Goal: Task Accomplishment & Management: Manage account settings

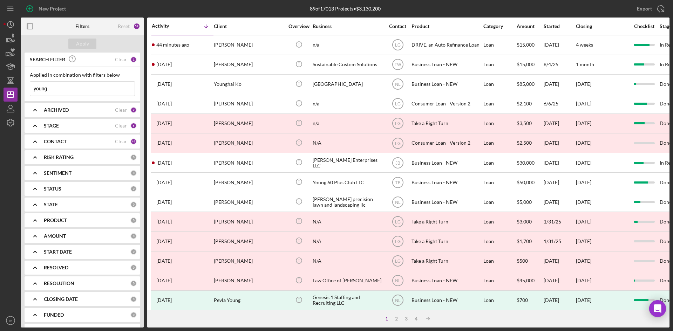
drag, startPoint x: 80, startPoint y: 90, endPoint x: -27, endPoint y: 88, distance: 107.7
click at [0, 88] on html "New Project 89 of 17013 Projects • $3,130,200 young Export Icon/Export Filters …" at bounding box center [336, 165] width 673 height 331
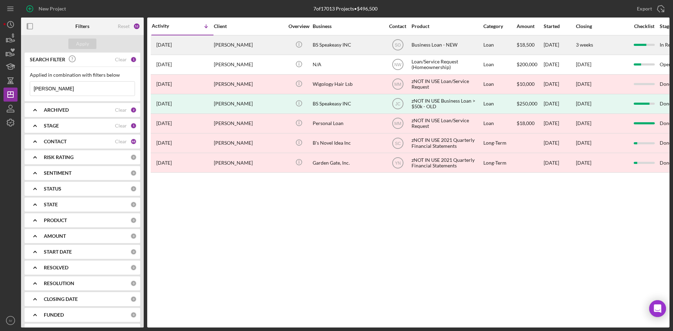
type input "[PERSON_NAME]"
click at [212, 48] on div "[DATE] [PERSON_NAME]" at bounding box center [182, 45] width 61 height 19
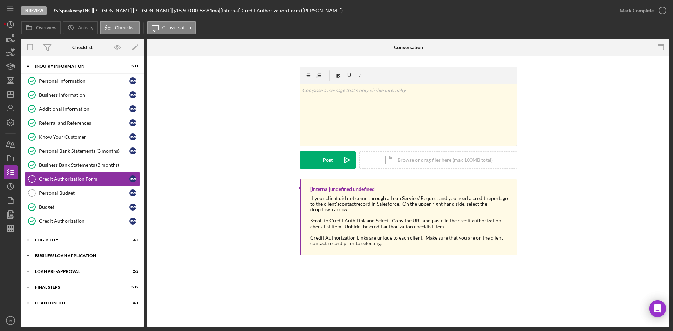
click at [47, 255] on div "BUSINESS LOAN APPLICATION" at bounding box center [85, 256] width 100 height 4
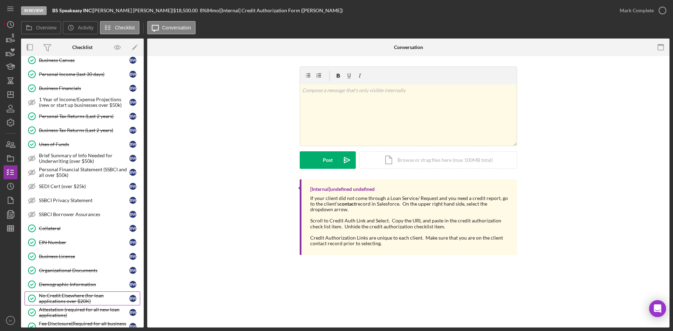
scroll to position [280, 0]
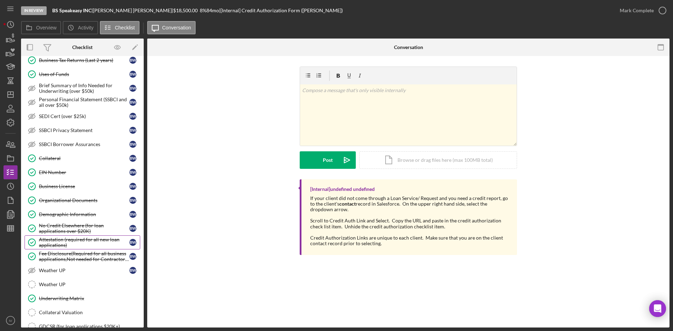
click at [85, 242] on div "Attestation (required for all new loan applications)" at bounding box center [84, 242] width 90 height 11
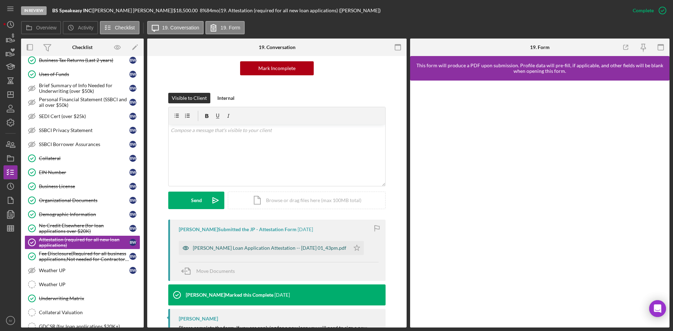
scroll to position [102, 0]
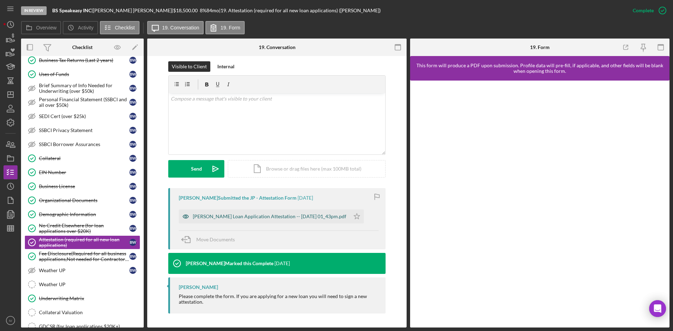
click at [229, 219] on div "[PERSON_NAME] Loan Application Attestation -- [DATE] 01_43pm.pdf" at bounding box center [270, 217] width 154 height 6
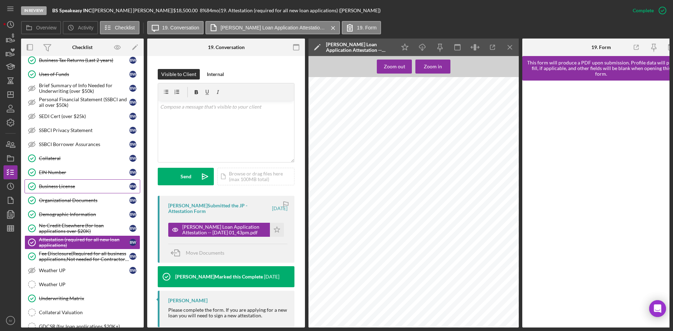
scroll to position [175, 0]
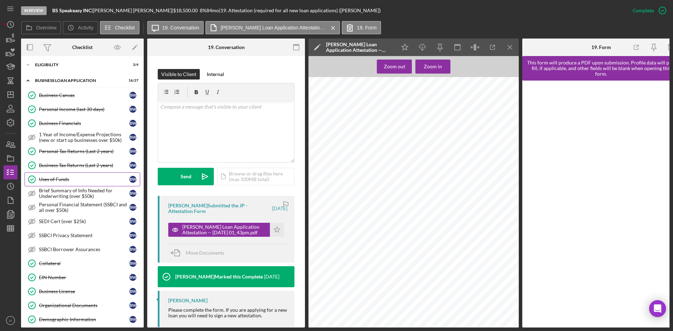
click at [67, 173] on link "Uses of Funds Uses of Funds B W" at bounding box center [83, 179] width 116 height 14
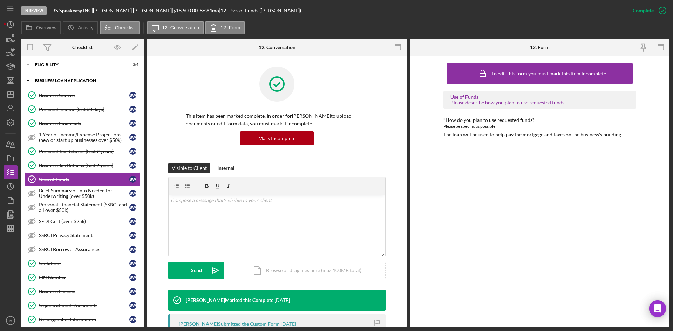
scroll to position [140, 0]
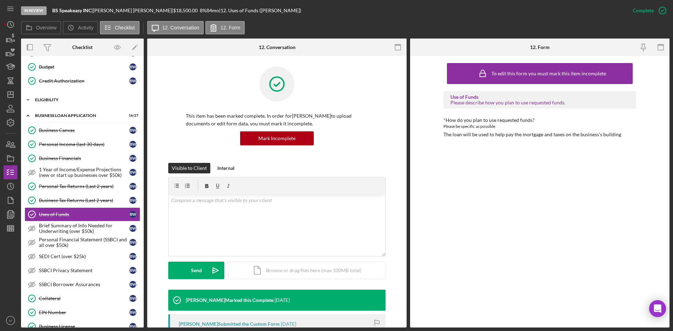
click at [65, 94] on div "Icon/Expander ELIGIBILITY 3 / 4" at bounding box center [82, 100] width 123 height 14
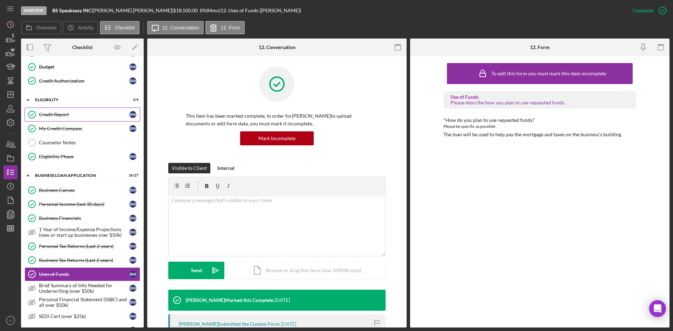
click at [62, 115] on div "Credit Report" at bounding box center [84, 115] width 90 height 6
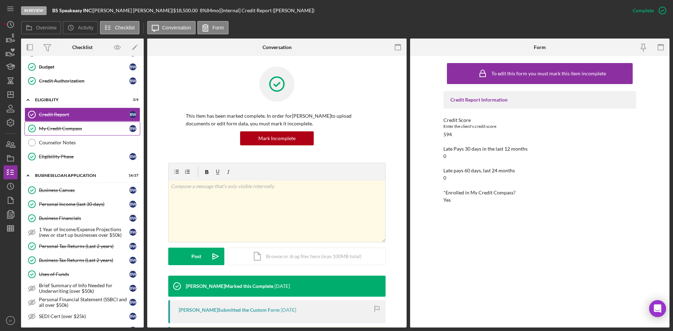
click at [67, 129] on div "My Credit Compass" at bounding box center [84, 129] width 90 height 6
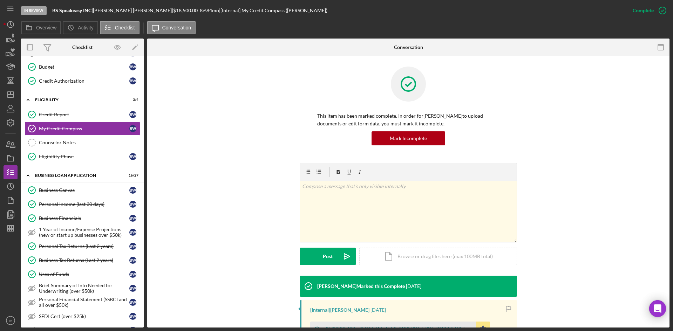
scroll to position [105, 0]
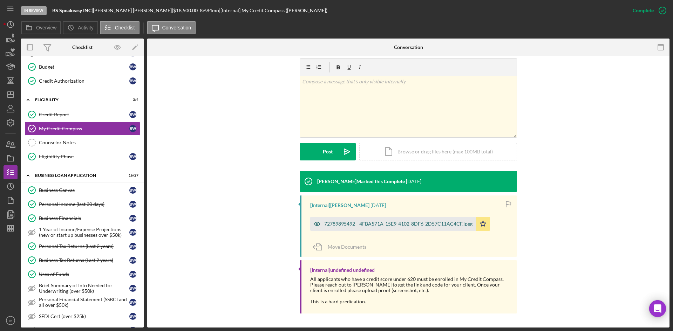
click at [348, 225] on div "72789895492__4FBA571A-15E9-4102-8DF6-2D57C11AC4CF.jpeg" at bounding box center [398, 224] width 148 height 6
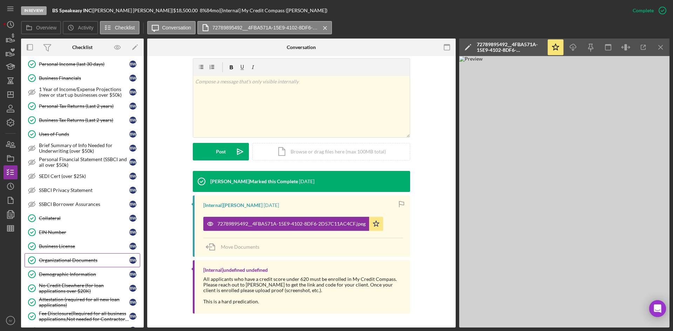
scroll to position [316, 0]
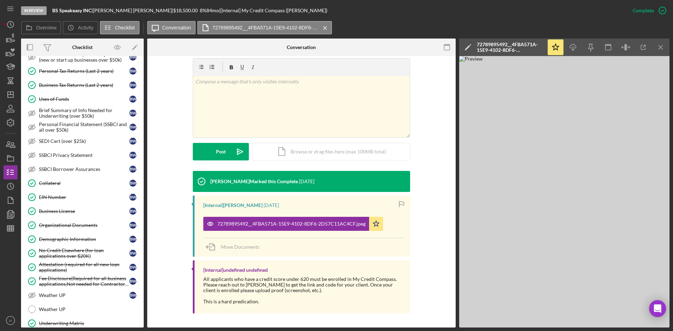
drag, startPoint x: 93, startPoint y: 238, endPoint x: 245, endPoint y: 236, distance: 151.8
click at [93, 238] on div "Demographic Information" at bounding box center [84, 240] width 90 height 6
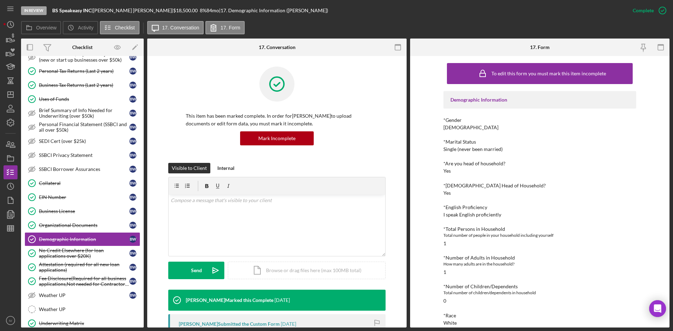
scroll to position [70, 0]
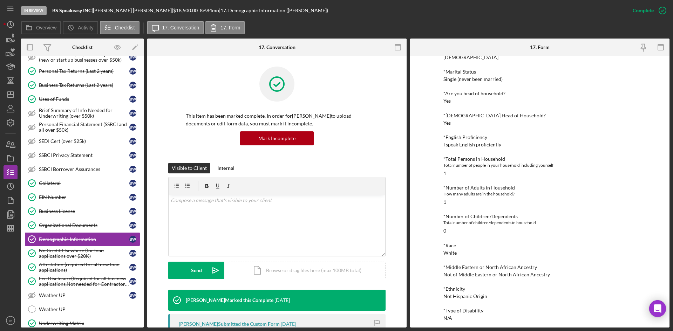
click at [84, 65] on link "Personal Tax Returns (Last 2 years) Personal Tax Returns (Last 2 years) B W" at bounding box center [83, 71] width 116 height 14
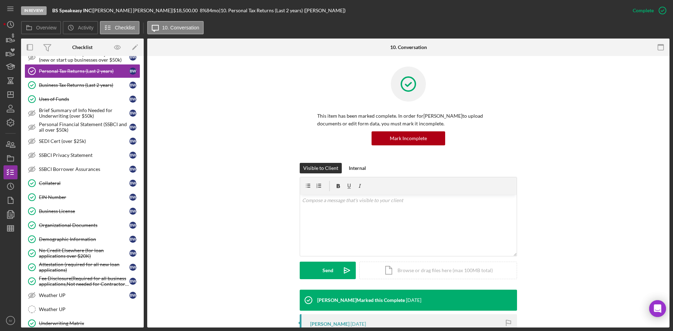
scroll to position [96, 0]
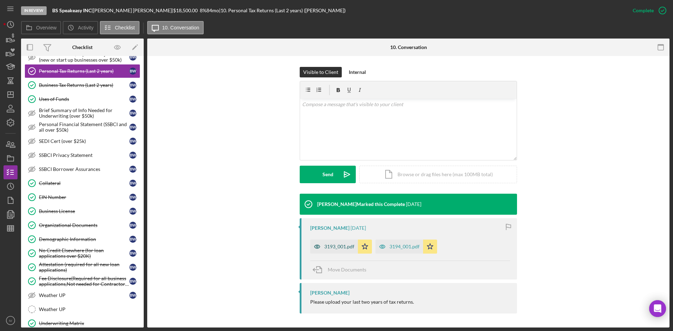
click at [337, 243] on div "3193_001.pdf" at bounding box center [334, 247] width 48 height 14
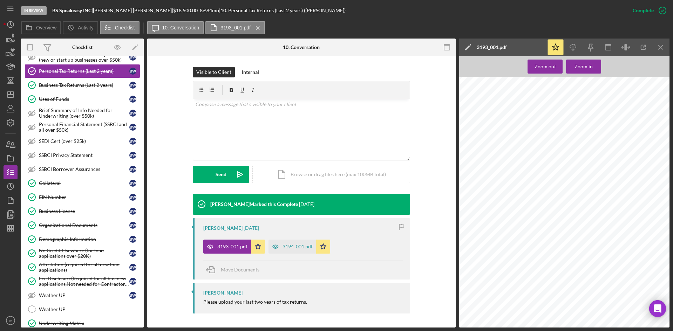
scroll to position [491, 0]
click at [298, 243] on div "3194_001.pdf" at bounding box center [293, 247] width 48 height 14
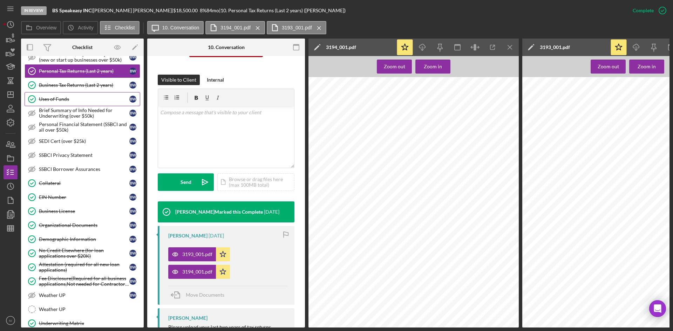
scroll to position [210, 0]
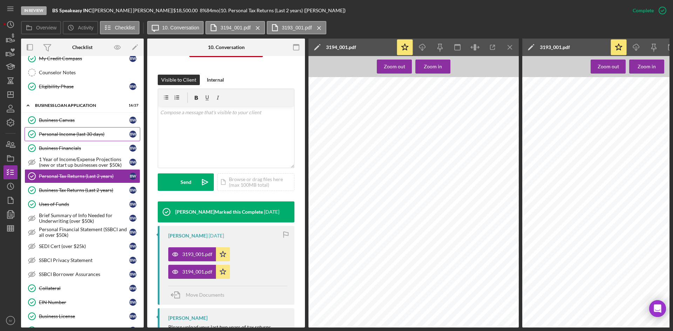
click at [82, 137] on div "Personal Income (last 30 days)" at bounding box center [84, 134] width 90 height 6
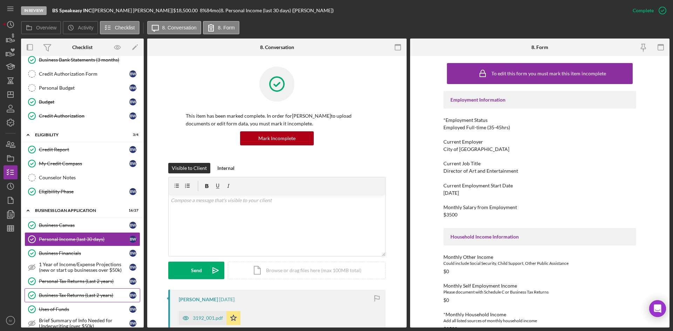
scroll to position [35, 0]
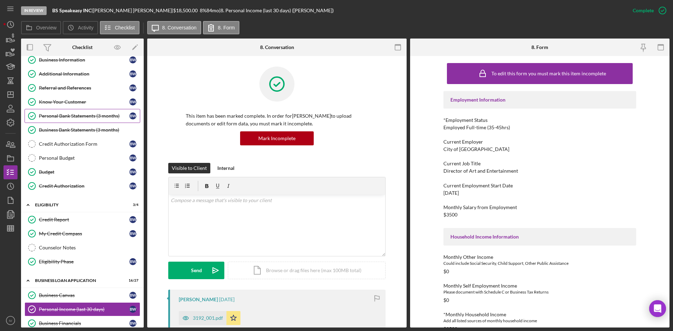
click at [87, 120] on link "Personal Bank Statements (3 months) Personal Bank Statements (3 months) B W" at bounding box center [83, 116] width 116 height 14
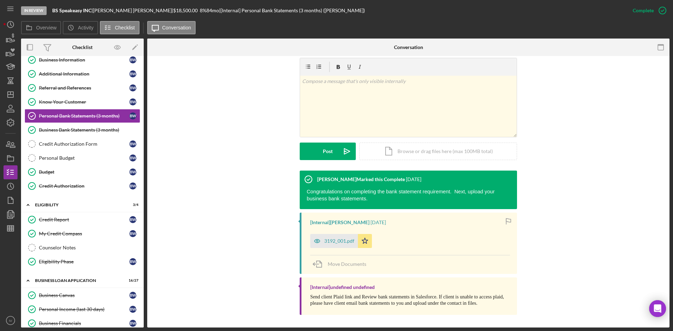
scroll to position [107, 0]
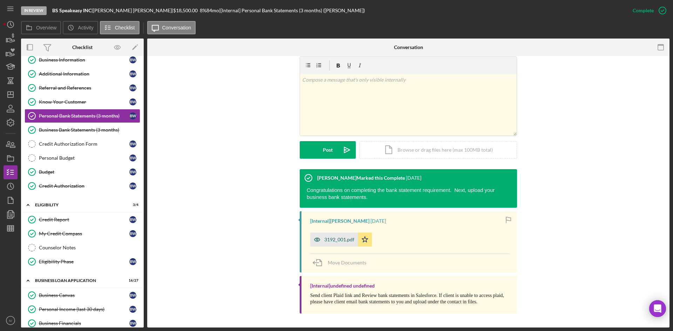
click at [335, 237] on div "3192_001.pdf" at bounding box center [339, 240] width 30 height 6
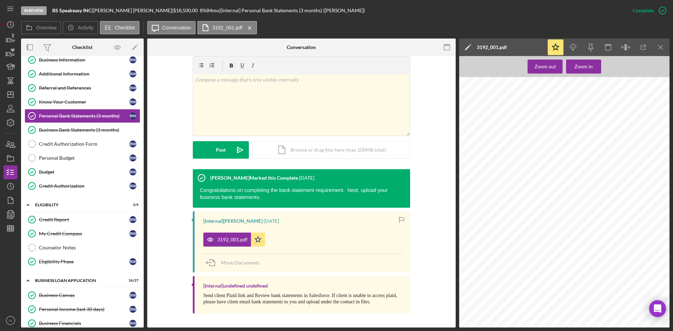
scroll to position [1508, 0]
click at [9, 214] on icon "button" at bounding box center [11, 215] width 18 height 18
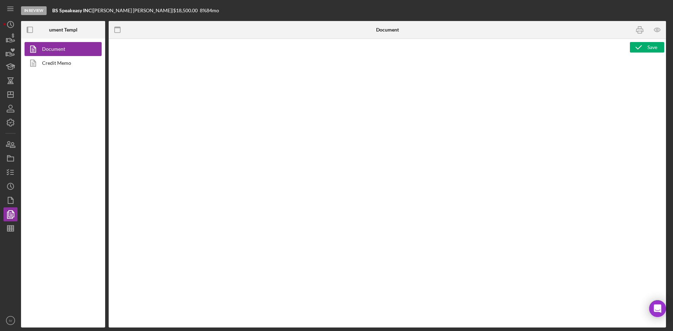
type textarea "Copy and paste, or create, your document template here."
click at [64, 63] on link "Credit Memo" at bounding box center [62, 63] width 74 height 14
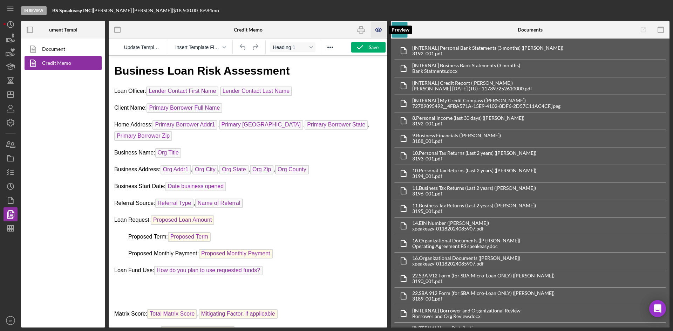
click at [383, 30] on icon "button" at bounding box center [379, 30] width 16 height 16
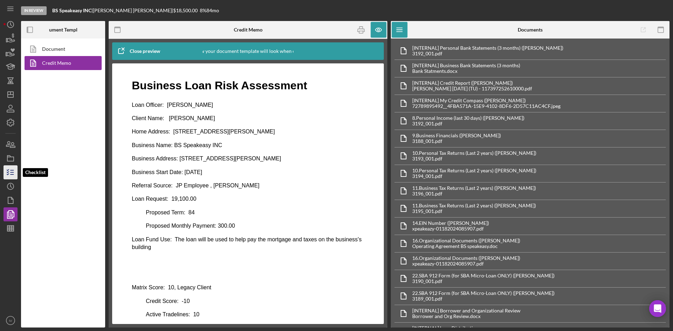
click at [13, 169] on icon "button" at bounding box center [11, 173] width 18 height 18
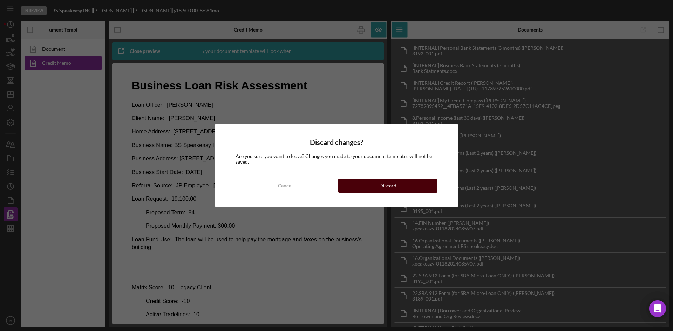
click at [374, 184] on button "Discard" at bounding box center [387, 186] width 99 height 14
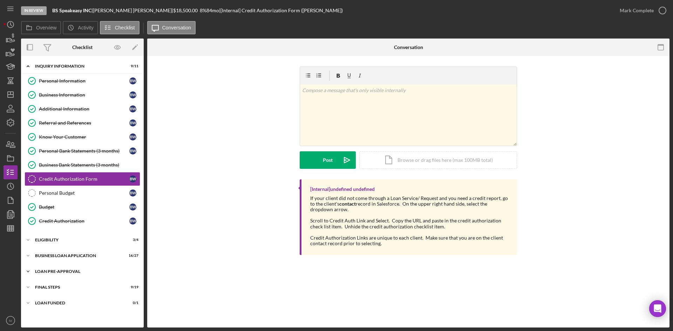
click at [47, 272] on div "LOAN PRE-APPROVAL" at bounding box center [85, 272] width 100 height 4
click at [48, 283] on link "Loan Approval Loan Approval" at bounding box center [83, 286] width 116 height 14
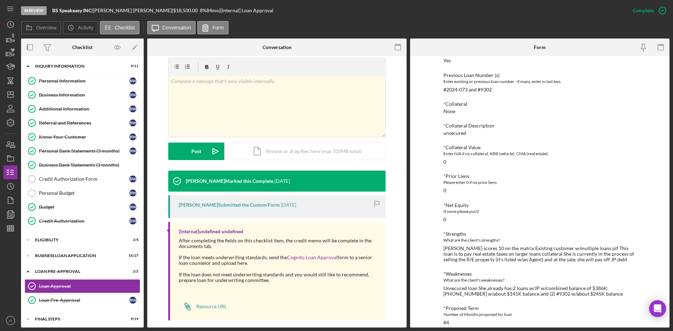
scroll to position [114, 0]
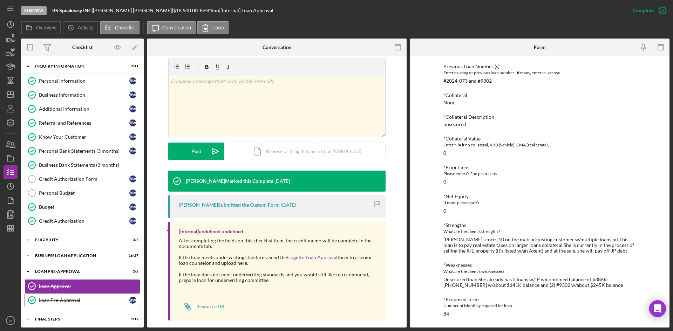
click at [71, 295] on link "Loan Pre-Approval Loan Pre-Approval B W" at bounding box center [83, 300] width 116 height 14
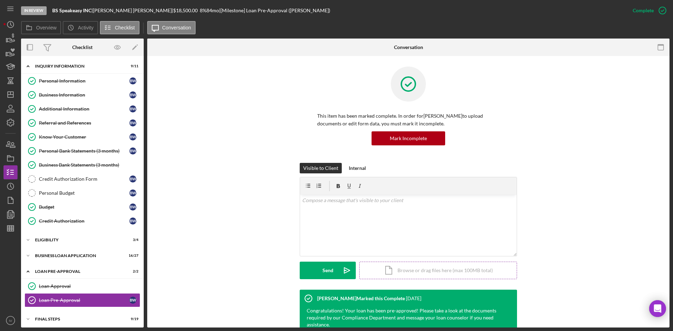
scroll to position [79, 0]
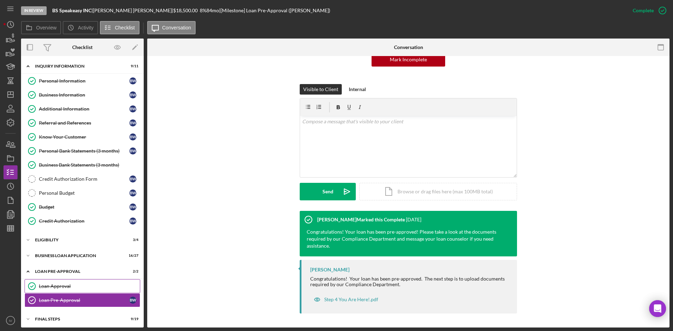
click at [58, 287] on div "Loan Approval" at bounding box center [89, 287] width 101 height 6
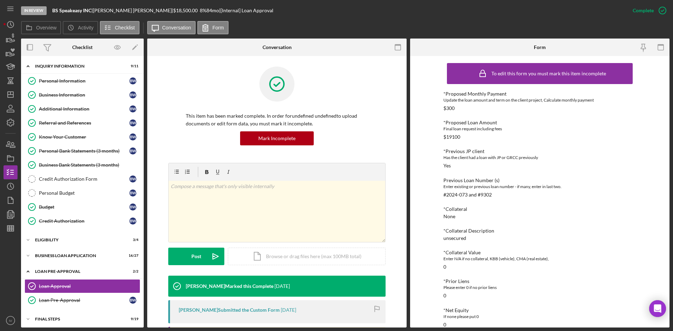
scroll to position [105, 0]
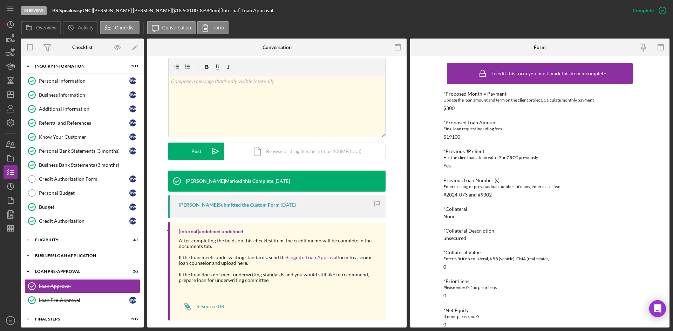
click at [66, 256] on div "BUSINESS LOAN APPLICATION" at bounding box center [85, 256] width 100 height 4
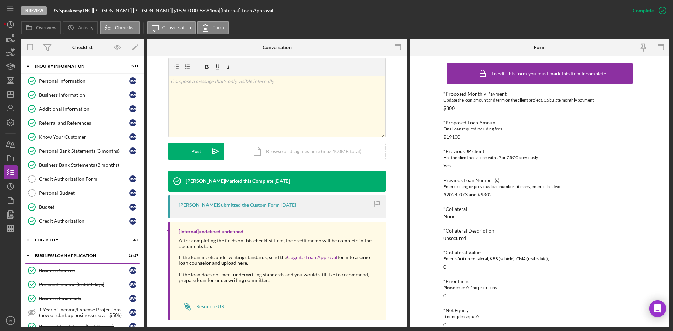
click at [71, 273] on div "Business Canvas" at bounding box center [84, 271] width 90 height 6
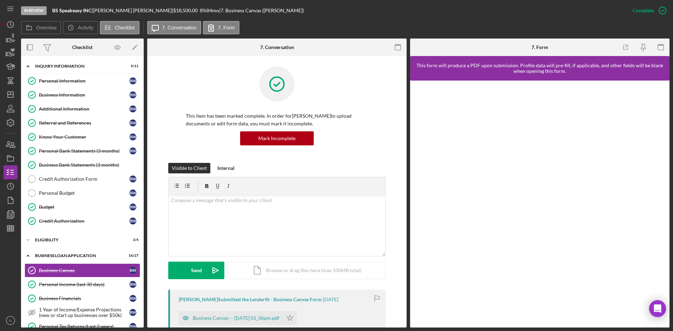
scroll to position [105, 0]
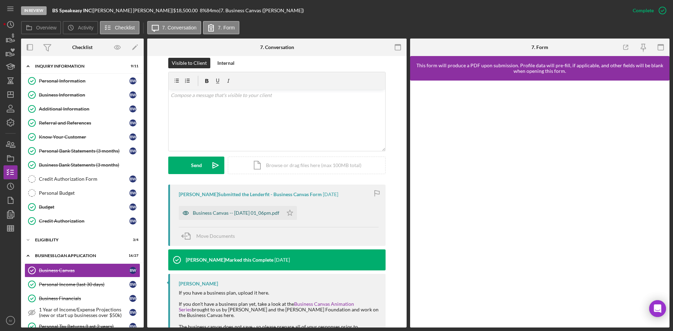
click at [242, 213] on div "Business Canvas -- [DATE] 01_06pm.pdf" at bounding box center [236, 213] width 87 height 6
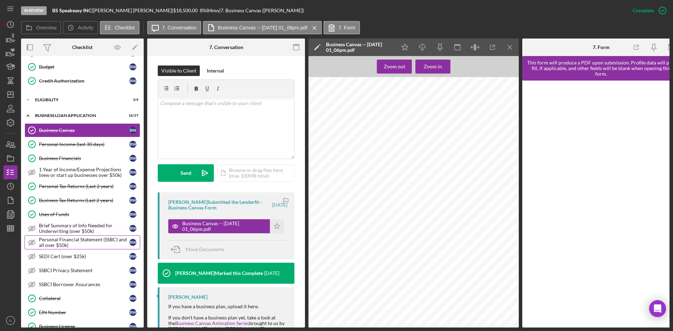
scroll to position [280, 0]
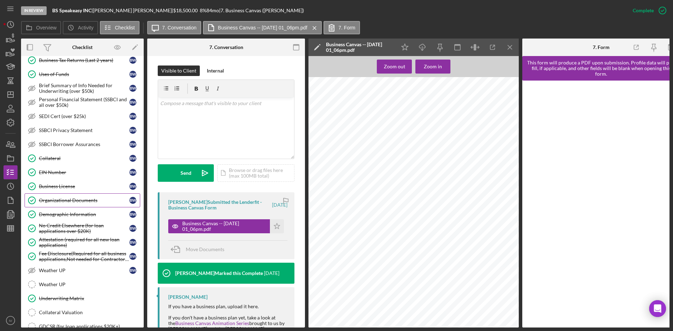
click at [86, 202] on div "Organizational Documents" at bounding box center [84, 201] width 90 height 6
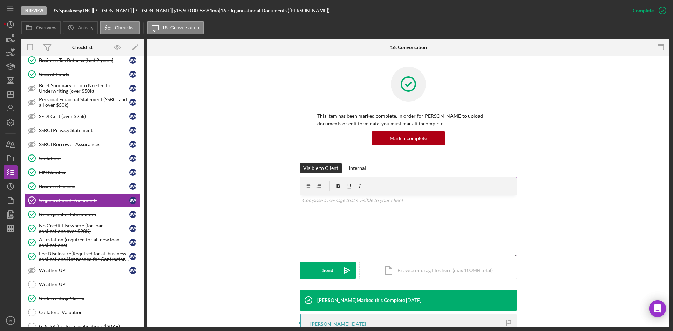
scroll to position [105, 0]
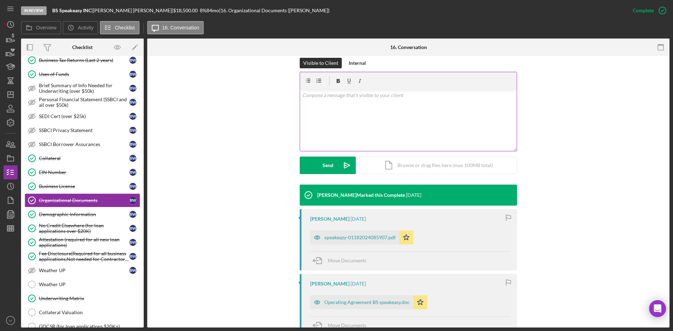
click at [329, 245] on div "[PERSON_NAME] [DATE] xpeakeazy-01182024085907.pdf Icon/Star Move Documents" at bounding box center [408, 239] width 217 height 61
click at [331, 239] on div "xpeakeazy-01182024085907.pdf" at bounding box center [360, 238] width 72 height 6
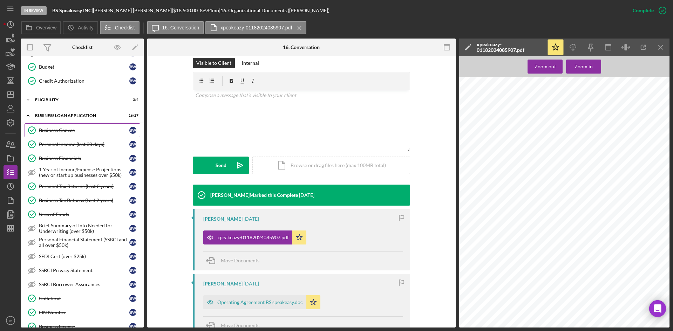
scroll to position [0, 0]
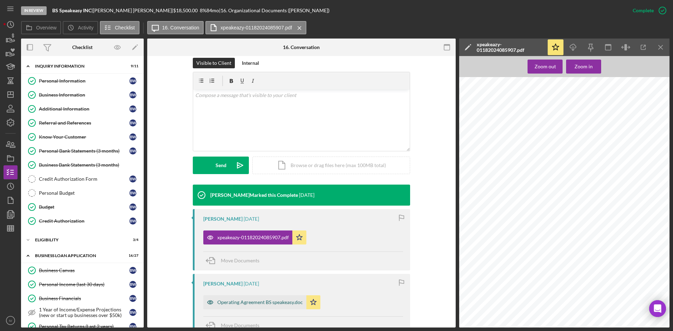
click at [270, 299] on div "Operating Agreement BS speakeasy.doc" at bounding box center [254, 303] width 103 height 14
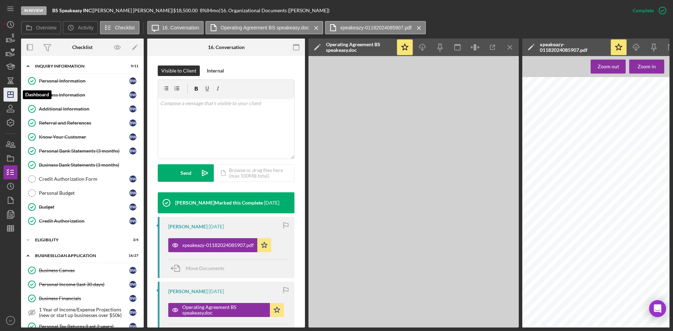
click at [17, 94] on icon "Icon/Dashboard" at bounding box center [11, 95] width 18 height 18
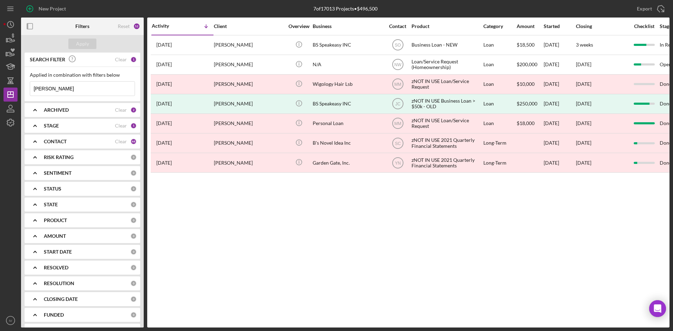
drag, startPoint x: 77, startPoint y: 88, endPoint x: 18, endPoint y: 86, distance: 60.0
click at [18, 86] on div "New Project 7 of 17013 Projects • $496,500 [PERSON_NAME] Export Icon/Export Fil…" at bounding box center [337, 164] width 666 height 328
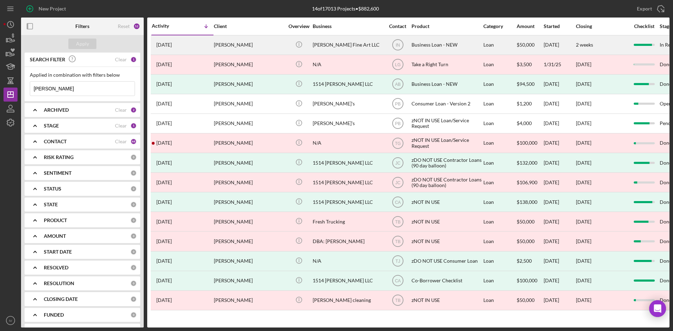
type input "[PERSON_NAME]"
click at [256, 54] on td "[PERSON_NAME]" at bounding box center [250, 45] width 72 height 20
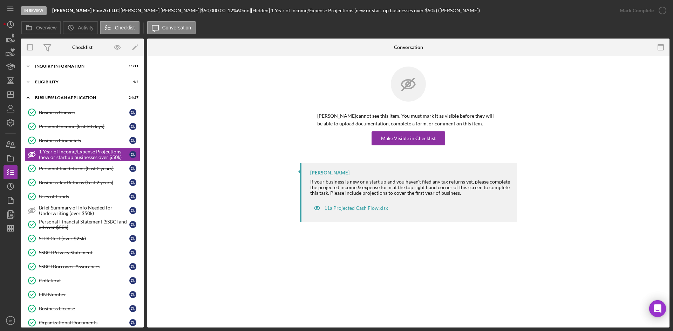
scroll to position [105, 0]
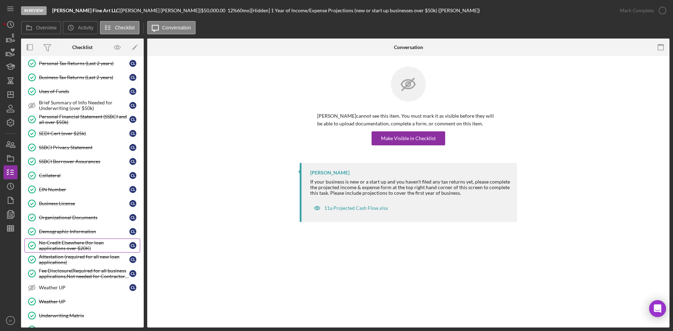
drag, startPoint x: 72, startPoint y: 262, endPoint x: 137, endPoint y: 243, distance: 67.2
click at [72, 262] on div "Attestation (required for all new loan applications)" at bounding box center [84, 259] width 90 height 11
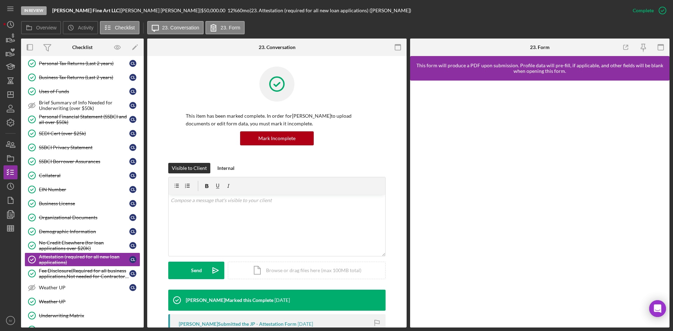
scroll to position [70, 0]
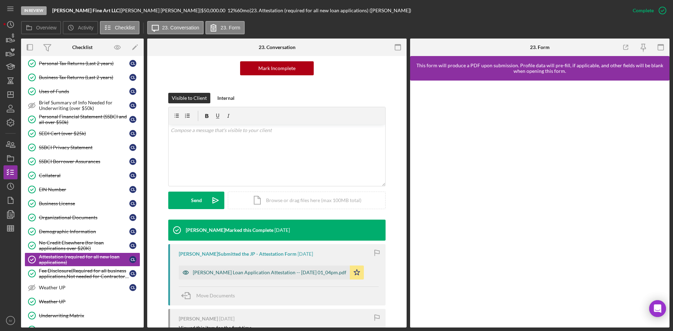
click at [244, 267] on div "[PERSON_NAME] Loan Application Attestation -- [DATE] 01_04pm.pdf" at bounding box center [264, 273] width 171 height 14
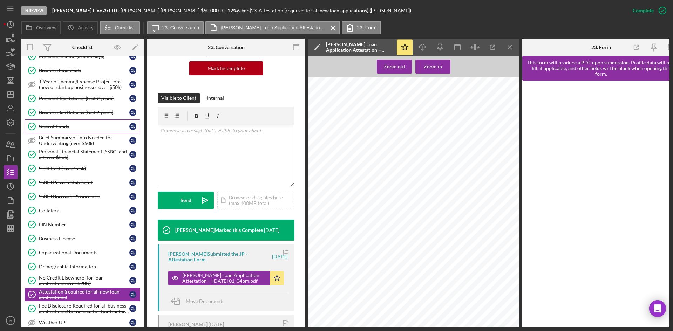
drag, startPoint x: 56, startPoint y: 124, endPoint x: 65, endPoint y: 130, distance: 10.7
click at [56, 124] on div "Uses of Funds" at bounding box center [84, 127] width 90 height 6
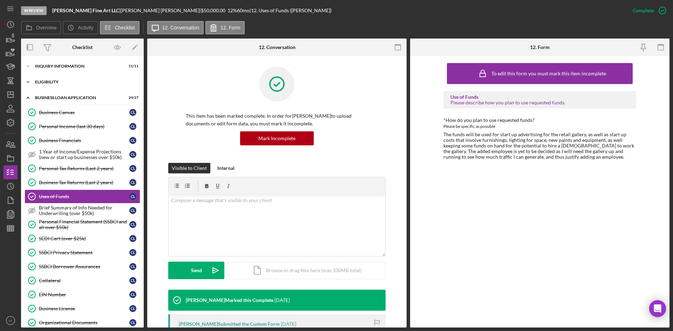
drag, startPoint x: 65, startPoint y: 82, endPoint x: 65, endPoint y: 86, distance: 3.9
click at [65, 82] on div "ELIGIBILITY" at bounding box center [85, 82] width 100 height 4
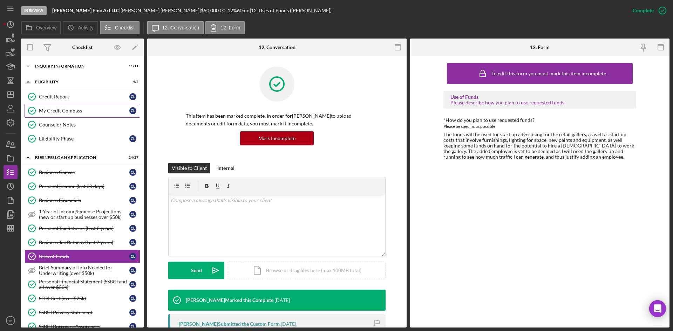
click at [66, 116] on link "My Credit Compass My Credit Compass C L" at bounding box center [83, 111] width 116 height 14
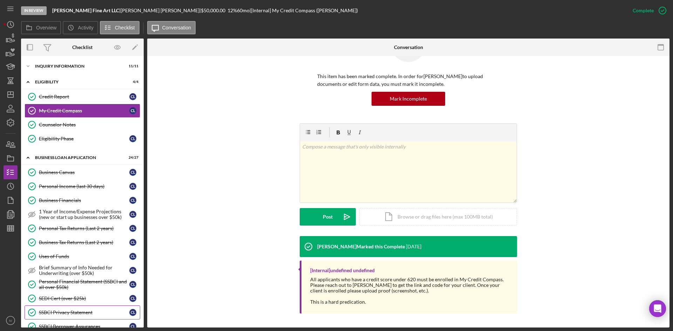
scroll to position [105, 0]
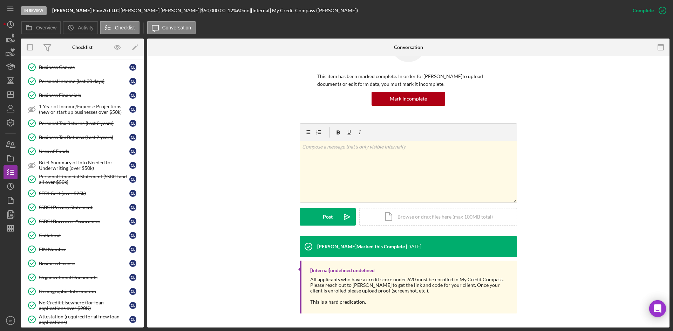
drag, startPoint x: 54, startPoint y: 248, endPoint x: 170, endPoint y: 219, distance: 119.6
click at [54, 248] on div "EIN Number" at bounding box center [84, 250] width 90 height 6
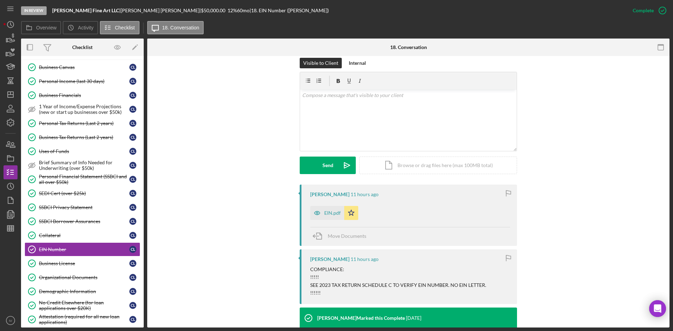
scroll to position [140, 0]
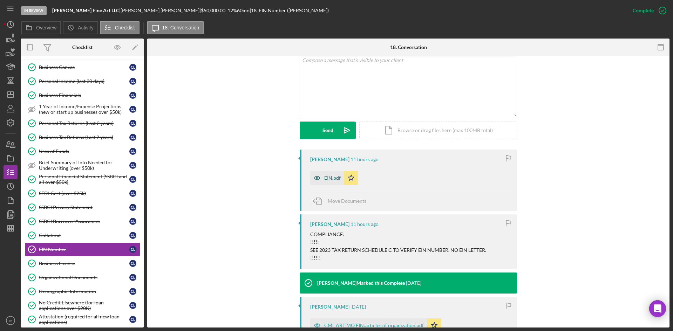
click at [327, 177] on div "EIN.pdf" at bounding box center [332, 178] width 16 height 6
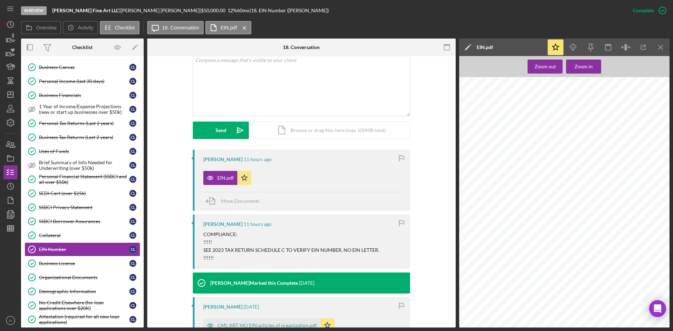
drag, startPoint x: 78, startPoint y: 291, endPoint x: 276, endPoint y: 238, distance: 204.5
click at [78, 291] on div "Demographic Information" at bounding box center [84, 292] width 90 height 6
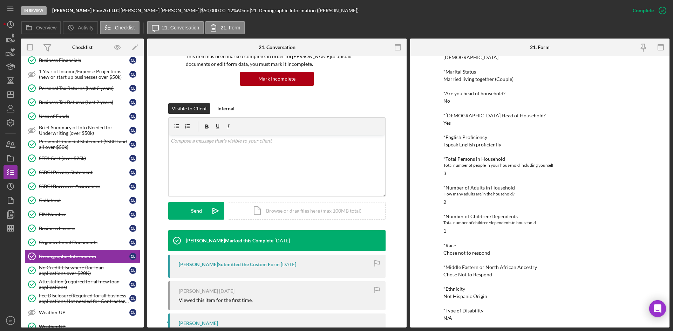
scroll to position [271, 0]
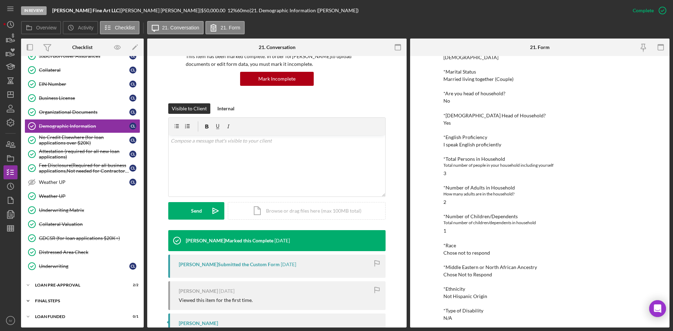
click at [46, 301] on div "FINAL STEPS" at bounding box center [85, 301] width 100 height 4
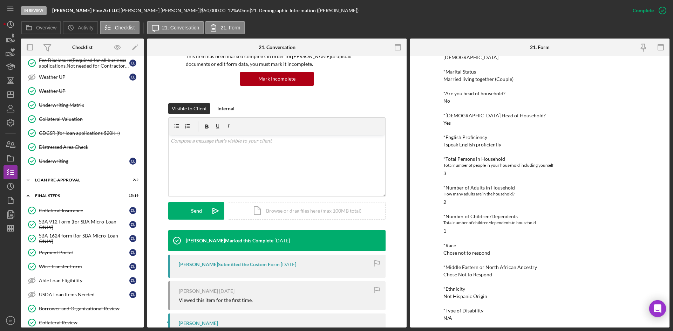
scroll to position [481, 0]
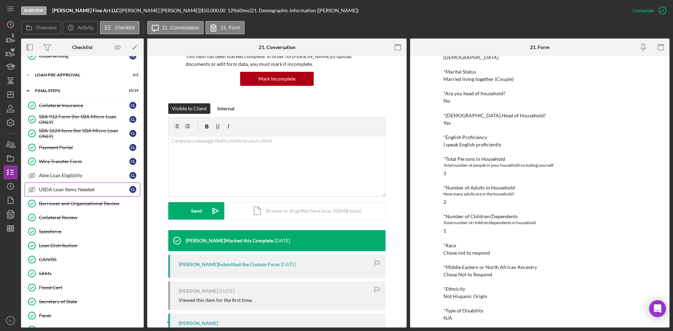
drag, startPoint x: 84, startPoint y: 165, endPoint x: 134, endPoint y: 195, distance: 57.8
click at [84, 165] on link "Wire Transfer Form Wire Transfer Form C L" at bounding box center [83, 162] width 116 height 14
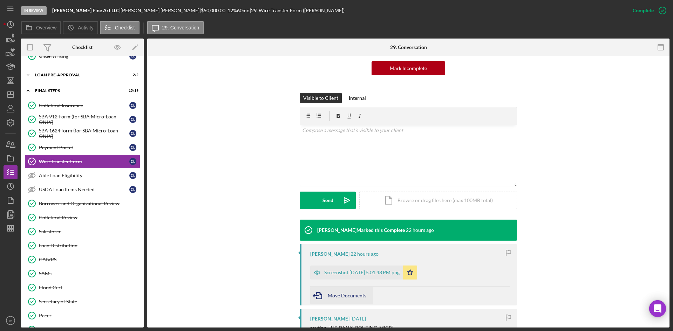
scroll to position [105, 0]
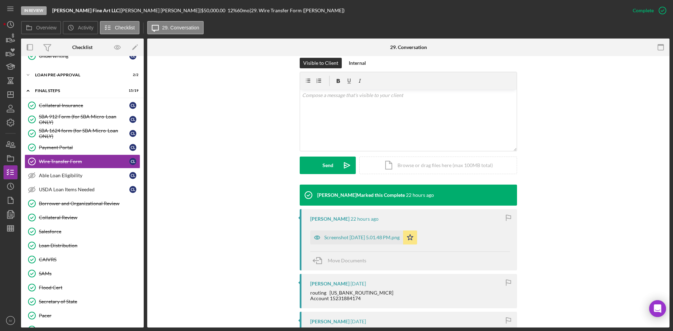
click at [347, 238] on div "Screenshot [DATE] 5.01.48 PM.png" at bounding box center [361, 238] width 75 height 6
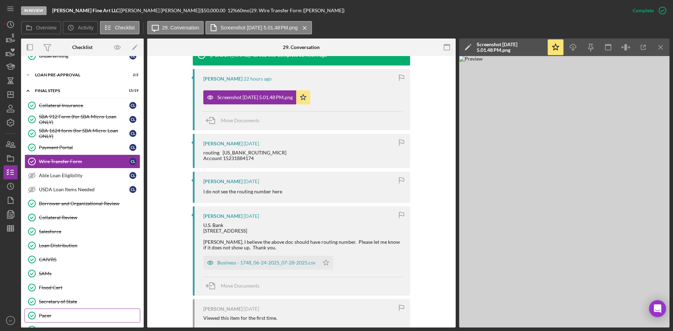
scroll to position [541, 0]
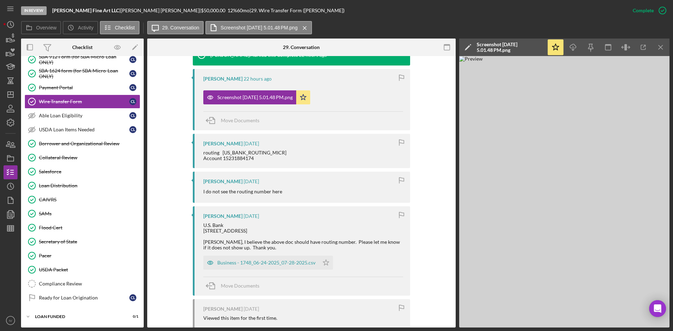
drag, startPoint x: 73, startPoint y: 88, endPoint x: 180, endPoint y: 162, distance: 130.0
click at [73, 88] on div "Payment Portal" at bounding box center [84, 88] width 90 height 6
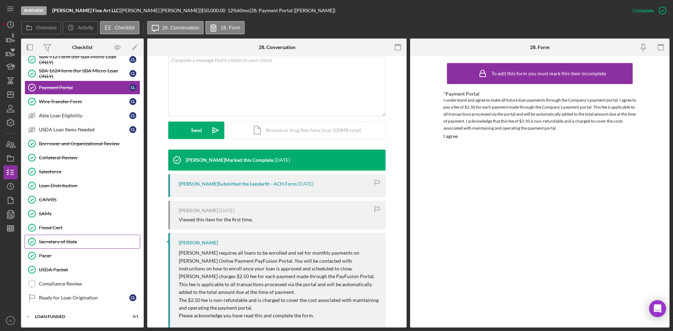
scroll to position [366, 0]
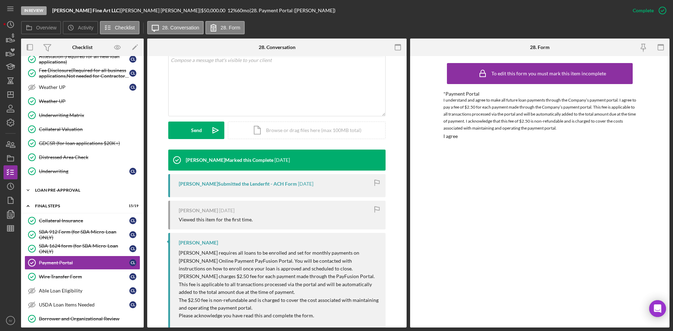
click at [62, 192] on div "LOAN PRE-APPROVAL" at bounding box center [85, 190] width 100 height 4
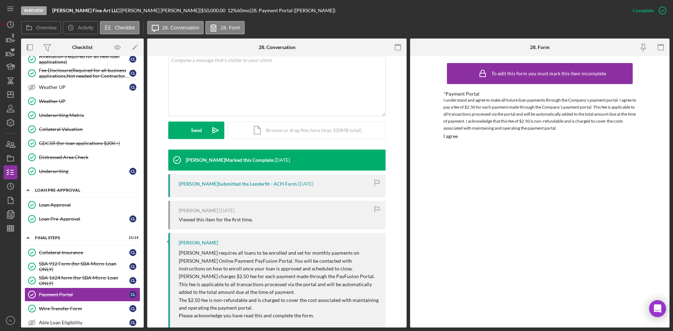
click at [67, 205] on div "Loan Approval" at bounding box center [89, 205] width 101 height 6
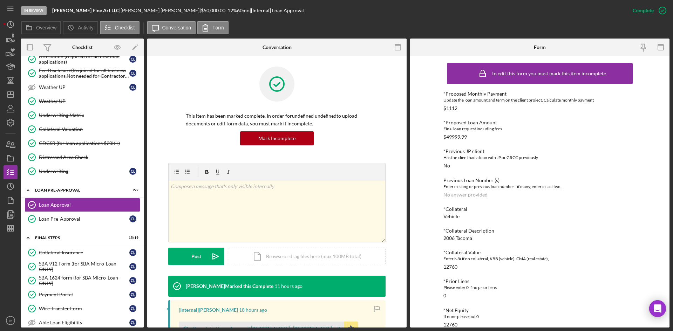
scroll to position [105, 0]
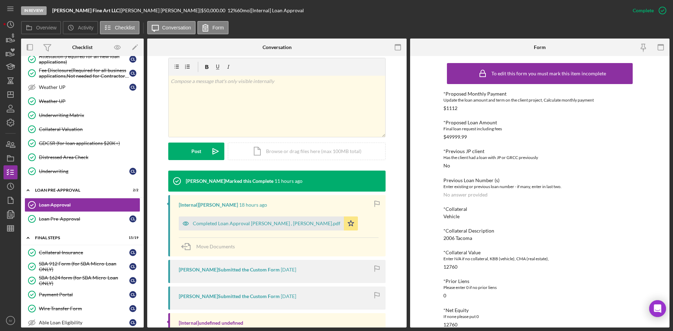
drag, startPoint x: 275, startPoint y: 221, endPoint x: 293, endPoint y: 232, distance: 21.0
click at [274, 221] on div "Completed Loan Approval [PERSON_NAME] , [PERSON_NAME].pdf" at bounding box center [267, 224] width 148 height 6
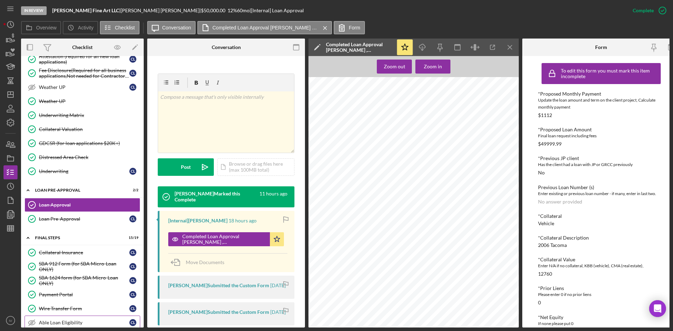
scroll to position [506, 0]
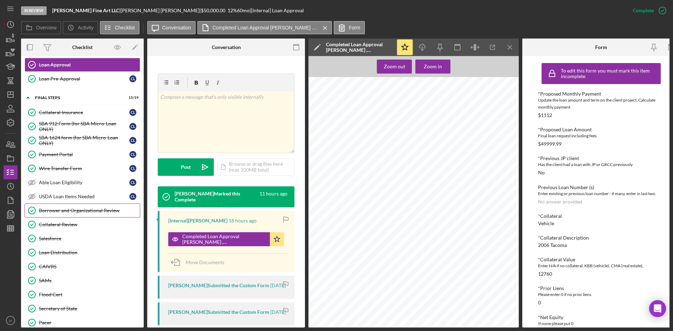
drag, startPoint x: 84, startPoint y: 211, endPoint x: 98, endPoint y: 212, distance: 14.4
click at [84, 211] on div "Borrower and Organizational Review" at bounding box center [89, 211] width 101 height 6
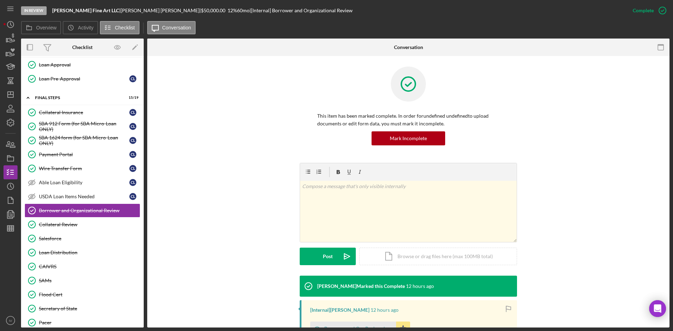
scroll to position [105, 0]
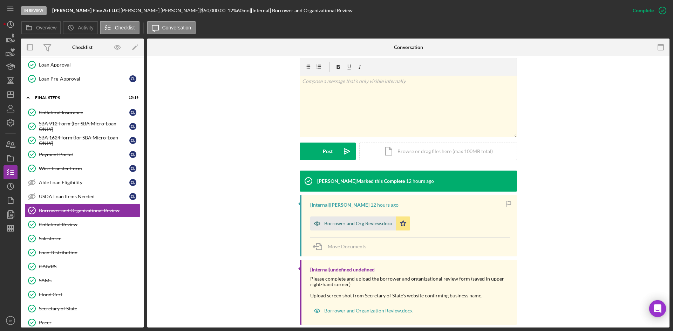
click at [347, 225] on div "Borrower and Org Review.docx" at bounding box center [358, 224] width 68 height 6
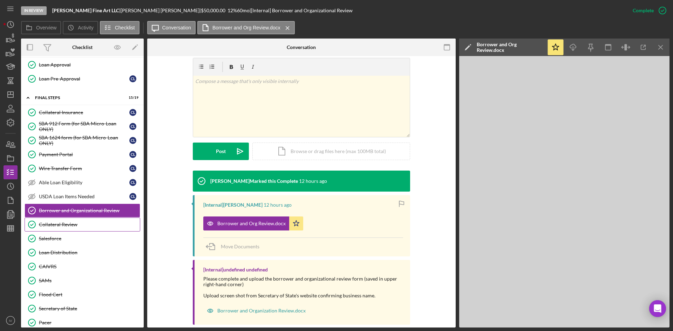
drag, startPoint x: 62, startPoint y: 228, endPoint x: 135, endPoint y: 227, distance: 73.3
click at [62, 228] on link "Collateral Review Collateral Review" at bounding box center [83, 225] width 116 height 14
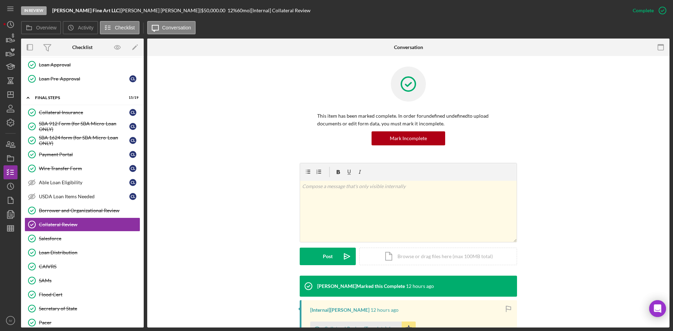
scroll to position [100, 0]
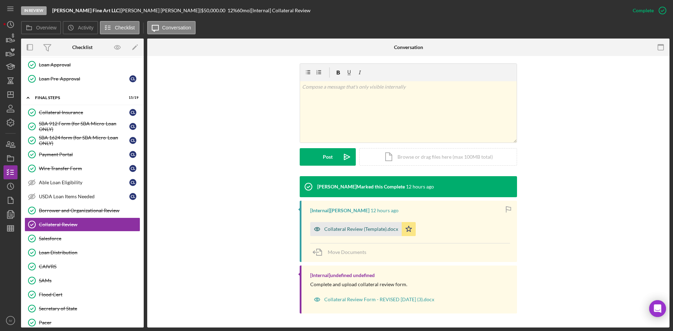
click at [335, 228] on div "Collateral Review (Template).docx" at bounding box center [361, 229] width 74 height 6
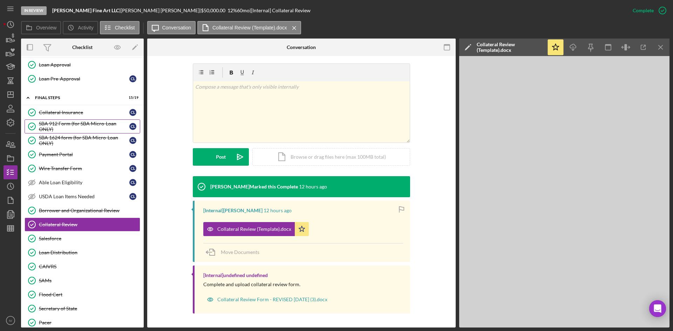
drag, startPoint x: 69, startPoint y: 111, endPoint x: 124, endPoint y: 128, distance: 57.9
click at [69, 111] on div "Collateral Insurance" at bounding box center [84, 113] width 90 height 6
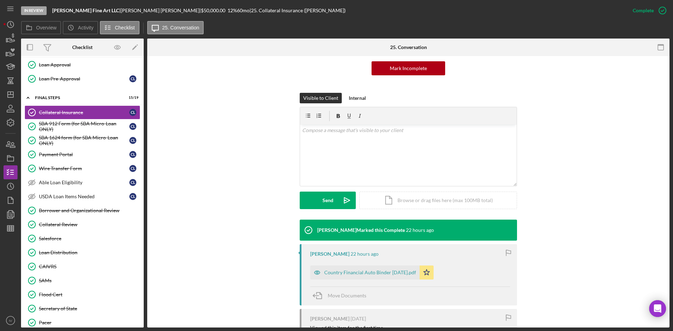
scroll to position [140, 0]
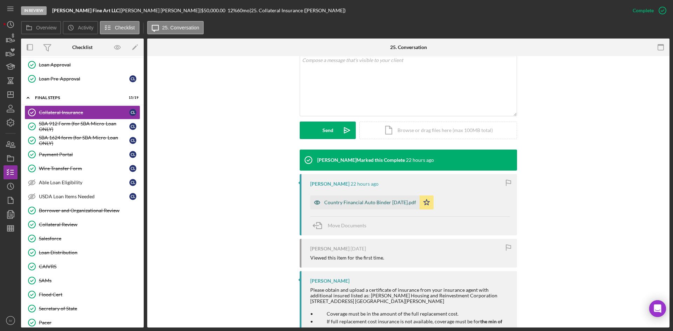
click at [361, 205] on div "Country Financial Auto Binder [DATE].pdf" at bounding box center [370, 203] width 92 height 6
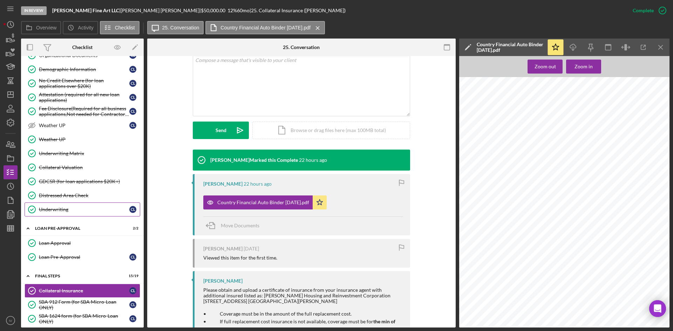
scroll to position [292, 0]
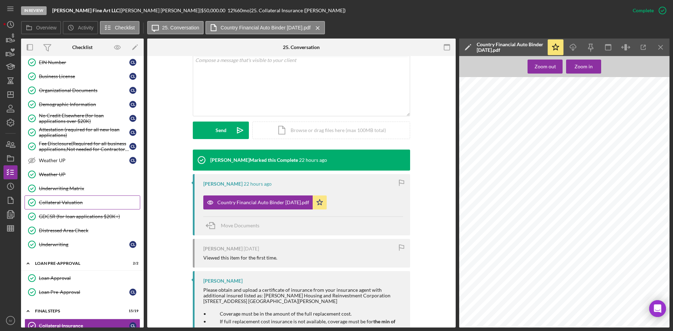
click at [70, 203] on div "Collateral Valuation" at bounding box center [89, 203] width 101 height 6
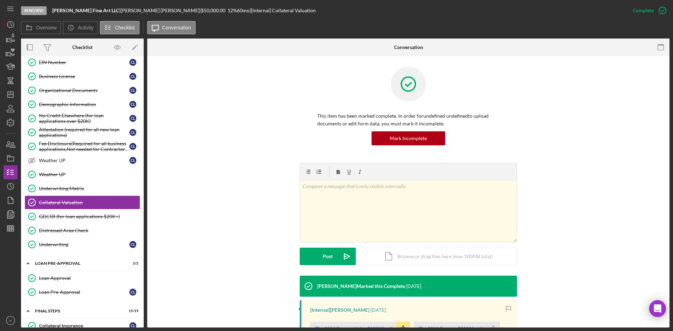
scroll to position [99, 0]
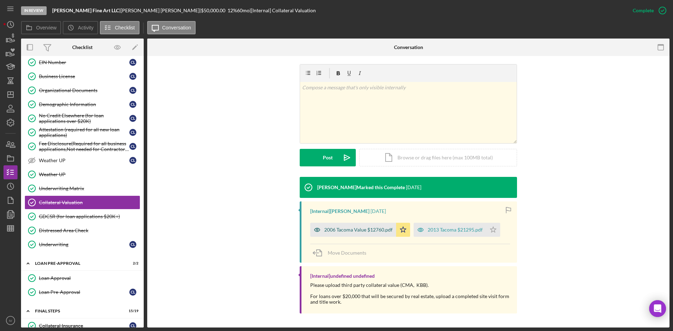
click at [350, 228] on div "2006 Tacoma Value $12760.pdf" at bounding box center [358, 230] width 68 height 6
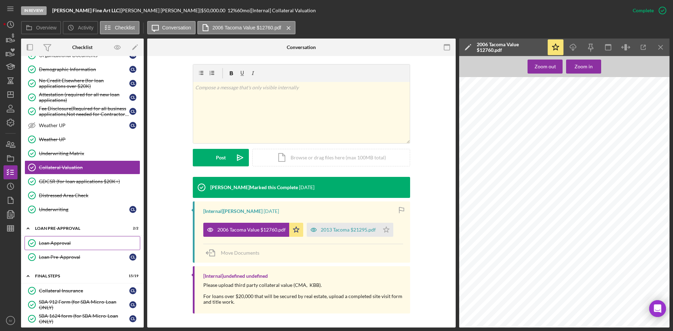
scroll to position [222, 0]
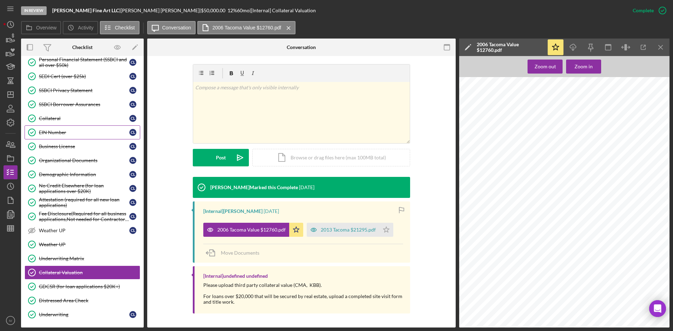
click at [66, 131] on div "EIN Number" at bounding box center [84, 133] width 90 height 6
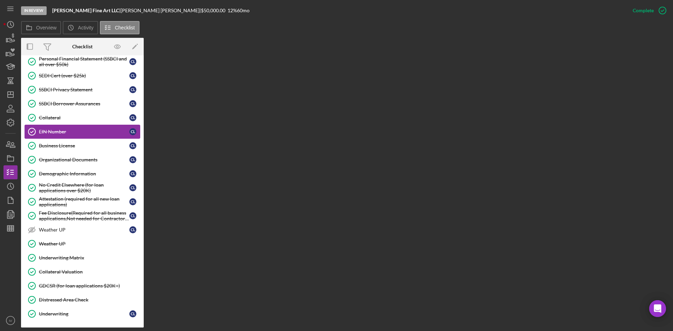
click at [82, 135] on div "EIN Number" at bounding box center [84, 132] width 90 height 6
click at [57, 140] on link "Business License Business License C L" at bounding box center [83, 146] width 116 height 14
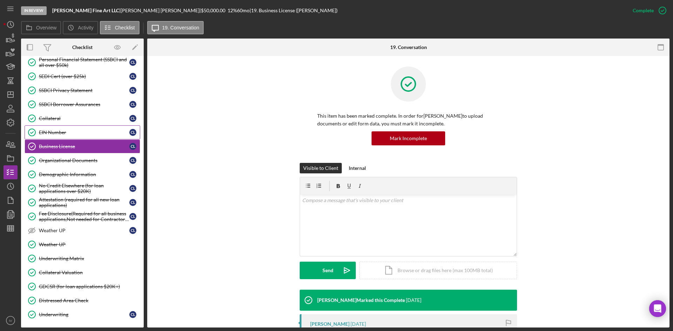
click at [61, 132] on div "EIN Number" at bounding box center [84, 133] width 90 height 6
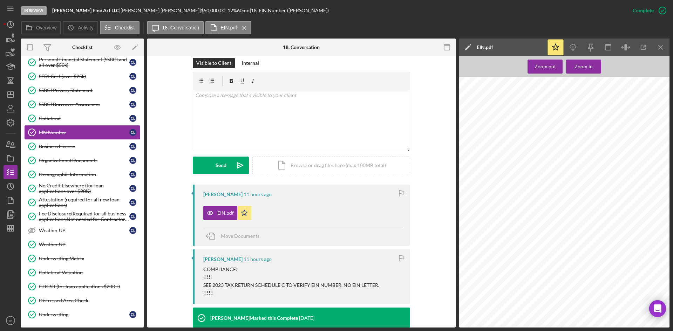
scroll to position [47, 0]
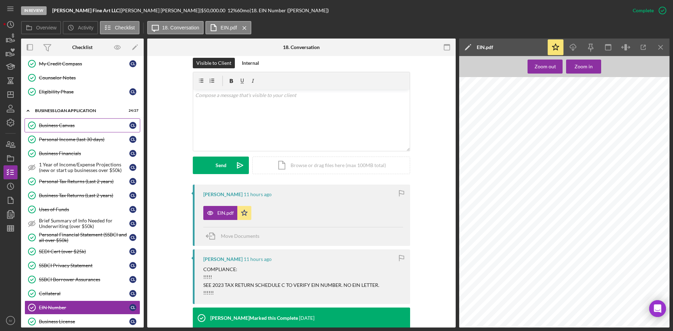
click at [75, 128] on div "Business Canvas" at bounding box center [84, 126] width 90 height 6
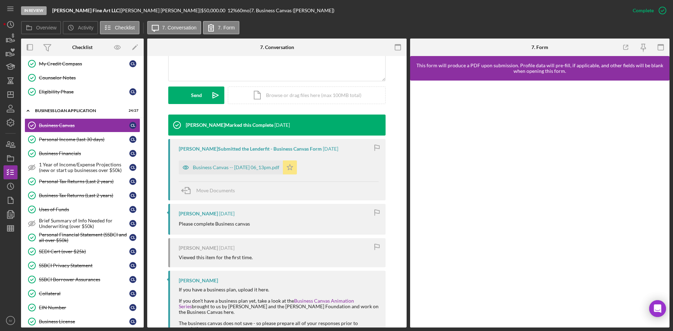
click at [264, 167] on div "Business Canvas -- [DATE] 06_13pm.pdf" at bounding box center [236, 168] width 87 height 6
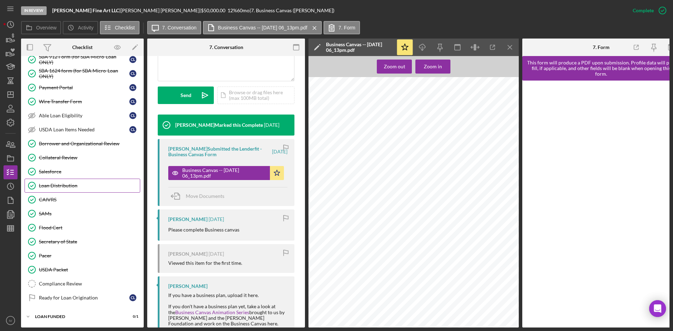
scroll to position [470, 0]
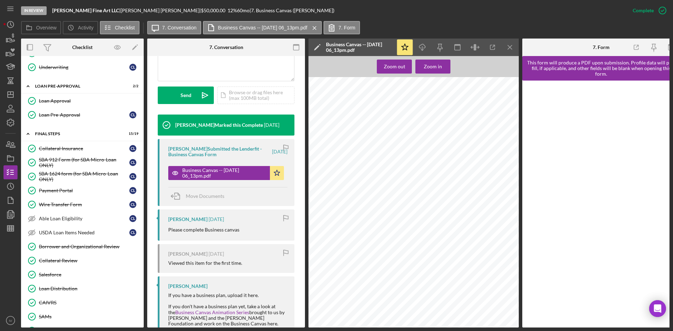
click at [52, 97] on link "Loan Approval Loan Approval" at bounding box center [83, 101] width 116 height 14
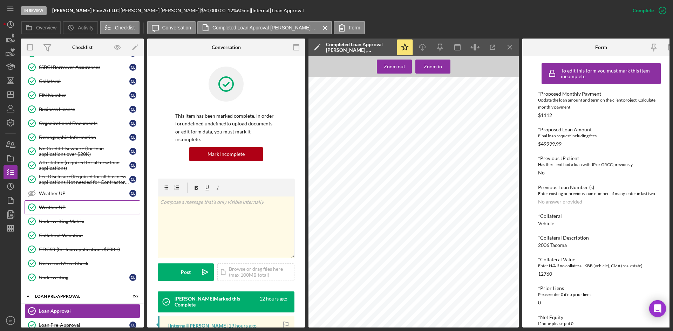
scroll to position [224, 0]
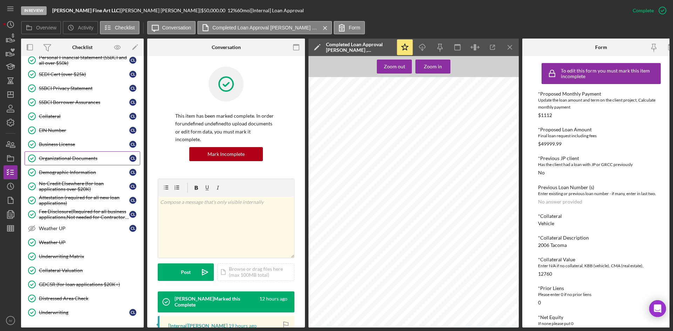
click at [85, 163] on link "Organizational Documents Organizational Documents C L" at bounding box center [83, 158] width 116 height 14
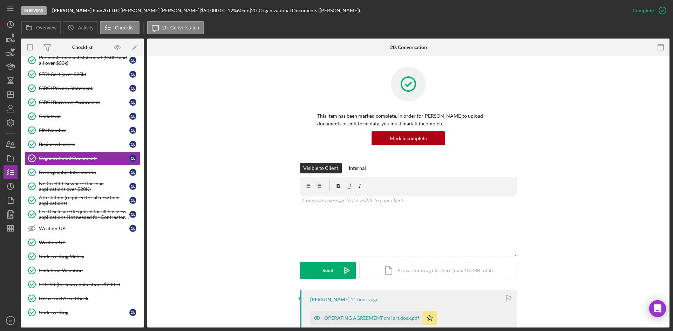
scroll to position [105, 0]
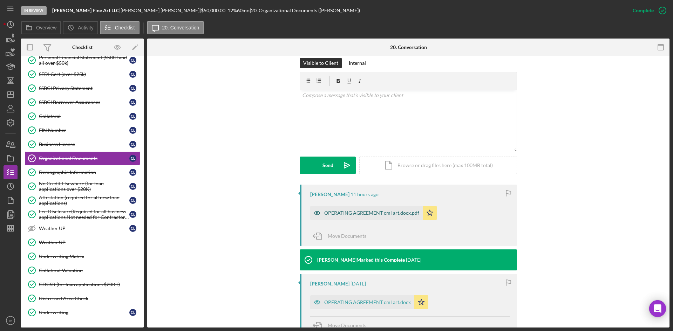
click at [368, 219] on div "OPERATING AGREEMENT cml art.docx.pdf" at bounding box center [366, 213] width 113 height 14
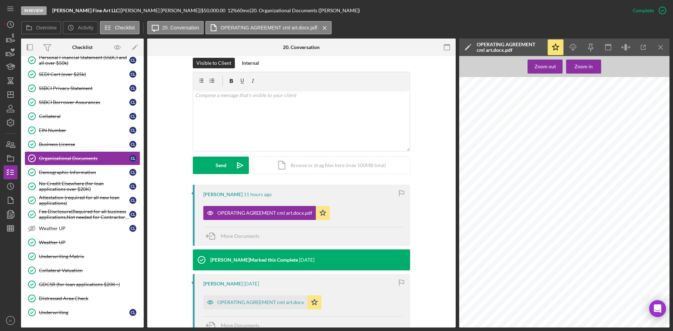
scroll to position [280, 0]
click at [268, 305] on div "OPERATING AGREEMENT cml art.docx" at bounding box center [260, 303] width 87 height 6
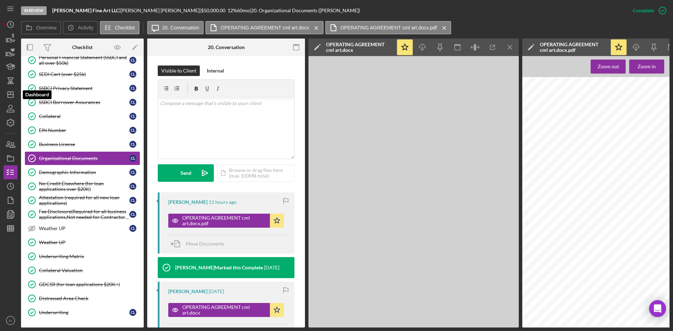
click at [16, 99] on icon "Icon/Dashboard" at bounding box center [11, 95] width 18 height 18
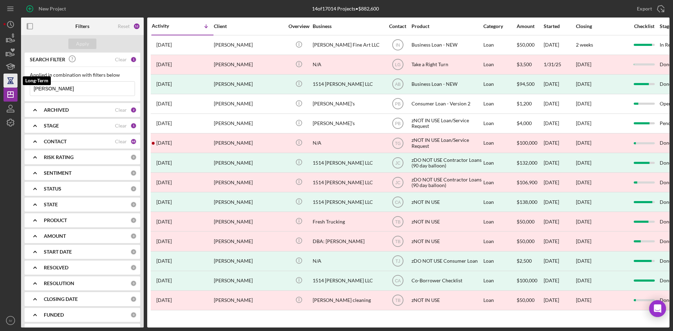
drag, startPoint x: 60, startPoint y: 84, endPoint x: 11, endPoint y: 75, distance: 49.2
click at [11, 75] on div "New Project 14 of 17014 Projects • $882,600 [PERSON_NAME] Export Icon/Export Fi…" at bounding box center [337, 164] width 666 height 328
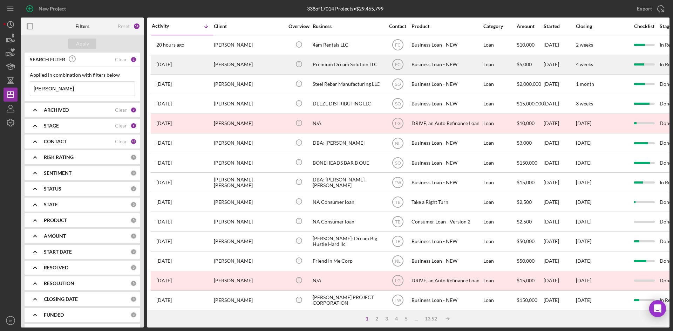
type input "[PERSON_NAME]"
click at [199, 65] on div "[DATE] [PERSON_NAME]" at bounding box center [182, 64] width 61 height 19
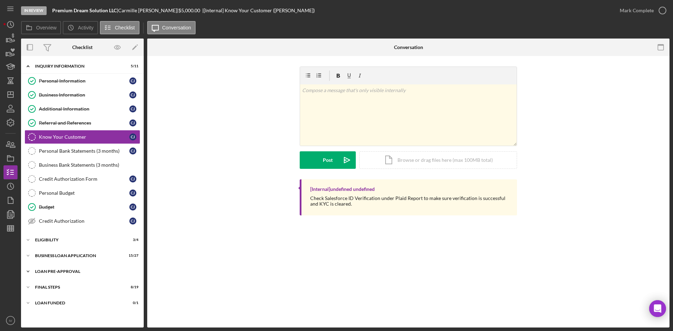
click at [53, 272] on div "LOAN PRE-APPROVAL" at bounding box center [85, 272] width 100 height 4
click at [77, 282] on link "Loan Approval Loan Approval" at bounding box center [83, 286] width 116 height 14
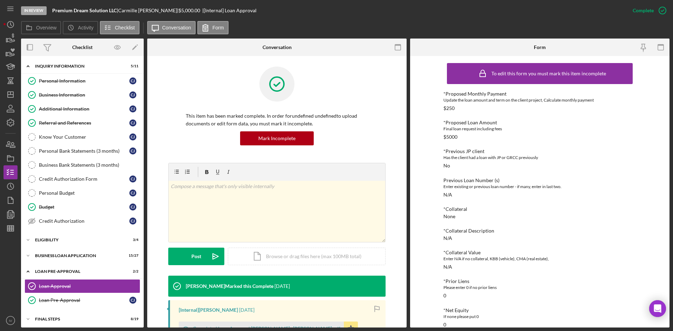
scroll to position [70, 0]
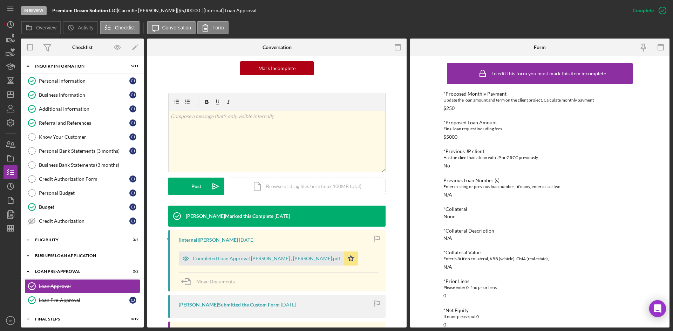
click at [66, 257] on div "BUSINESS LOAN APPLICATION" at bounding box center [85, 256] width 100 height 4
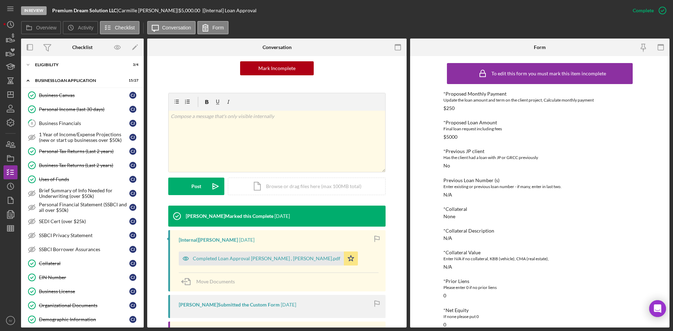
scroll to position [280, 0]
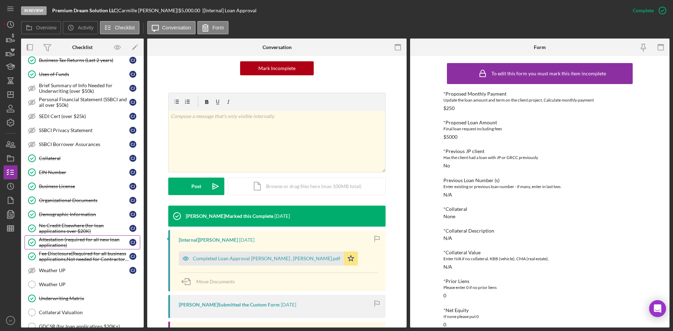
click at [75, 240] on div "Attestation (required for all new loan applications)" at bounding box center [84, 242] width 90 height 11
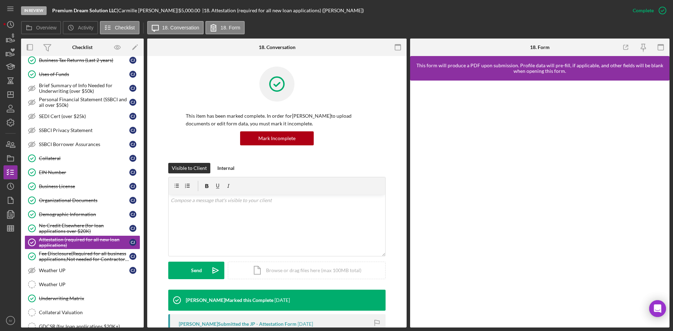
scroll to position [105, 0]
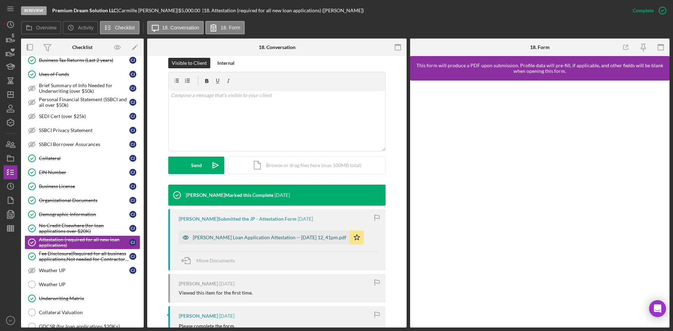
click at [265, 244] on div "[PERSON_NAME] Loan Application Attestation -- [DATE] 12_41pm.pdf" at bounding box center [264, 238] width 171 height 14
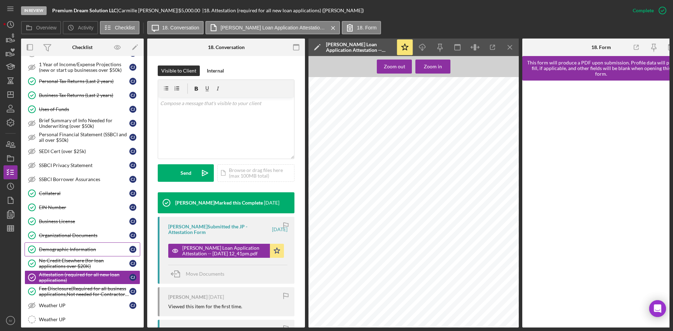
scroll to position [210, 0]
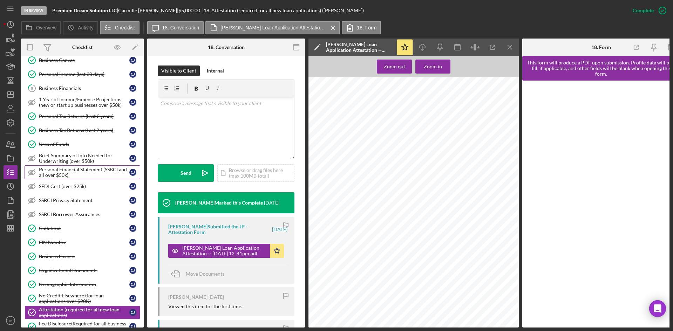
drag, startPoint x: 51, startPoint y: 145, endPoint x: 130, endPoint y: 167, distance: 82.3
click at [51, 145] on div "Uses of Funds" at bounding box center [84, 145] width 90 height 6
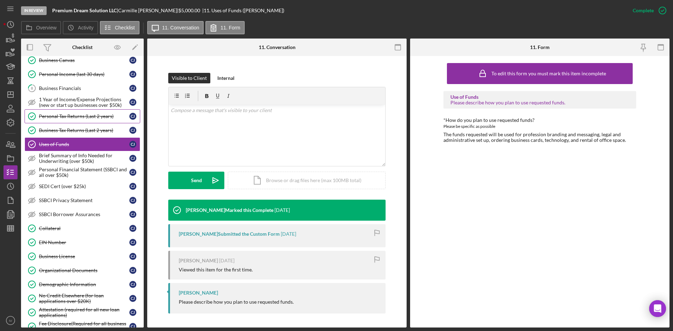
scroll to position [140, 0]
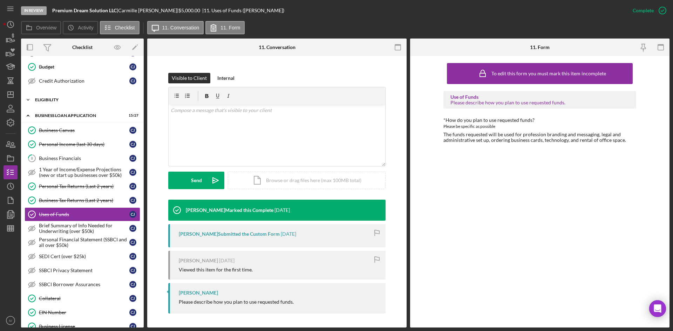
click at [60, 99] on div "ELIGIBILITY" at bounding box center [85, 100] width 100 height 4
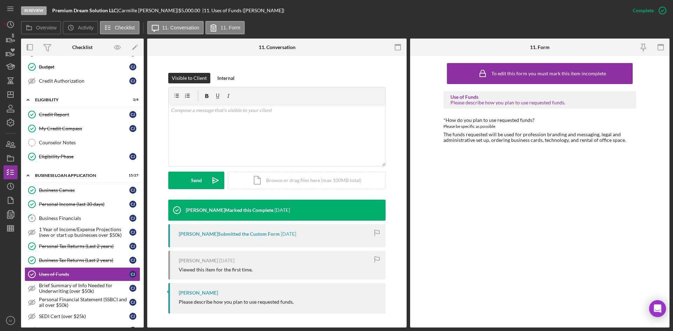
click at [61, 127] on div "My Credit Compass" at bounding box center [84, 129] width 90 height 6
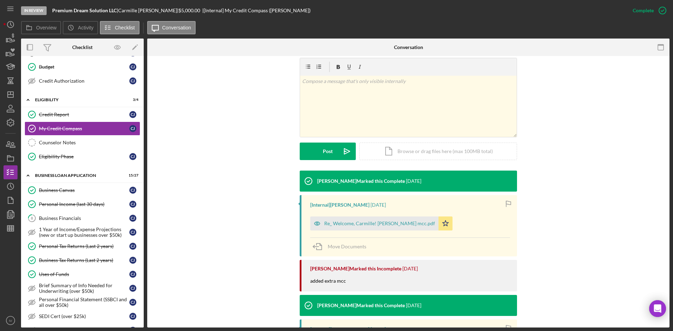
scroll to position [140, 0]
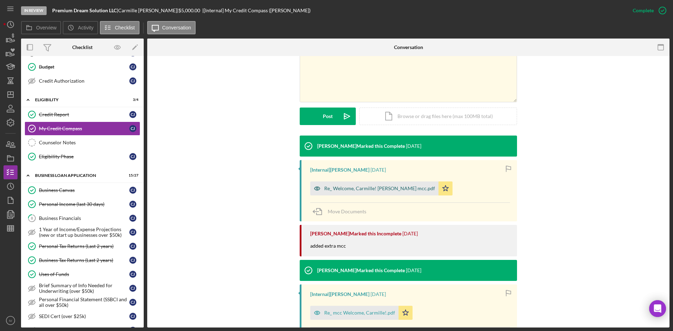
click at [352, 189] on div "Re_ Welcome, Carmille! [PERSON_NAME] mcc.pdf" at bounding box center [379, 189] width 111 height 6
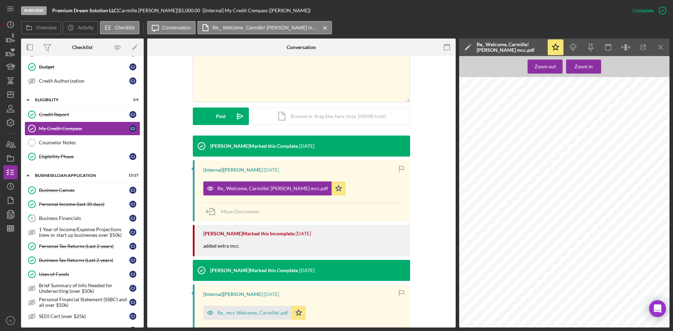
scroll to position [245, 0]
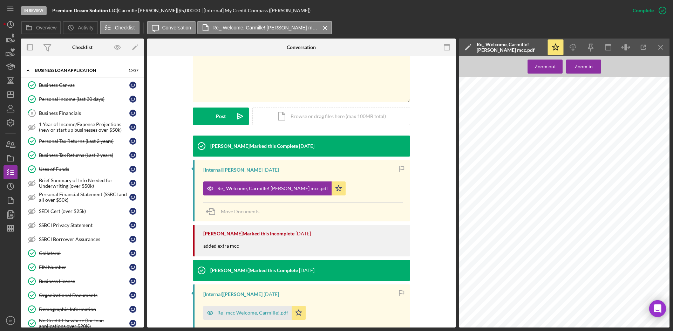
drag, startPoint x: 52, startPoint y: 274, endPoint x: 149, endPoint y: 245, distance: 101.0
click at [52, 274] on link "EIN Number EIN Number [PERSON_NAME]" at bounding box center [83, 267] width 116 height 14
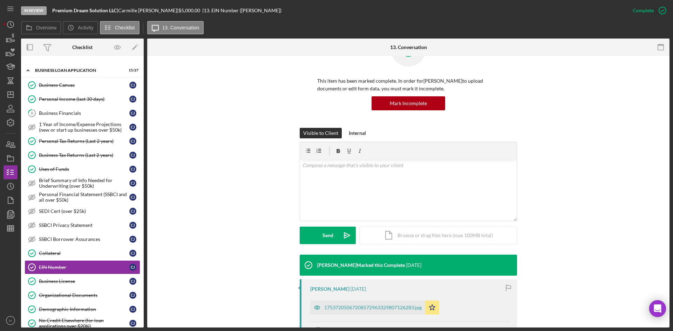
scroll to position [70, 0]
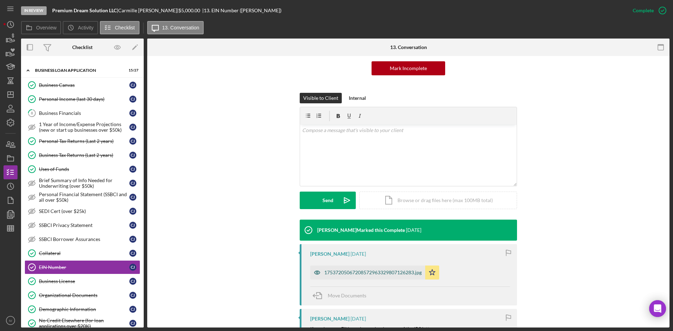
click at [342, 273] on div "17537205067208572963329807126283.jpg" at bounding box center [372, 273] width 97 height 6
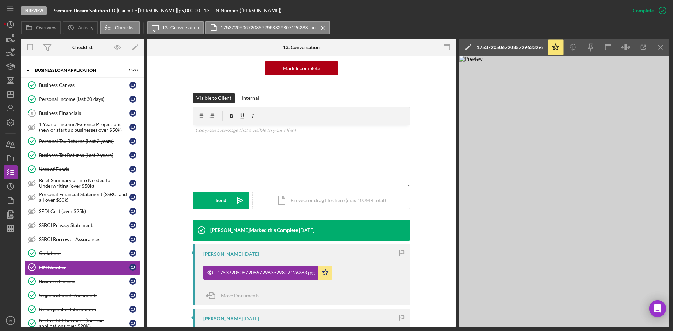
scroll to position [280, 0]
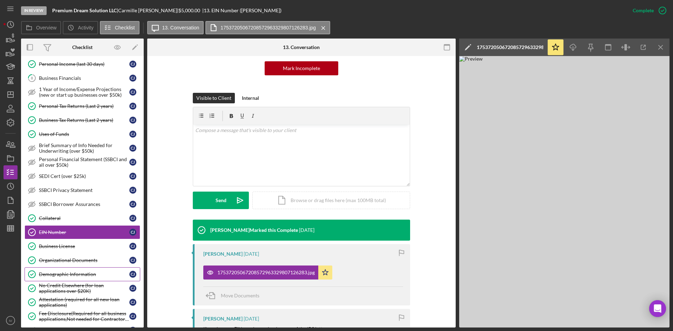
click at [87, 272] on div "Demographic Information" at bounding box center [84, 275] width 90 height 6
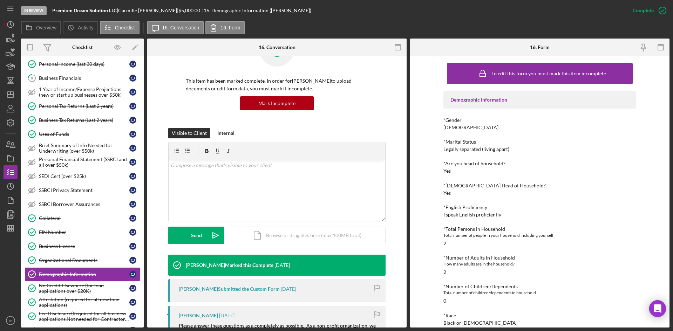
scroll to position [35, 0]
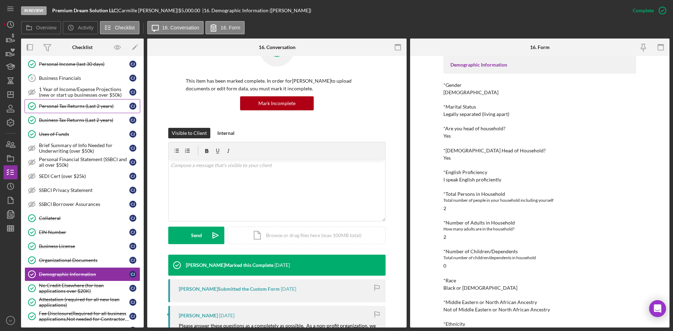
click at [63, 107] on div "Personal Tax Returns (Last 2 years)" at bounding box center [84, 106] width 90 height 6
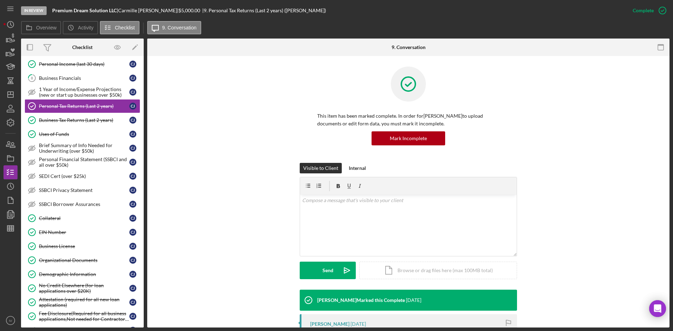
scroll to position [105, 0]
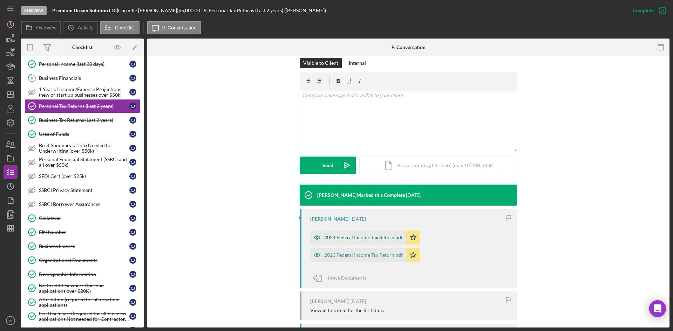
click at [335, 239] on div "2024 Federal Income Tax Return.pdf" at bounding box center [363, 238] width 79 height 6
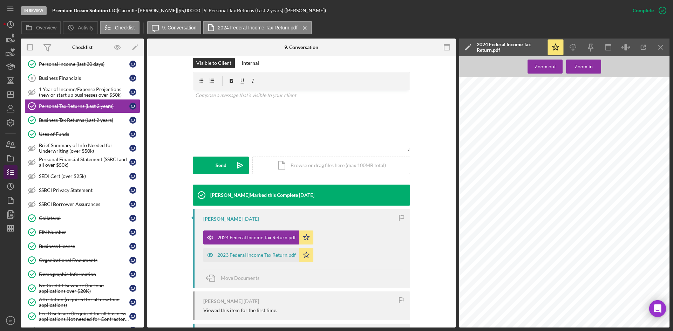
scroll to position [526, 0]
click at [90, 258] on div "Organizational Documents" at bounding box center [84, 261] width 90 height 6
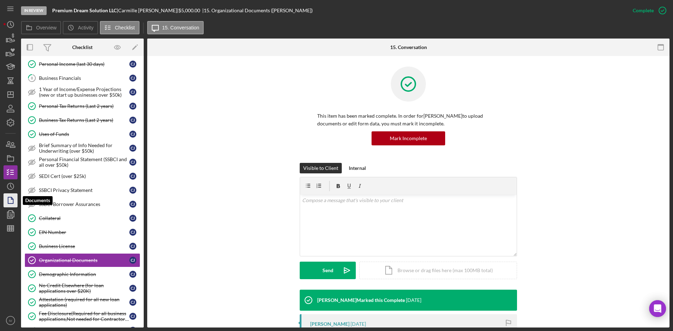
click at [11, 203] on icon "button" at bounding box center [11, 201] width 18 height 18
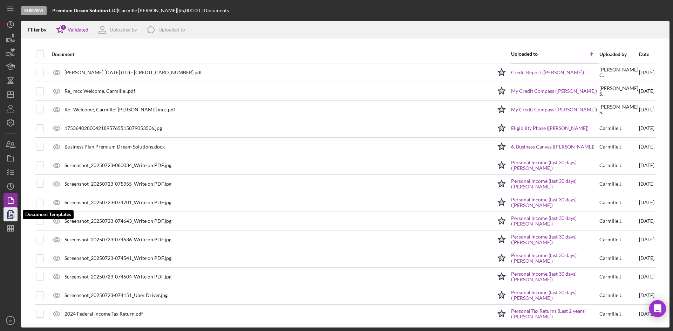
click at [6, 219] on icon "button" at bounding box center [11, 215] width 18 height 18
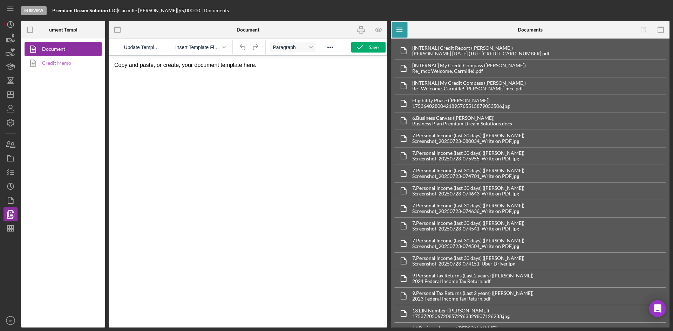
click at [85, 69] on link "Credit Memo" at bounding box center [62, 63] width 74 height 14
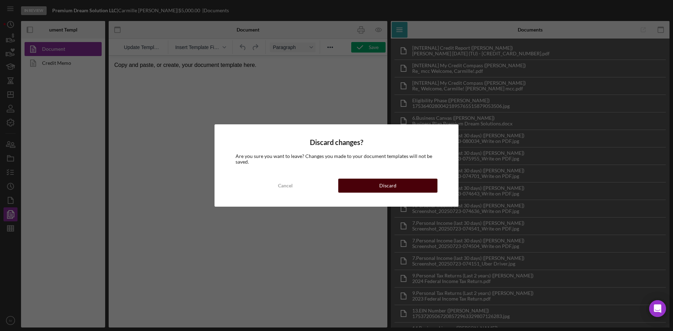
drag, startPoint x: 267, startPoint y: 119, endPoint x: 372, endPoint y: 189, distance: 126.1
click at [372, 189] on button "Discard" at bounding box center [387, 186] width 99 height 14
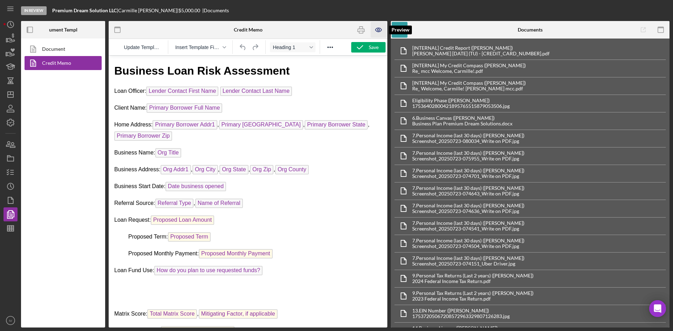
click at [383, 32] on icon "button" at bounding box center [379, 30] width 16 height 16
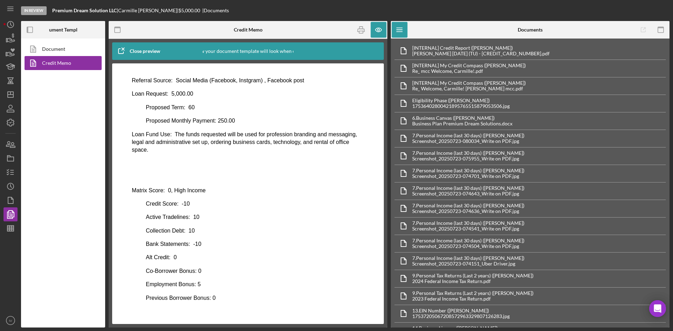
scroll to position [140, 0]
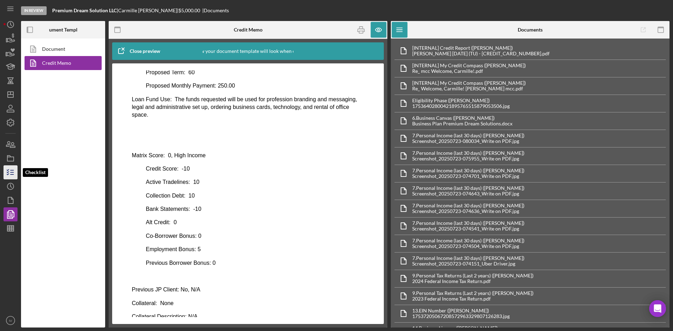
click at [5, 170] on icon "button" at bounding box center [11, 173] width 18 height 18
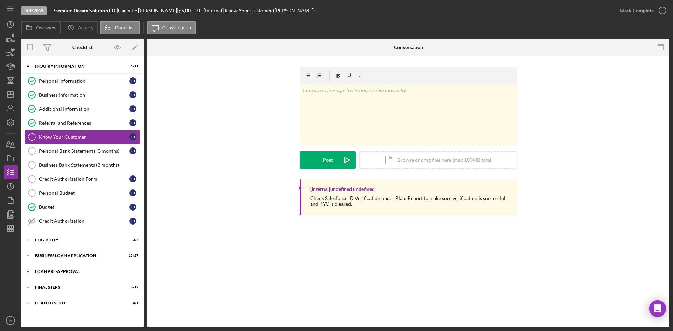
click at [70, 270] on div "LOAN PRE-APPROVAL" at bounding box center [85, 272] width 100 height 4
click at [66, 287] on div "Loan Approval" at bounding box center [89, 287] width 101 height 6
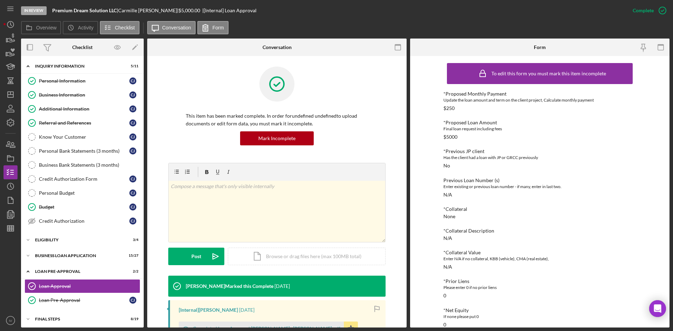
scroll to position [105, 0]
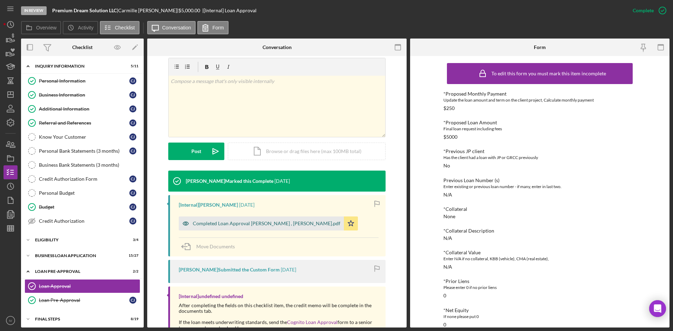
click at [268, 217] on div "Completed Loan Approval [PERSON_NAME] , [PERSON_NAME].pdf" at bounding box center [261, 224] width 165 height 14
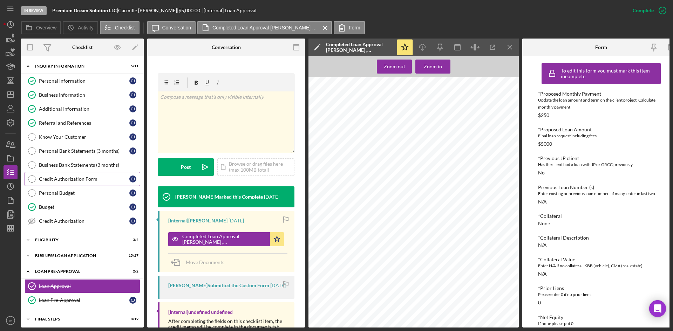
scroll to position [20, 0]
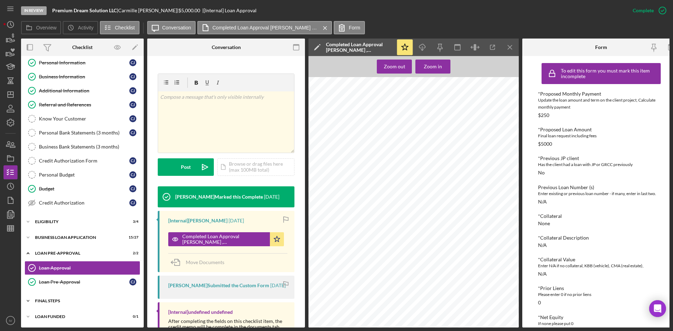
click at [42, 302] on div "Icon/Expander FINAL STEPS 8 / 19" at bounding box center [82, 301] width 123 height 14
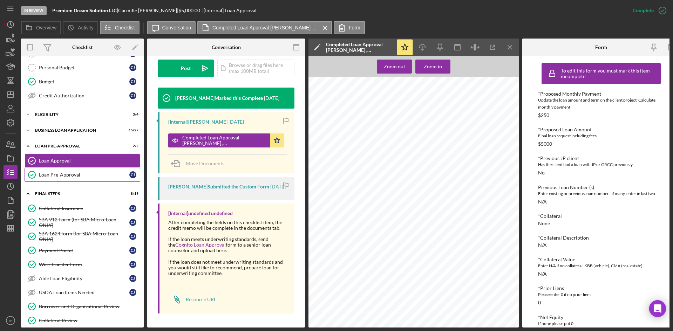
scroll to position [161, 0]
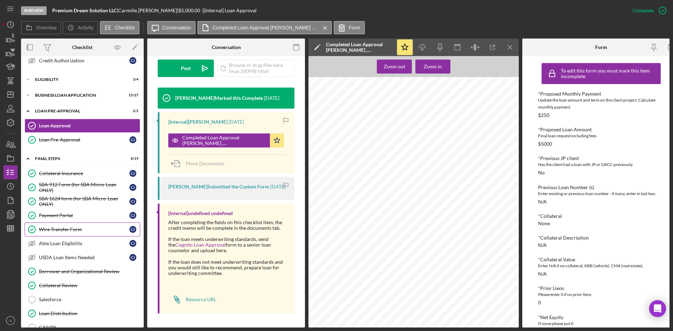
click at [62, 231] on div "Wire Transfer Form" at bounding box center [84, 230] width 90 height 6
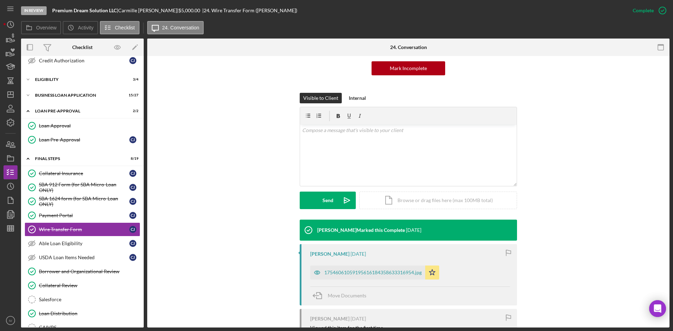
scroll to position [105, 0]
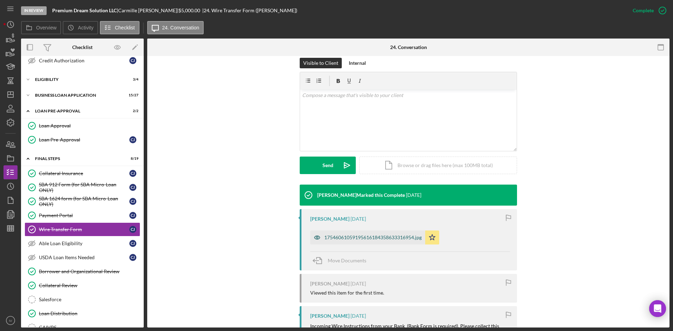
click at [352, 238] on div "17546061059195616184358633316954.jpg" at bounding box center [372, 238] width 97 height 6
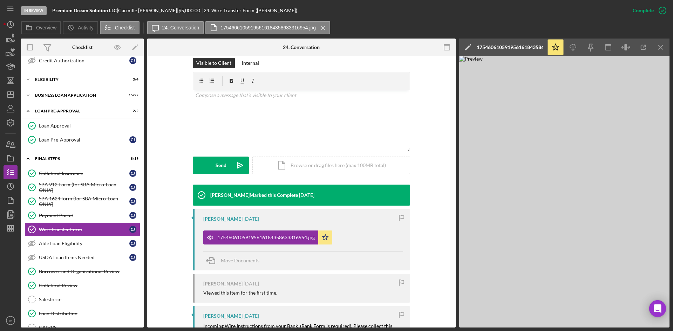
scroll to position [176, 0]
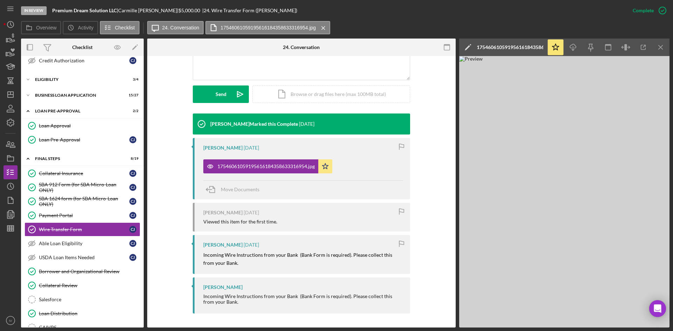
drag, startPoint x: 63, startPoint y: 186, endPoint x: 251, endPoint y: 217, distance: 190.6
click at [63, 186] on div "SBA 912 Form (for SBA Micro-Loan ONLY)" at bounding box center [84, 187] width 90 height 11
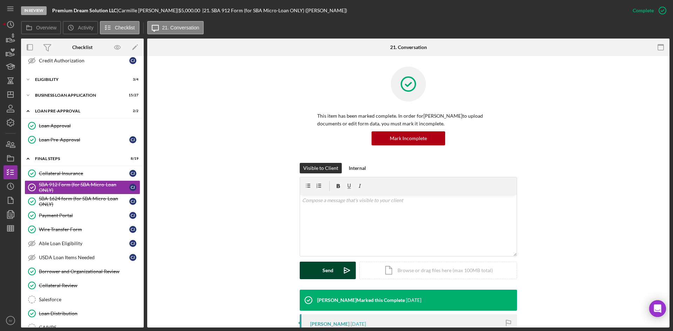
scroll to position [105, 0]
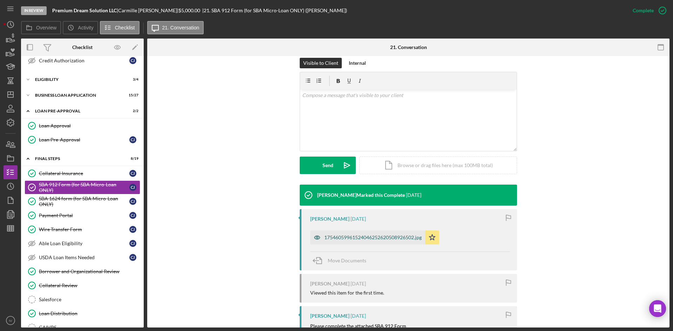
click at [343, 238] on div "17546059961524046252620508926502.jpg" at bounding box center [372, 238] width 97 height 6
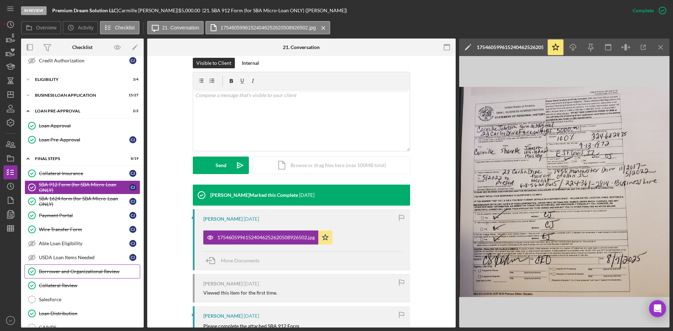
click at [78, 270] on div "Borrower and Organizational Review" at bounding box center [89, 272] width 101 height 6
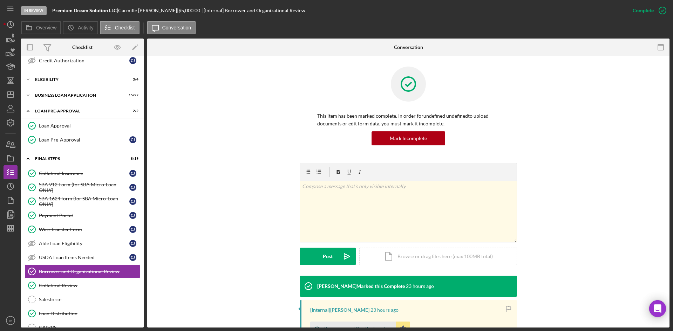
scroll to position [105, 0]
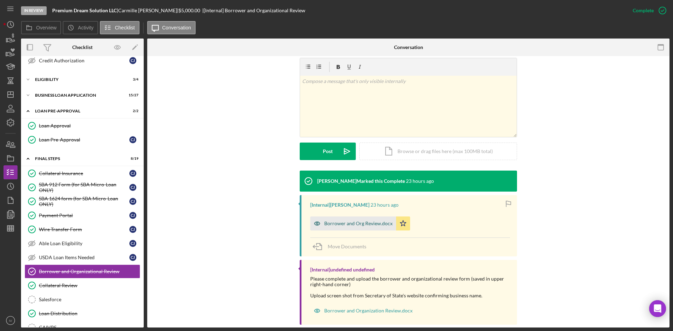
click at [357, 226] on div "Borrower and Org Review.docx" at bounding box center [353, 224] width 86 height 14
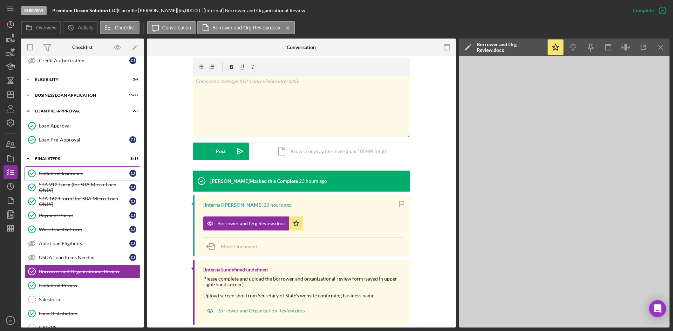
scroll to position [55, 0]
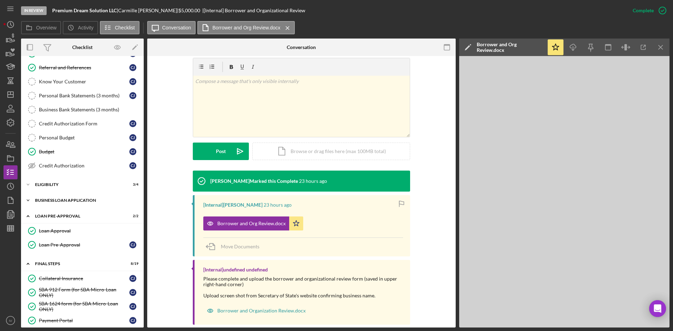
click at [65, 202] on div "BUSINESS LOAN APPLICATION" at bounding box center [85, 200] width 100 height 4
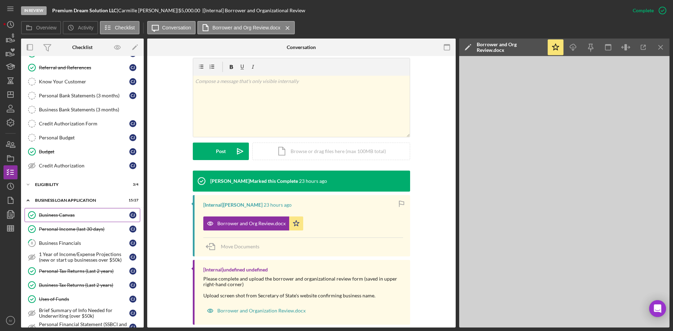
click at [62, 212] on div "Business Canvas" at bounding box center [84, 215] width 90 height 6
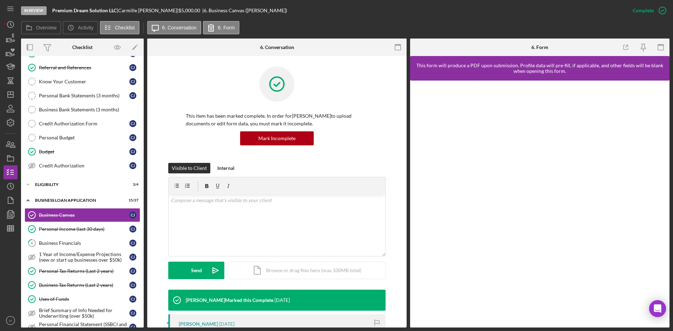
scroll to position [70, 0]
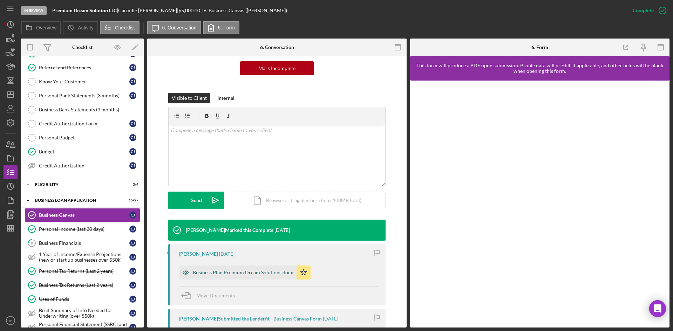
click at [236, 266] on div "Business Plan Premium Dream Solutions.docx" at bounding box center [238, 273] width 118 height 14
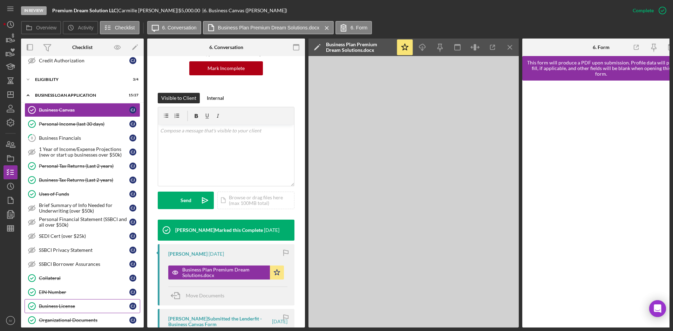
scroll to position [196, 0]
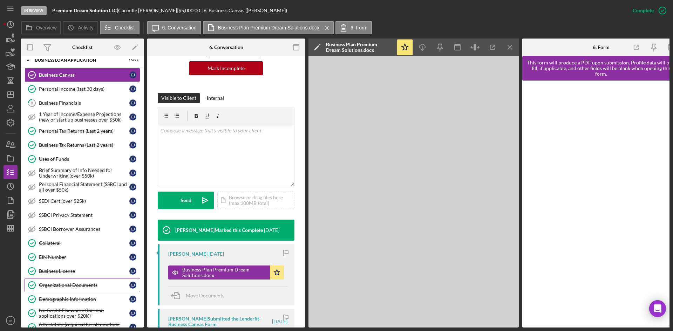
click at [74, 284] on div "Organizational Documents" at bounding box center [84, 286] width 90 height 6
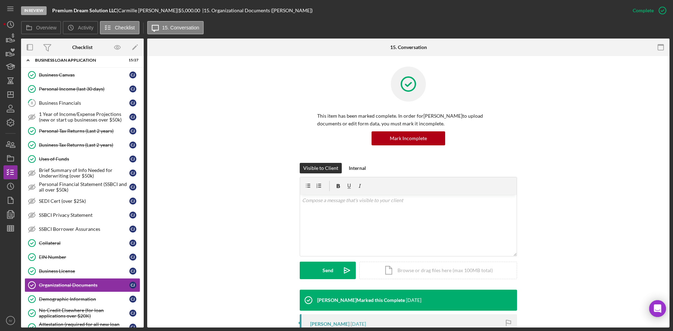
scroll to position [70, 0]
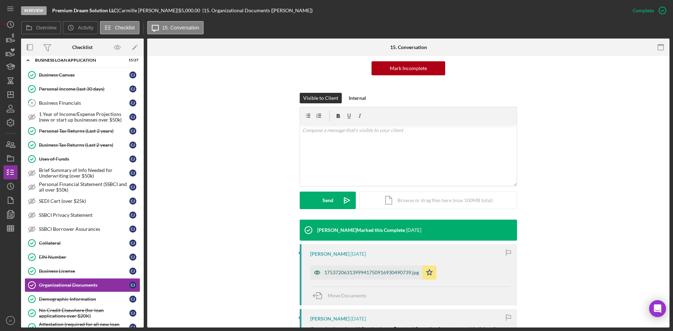
click at [353, 271] on div "1753720631399941750916930490739.jpg" at bounding box center [371, 273] width 95 height 6
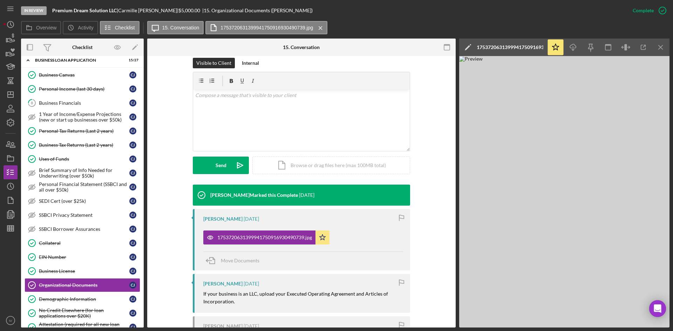
scroll to position [199, 0]
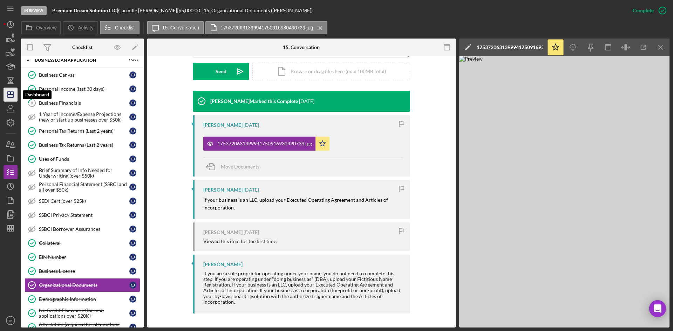
click at [6, 92] on icon "Icon/Dashboard" at bounding box center [11, 95] width 18 height 18
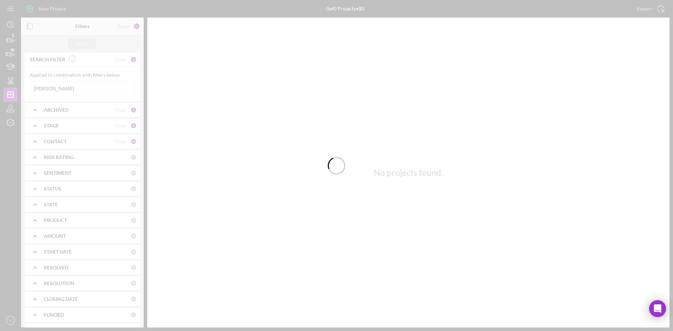
click at [78, 84] on div at bounding box center [336, 165] width 673 height 331
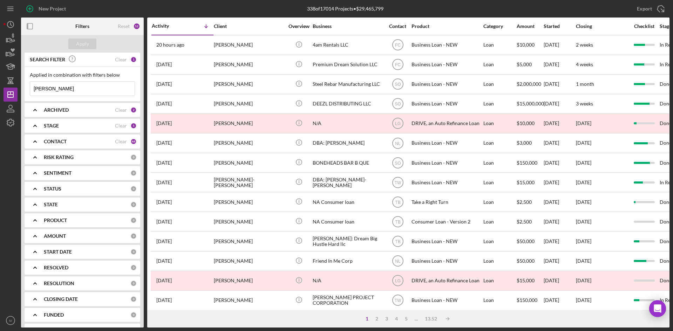
drag, startPoint x: 60, startPoint y: 91, endPoint x: 28, endPoint y: 88, distance: 32.4
click at [28, 88] on div "Applied in combination with filters below [PERSON_NAME] Icon/Menu Close" at bounding box center [83, 84] width 116 height 34
type input "[PERSON_NAME]"
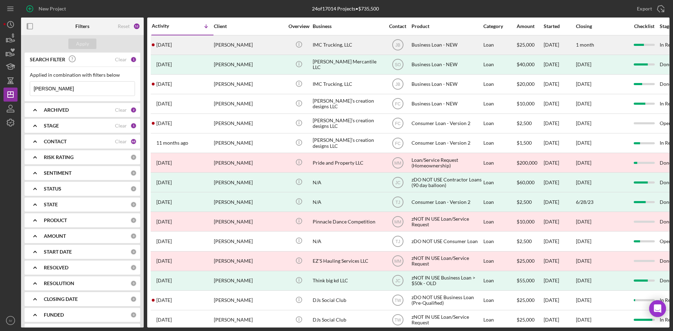
click at [224, 43] on div "[PERSON_NAME]" at bounding box center [249, 45] width 70 height 19
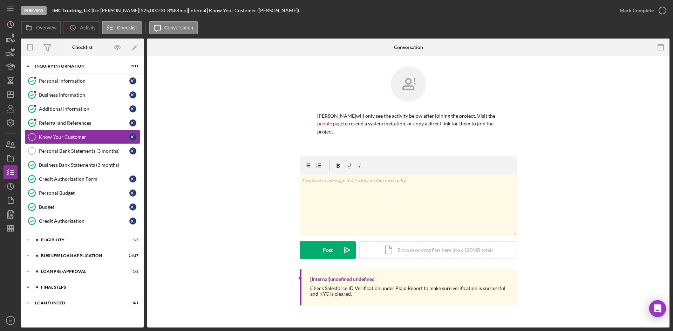
click at [61, 291] on div "Icon/Expander FINAL STEPS 6 / 19" at bounding box center [82, 287] width 123 height 14
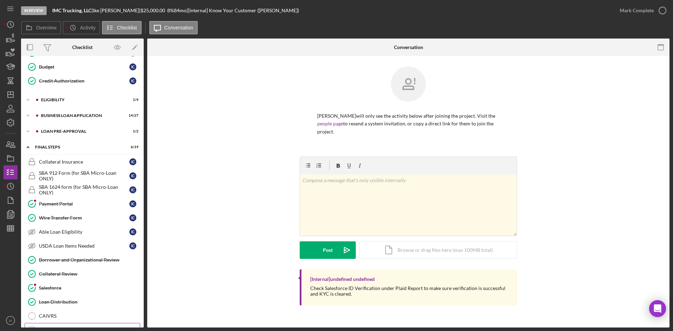
scroll to position [210, 0]
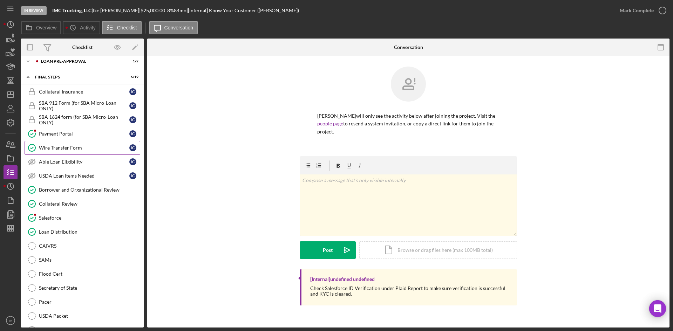
click at [69, 145] on div "Wire Transfer Form" at bounding box center [84, 148] width 90 height 6
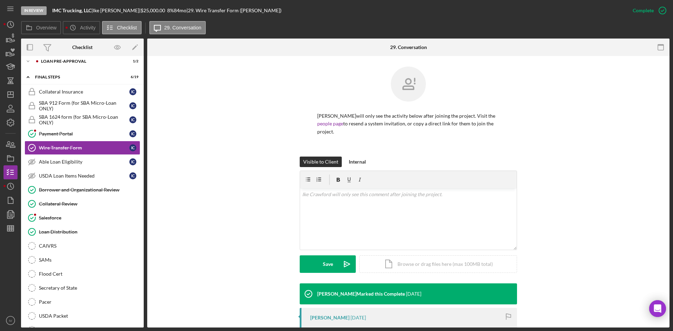
scroll to position [88, 0]
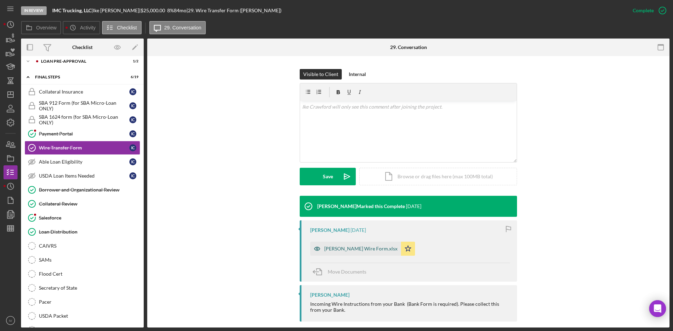
click at [369, 242] on div "[PERSON_NAME] Wire Form.xlsx" at bounding box center [355, 249] width 91 height 14
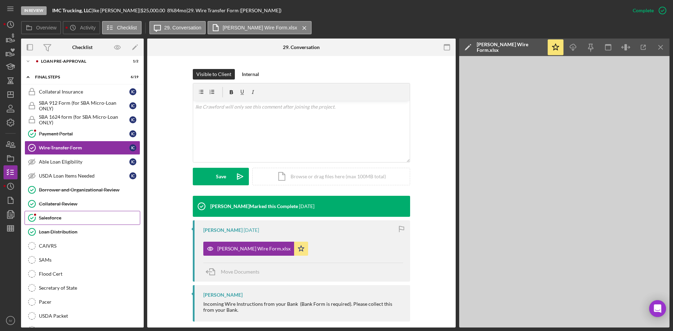
drag, startPoint x: 96, startPoint y: 193, endPoint x: 61, endPoint y: 214, distance: 39.9
click at [96, 193] on link "Borrower and Organizational Review Borrower and Organizational Review" at bounding box center [83, 190] width 116 height 14
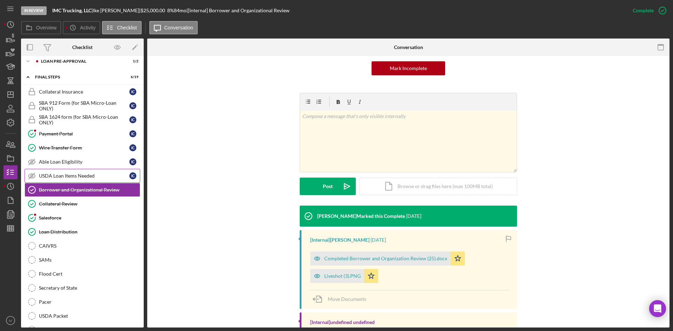
scroll to position [105, 0]
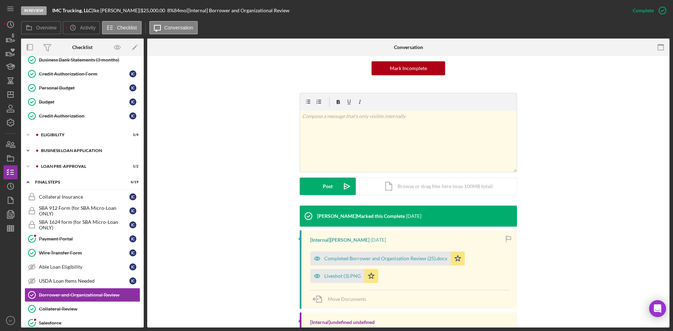
click at [84, 150] on div "BUSINESS LOAN APPLICATION" at bounding box center [88, 151] width 94 height 4
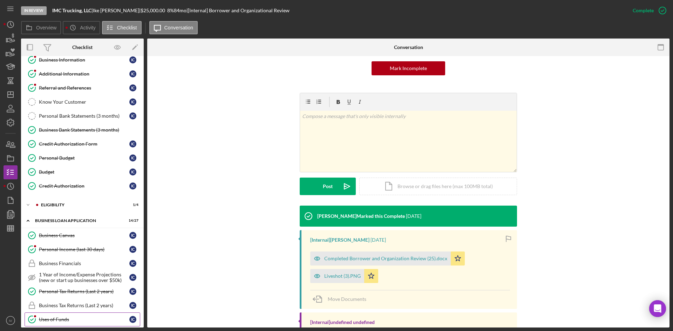
scroll to position [175, 0]
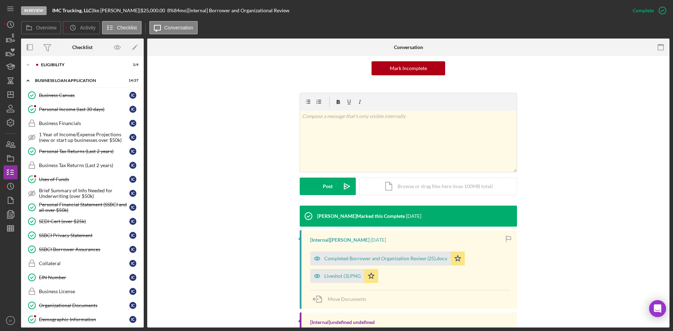
drag, startPoint x: 86, startPoint y: 303, endPoint x: 150, endPoint y: 262, distance: 76.2
click at [86, 303] on div "Organizational Documents" at bounding box center [84, 306] width 90 height 6
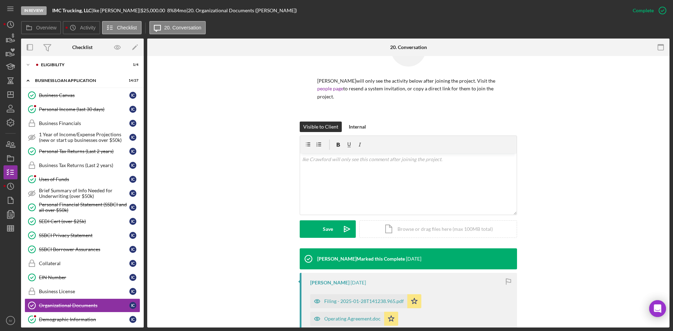
scroll to position [105, 0]
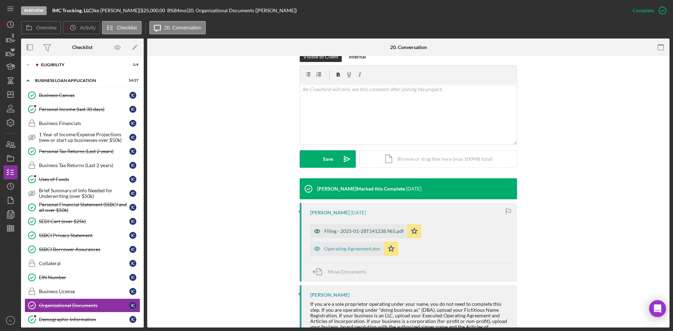
click at [362, 229] on div "Filing - 2025-01-28T141238.965.pdf" at bounding box center [364, 232] width 80 height 6
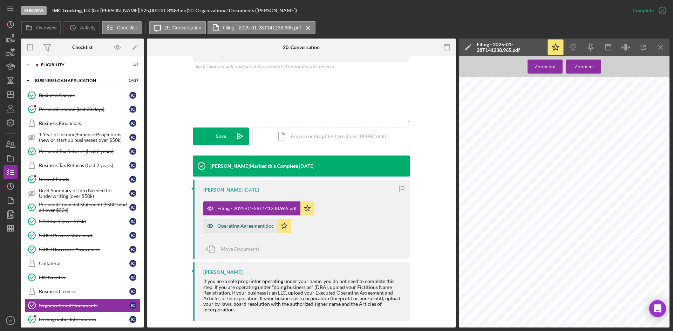
click at [231, 223] on div "Operating Agreement.doc" at bounding box center [245, 226] width 56 height 6
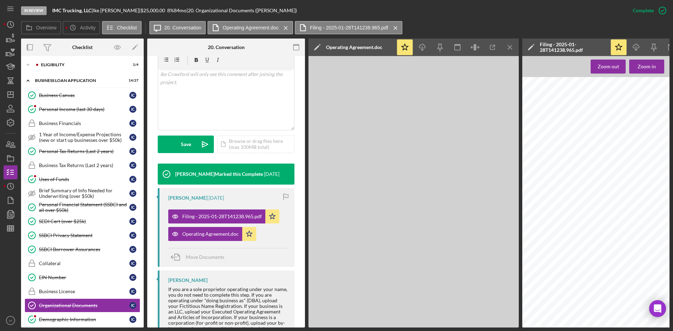
scroll to position [144, 0]
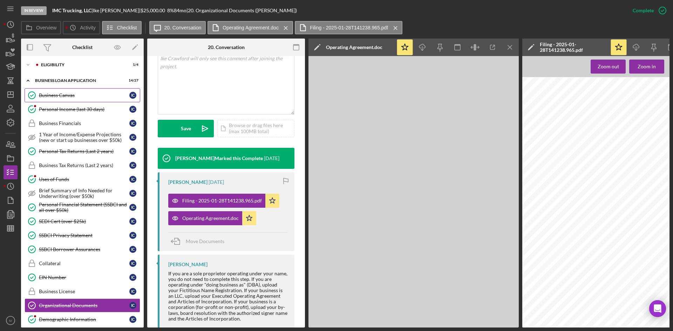
click at [57, 95] on div "Business Canvas" at bounding box center [84, 96] width 90 height 6
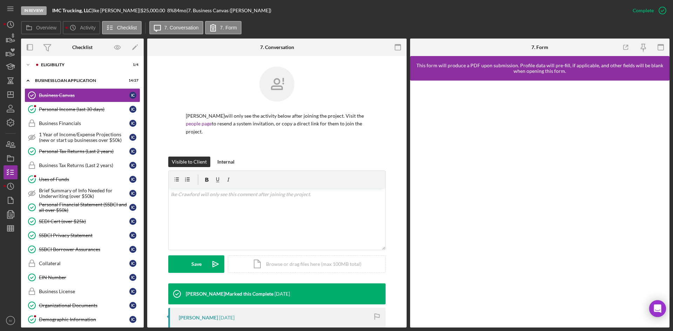
scroll to position [70, 0]
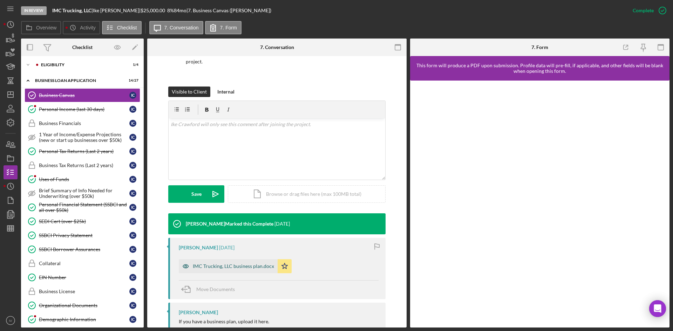
click at [231, 259] on div "IMC Trucking, LLC business plan.docx" at bounding box center [228, 266] width 99 height 14
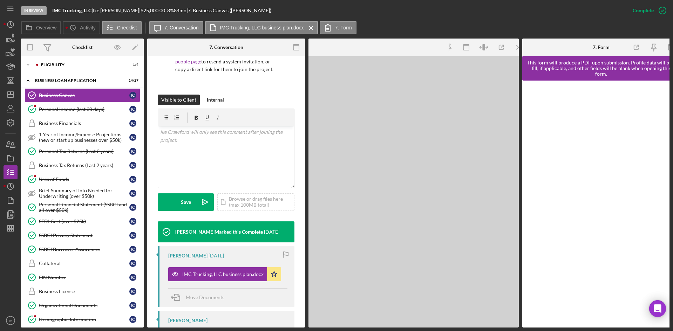
scroll to position [78, 0]
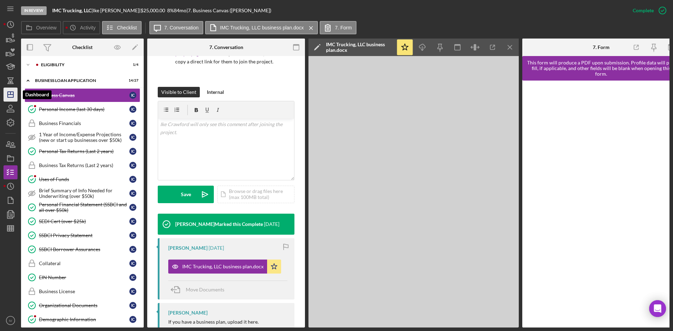
click at [13, 94] on polygon "button" at bounding box center [11, 95] width 6 height 6
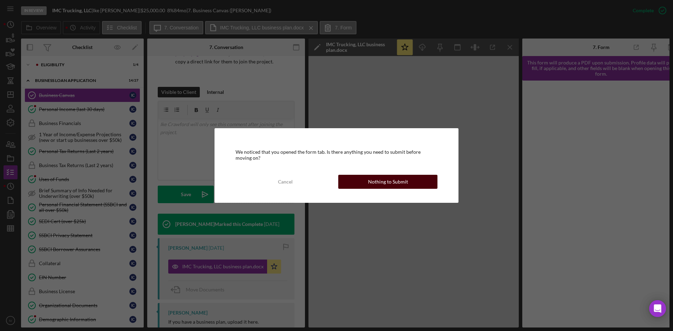
click at [361, 184] on button "Nothing to Submit" at bounding box center [387, 182] width 99 height 14
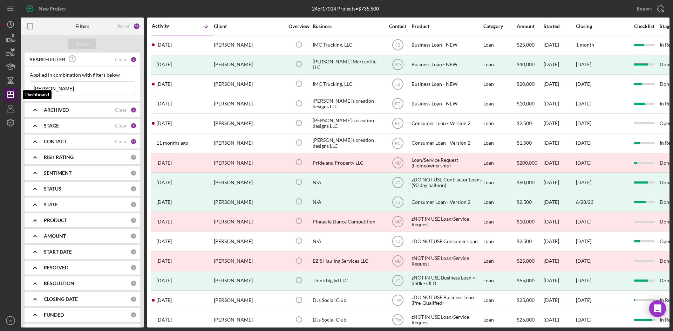
drag, startPoint x: 59, startPoint y: 92, endPoint x: 4, endPoint y: 91, distance: 55.0
click at [4, 91] on div "New Project 24 of 17014 Projects • $735,500 [PERSON_NAME] Export Icon/Export Fi…" at bounding box center [337, 164] width 666 height 328
click at [71, 88] on input "[PERSON_NAME]" at bounding box center [82, 89] width 104 height 14
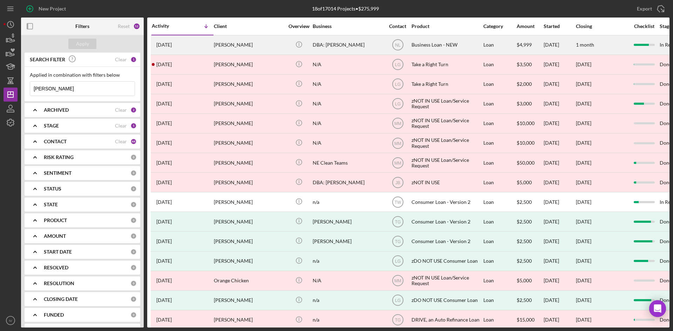
type input "[PERSON_NAME]"
click at [224, 42] on div "[PERSON_NAME]" at bounding box center [249, 45] width 70 height 19
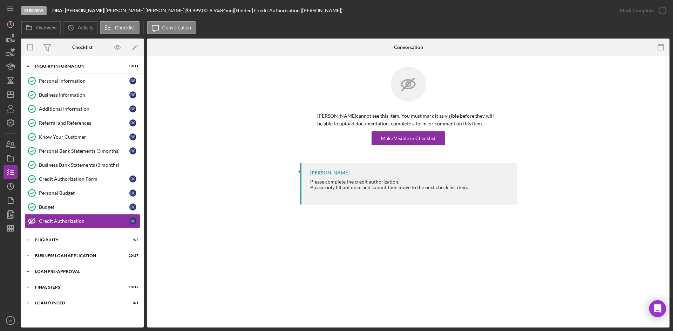
click at [55, 269] on div "Icon/Expander LOAN PRE-APPROVAL 2 / 2" at bounding box center [82, 272] width 123 height 14
click at [79, 254] on div "BUSINESS LOAN APPLICATION" at bounding box center [85, 256] width 100 height 4
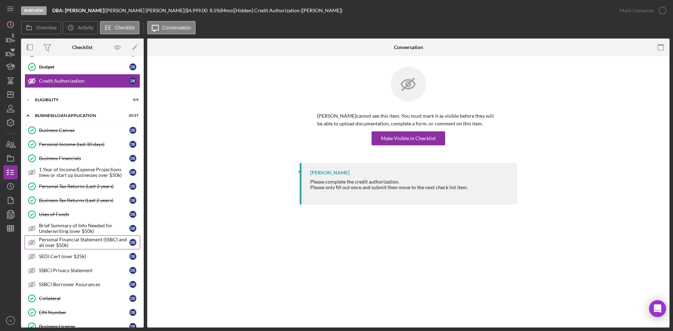
scroll to position [175, 0]
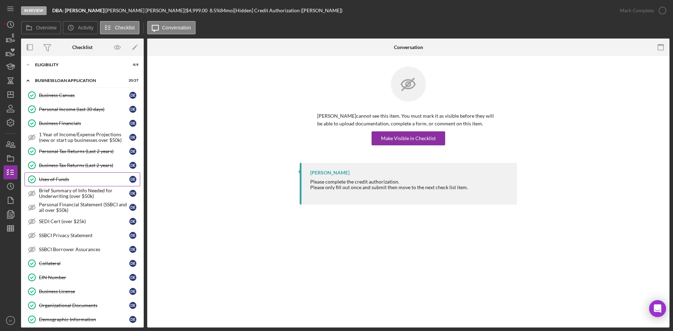
click at [60, 180] on div "Uses of Funds" at bounding box center [84, 180] width 90 height 6
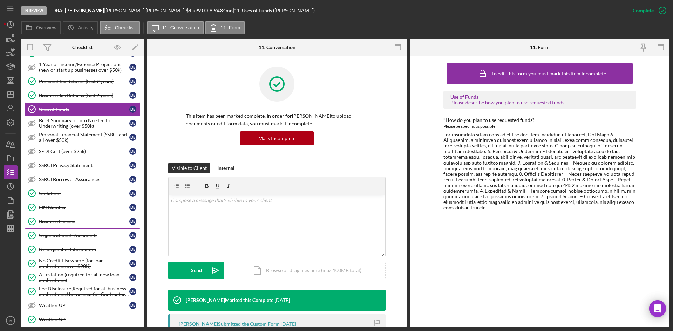
scroll to position [280, 0]
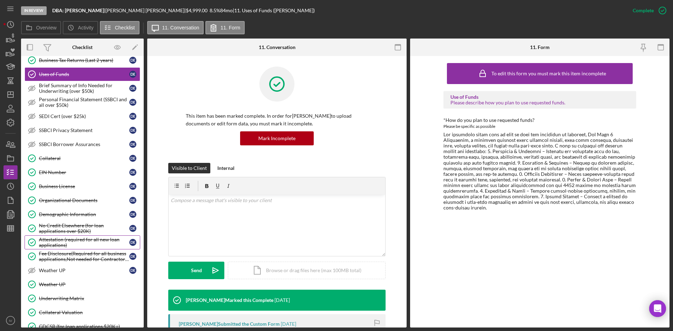
click at [79, 239] on div "Attestation (required for all new loan applications)" at bounding box center [84, 242] width 90 height 11
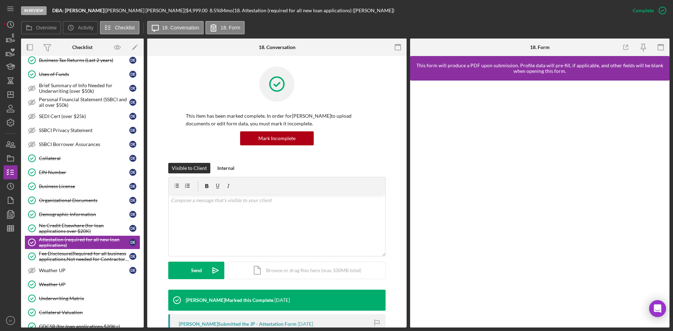
scroll to position [70, 0]
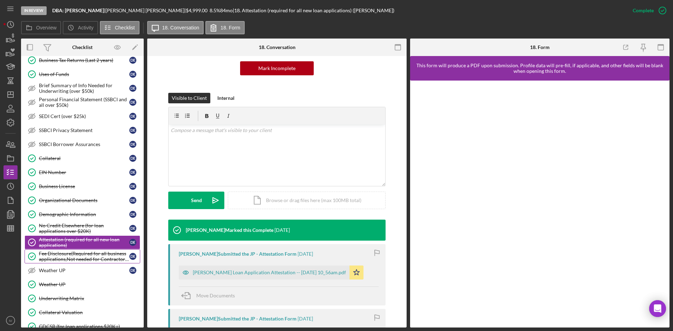
drag, startPoint x: 241, startPoint y: 269, endPoint x: 113, endPoint y: 262, distance: 128.8
click at [241, 270] on div "[PERSON_NAME] Loan Application Attestation -- [DATE] 10_56am.pdf" at bounding box center [264, 273] width 171 height 14
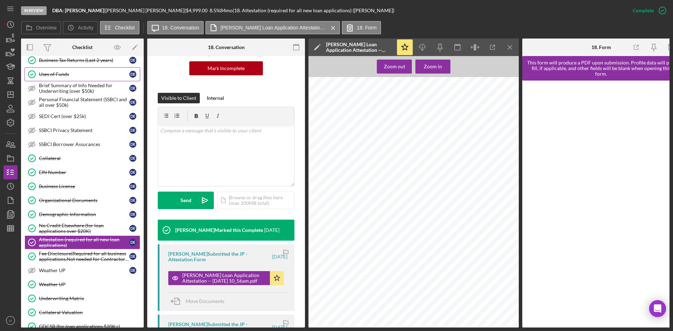
scroll to position [175, 0]
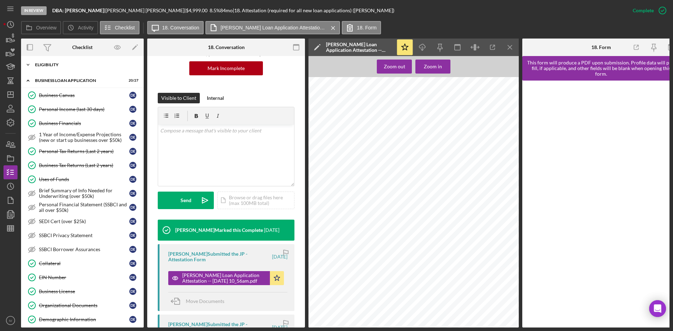
click at [71, 69] on div "Icon/Expander ELIGIBILITY 4 / 4" at bounding box center [82, 65] width 123 height 14
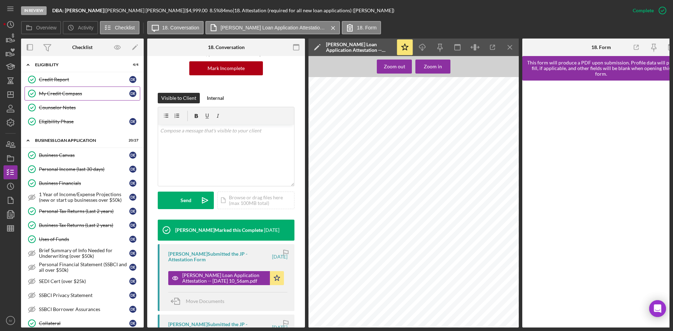
click at [57, 93] on div "My Credit Compass" at bounding box center [84, 94] width 90 height 6
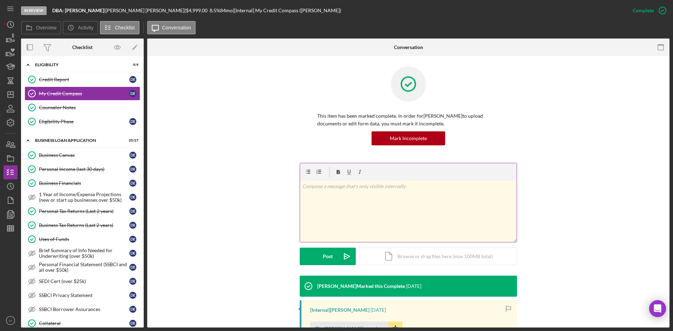
scroll to position [70, 0]
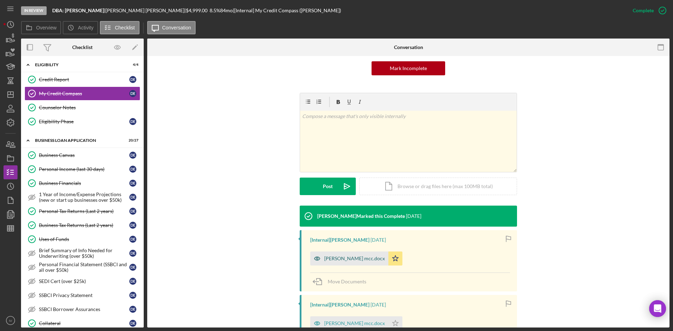
click at [336, 265] on div "[PERSON_NAME] mcc.docx" at bounding box center [349, 259] width 78 height 14
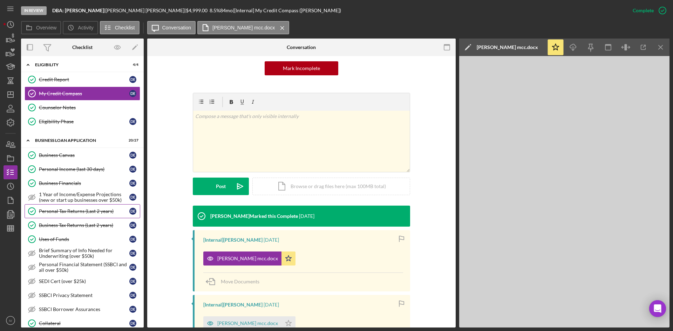
drag, startPoint x: 73, startPoint y: 214, endPoint x: 77, endPoint y: 213, distance: 4.9
click at [73, 214] on div "Personal Tax Returns (Last 2 years)" at bounding box center [84, 212] width 90 height 6
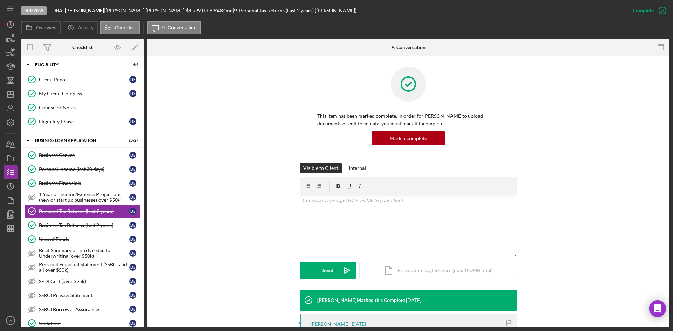
scroll to position [35, 0]
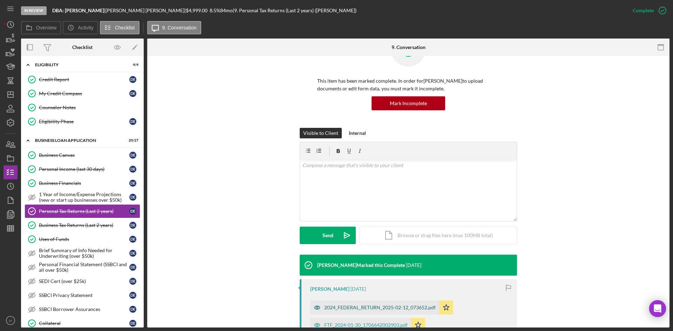
click at [360, 301] on div "2024_FEDERAL_RETURN_2025-02-12_073652.pdf" at bounding box center [374, 308] width 129 height 14
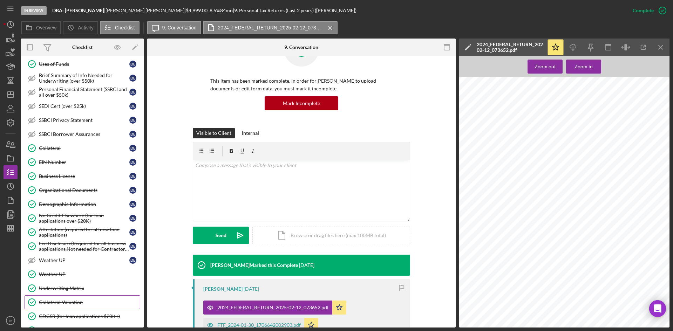
scroll to position [421, 0]
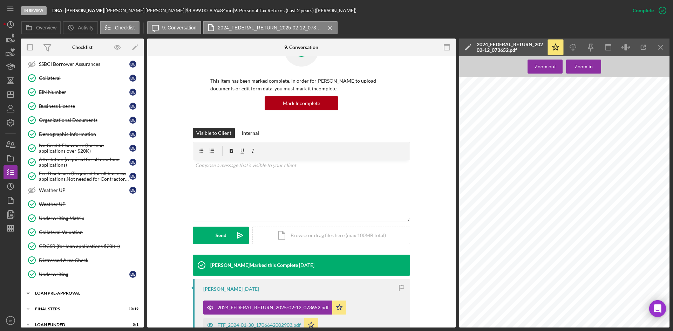
drag, startPoint x: 75, startPoint y: 290, endPoint x: 68, endPoint y: 297, distance: 9.9
click at [75, 290] on div "Icon/Expander LOAN PRE-APPROVAL 2 / 2" at bounding box center [82, 293] width 123 height 14
click at [62, 308] on div "Loan Approval" at bounding box center [89, 308] width 101 height 6
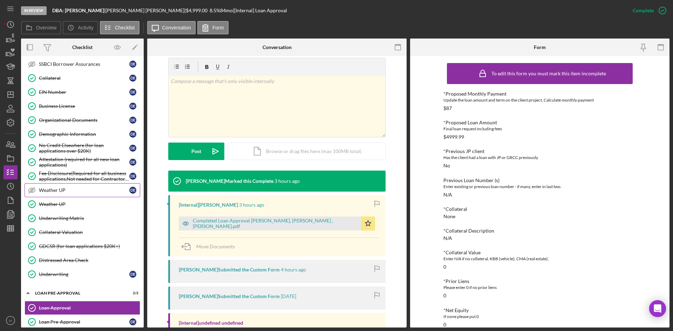
scroll to position [461, 0]
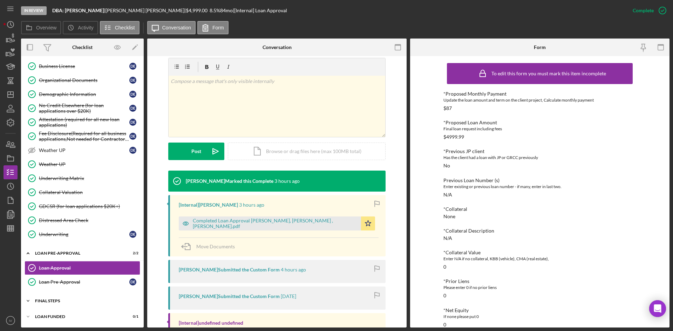
click at [51, 304] on div "Icon/Expander FINAL STEPS 10 / 19" at bounding box center [82, 301] width 123 height 14
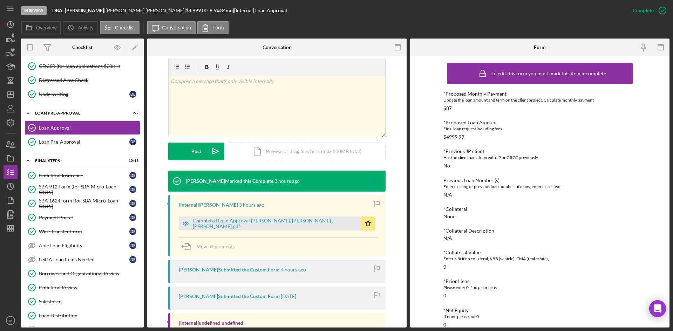
scroll to position [671, 0]
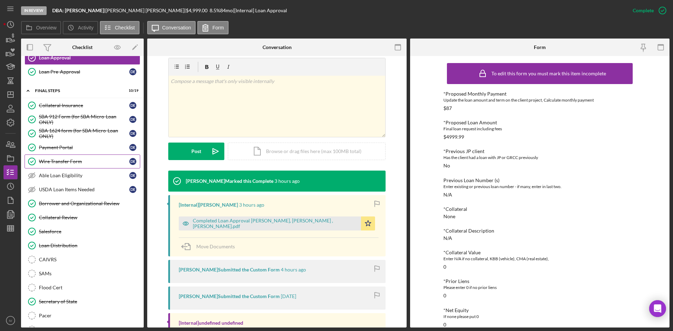
click at [81, 164] on div "Wire Transfer Form" at bounding box center [84, 162] width 90 height 6
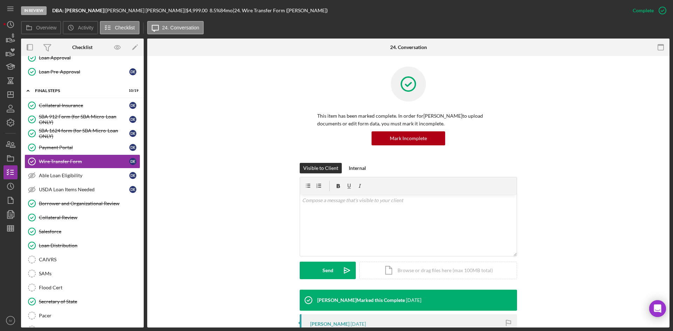
scroll to position [70, 0]
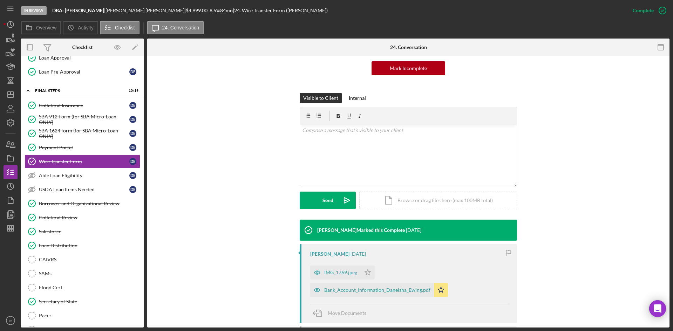
drag, startPoint x: 89, startPoint y: 202, endPoint x: 201, endPoint y: 217, distance: 113.2
click at [89, 202] on div "Borrower and Organizational Review" at bounding box center [89, 204] width 101 height 6
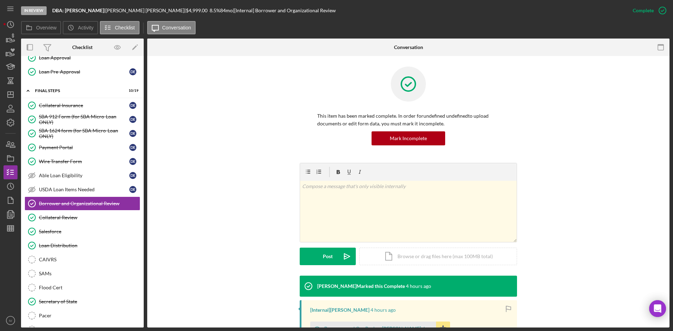
scroll to position [70, 0]
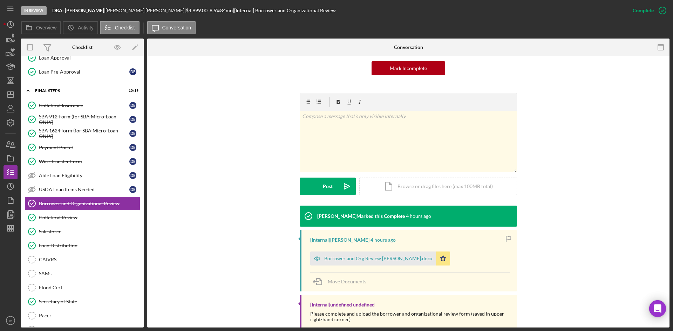
click at [344, 271] on div "[Internal] [PERSON_NAME] 4 hours ago Borrower and Org Review [PERSON_NAME].docx…" at bounding box center [408, 260] width 217 height 61
click at [347, 261] on div "Borrower and Org Review [PERSON_NAME].docx" at bounding box center [378, 259] width 108 height 6
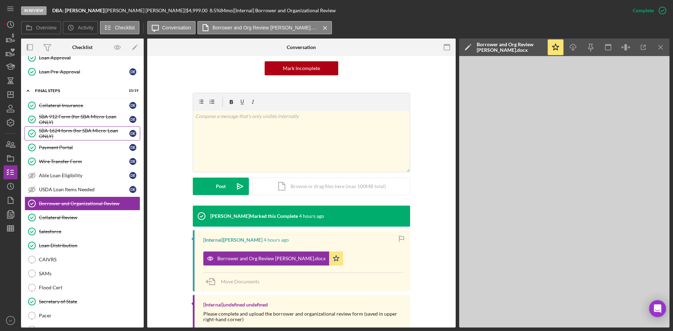
drag, startPoint x: 89, startPoint y: 117, endPoint x: 107, endPoint y: 127, distance: 20.2
click at [89, 117] on div "SBA 912 Form (for SBA Micro-Loan ONLY)" at bounding box center [84, 119] width 90 height 11
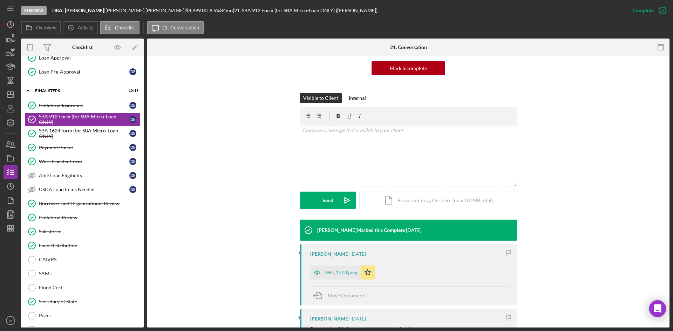
scroll to position [105, 0]
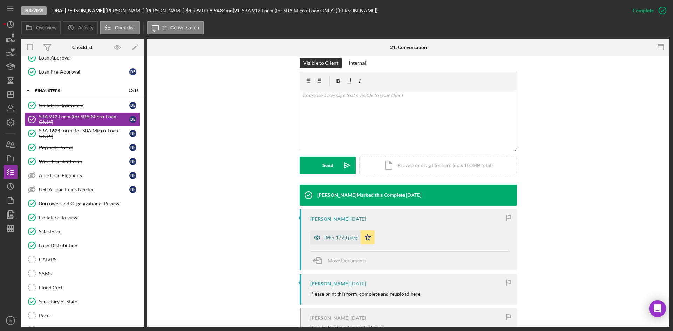
click at [326, 234] on div "IMG_1773.jpeg" at bounding box center [335, 238] width 50 height 14
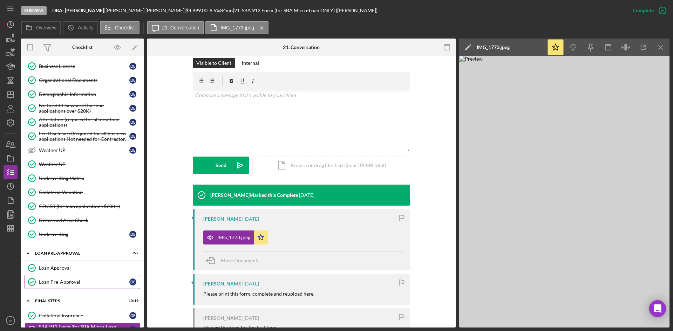
scroll to position [426, 0]
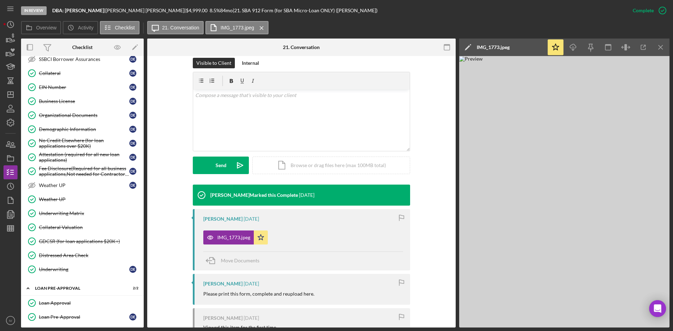
click at [48, 89] on div "EIN Number" at bounding box center [84, 87] width 90 height 6
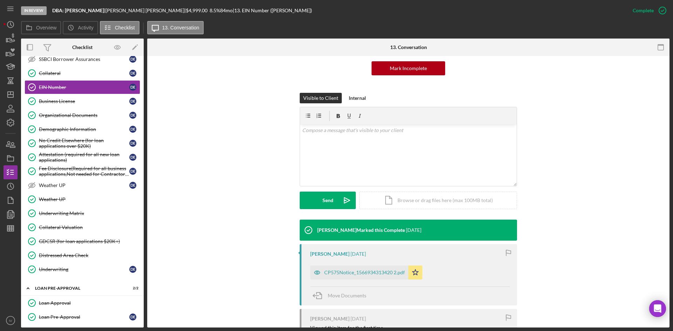
scroll to position [105, 0]
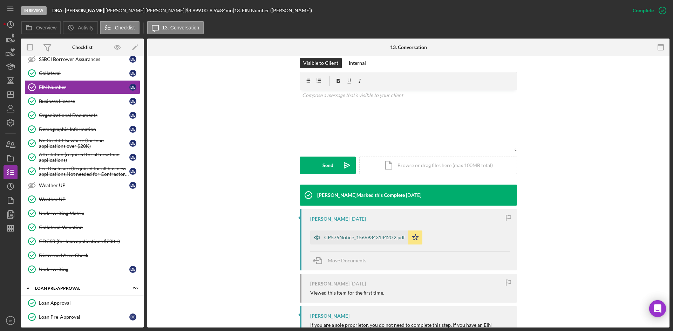
click at [359, 234] on div "CP575Notice_1566934313420 2.pdf" at bounding box center [359, 238] width 98 height 14
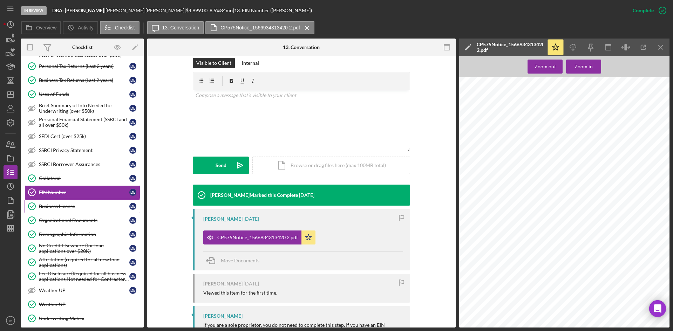
scroll to position [180, 0]
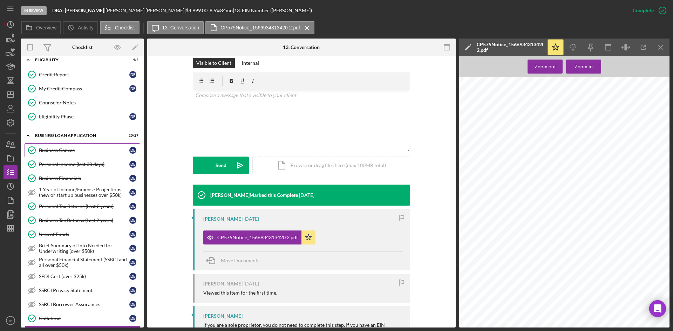
click at [62, 154] on link "Business Canvas Business Canvas D E" at bounding box center [83, 150] width 116 height 14
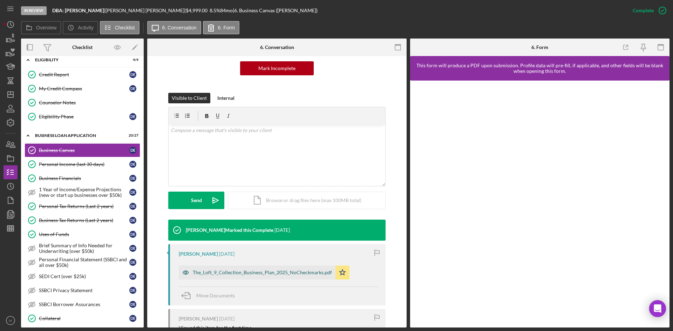
click at [263, 269] on div "The_Loft_9_Collection_Business_Plan_2025_NoCheckmarks.pdf" at bounding box center [257, 273] width 157 height 14
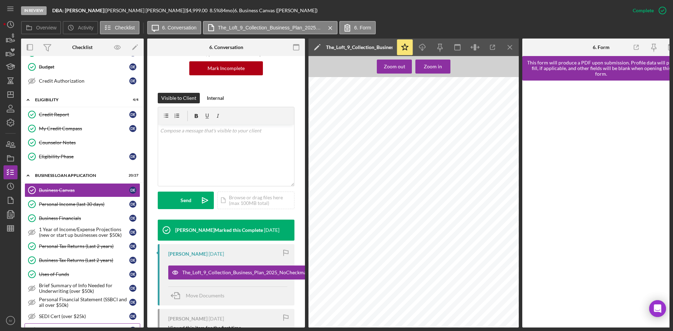
scroll to position [280, 0]
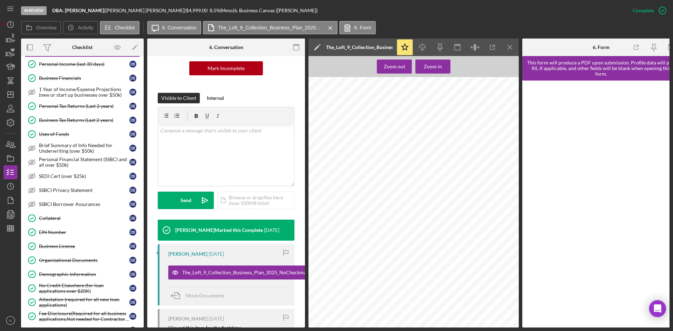
drag, startPoint x: 74, startPoint y: 265, endPoint x: 157, endPoint y: 235, distance: 88.3
click at [74, 265] on link "Organizational Documents Organizational Documents D E" at bounding box center [83, 260] width 116 height 14
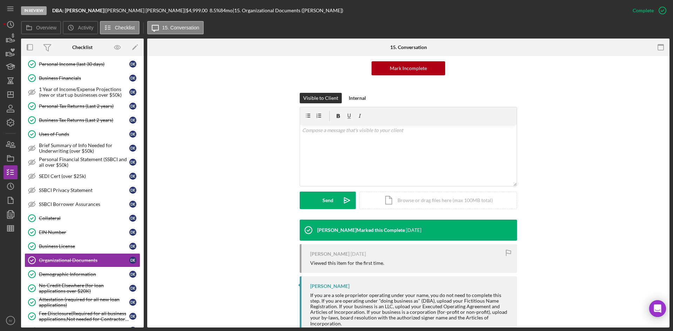
scroll to position [92, 0]
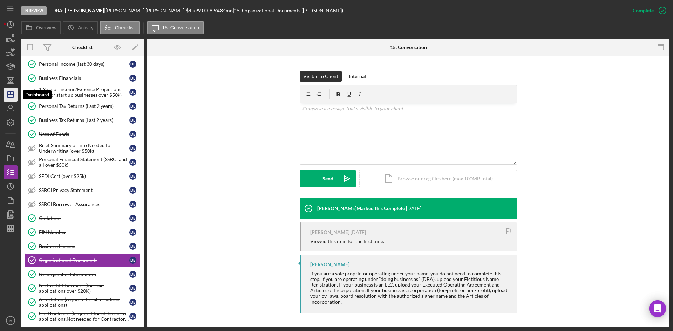
click at [13, 97] on polygon "button" at bounding box center [11, 95] width 6 height 6
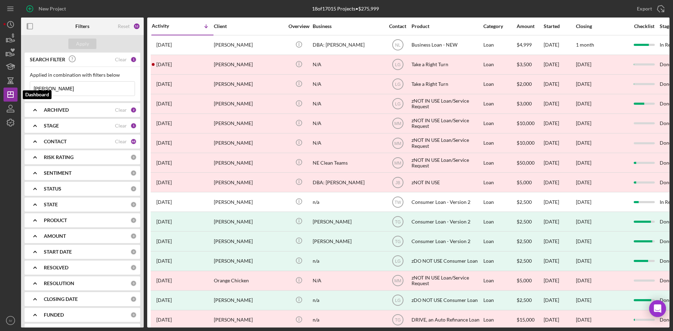
drag, startPoint x: 52, startPoint y: 89, endPoint x: -19, endPoint y: 89, distance: 71.2
click at [0, 89] on html "New Project 18 of 17015 Projects • $275,999 [PERSON_NAME] Export Icon/Export Fi…" at bounding box center [336, 165] width 673 height 331
type input "[US_STATE]"
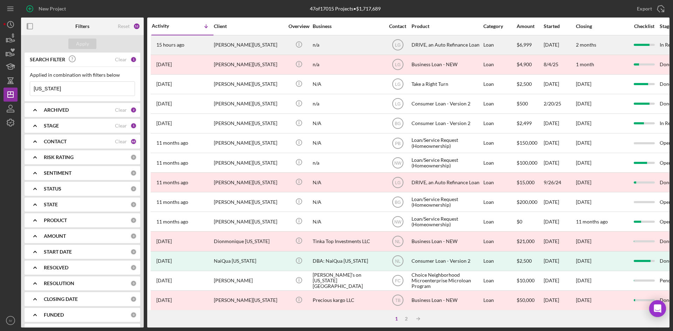
click at [230, 40] on div "[PERSON_NAME][US_STATE]" at bounding box center [249, 45] width 70 height 19
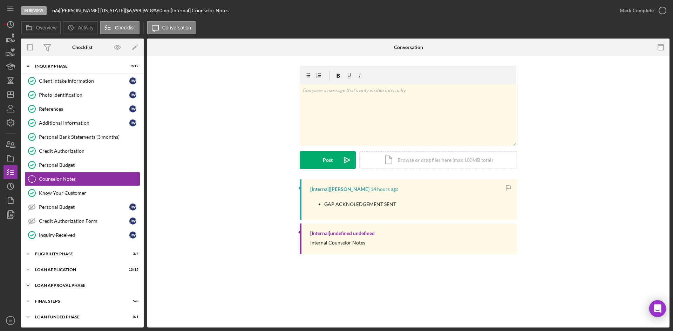
click at [47, 286] on div "Loan Approval Phase" at bounding box center [85, 286] width 100 height 4
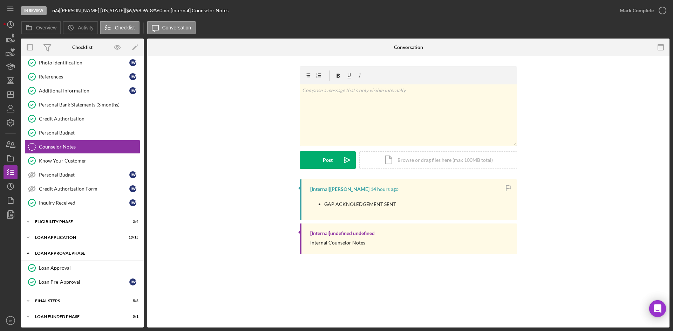
click at [39, 256] on div "Icon/Expander Loan Approval Phase 2 / 2" at bounding box center [82, 253] width 123 height 14
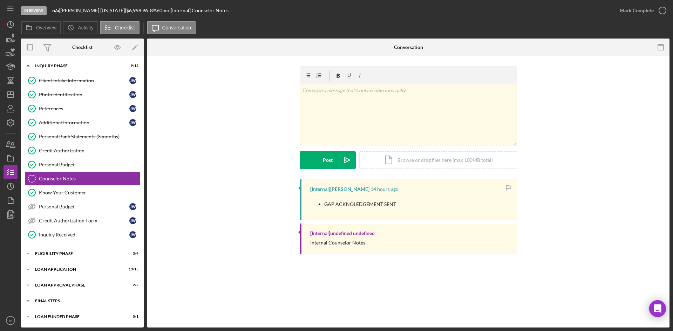
click at [32, 298] on icon "Icon/Expander" at bounding box center [28, 301] width 14 height 14
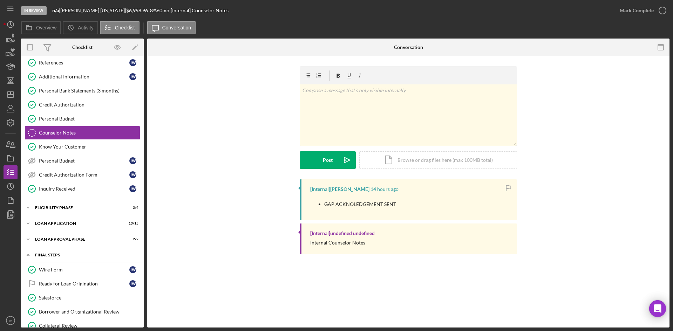
scroll to position [0, 0]
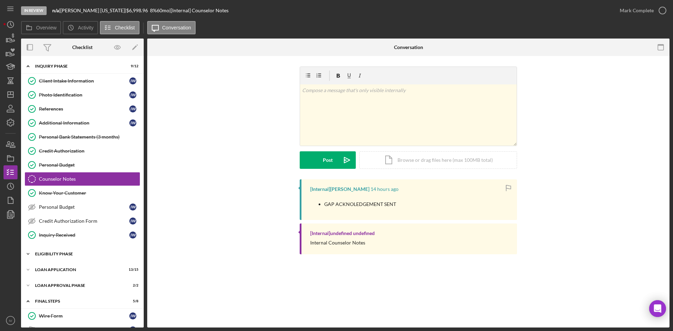
click at [40, 256] on div "Icon/Expander Eligibility Phase 3 / 4" at bounding box center [82, 254] width 123 height 14
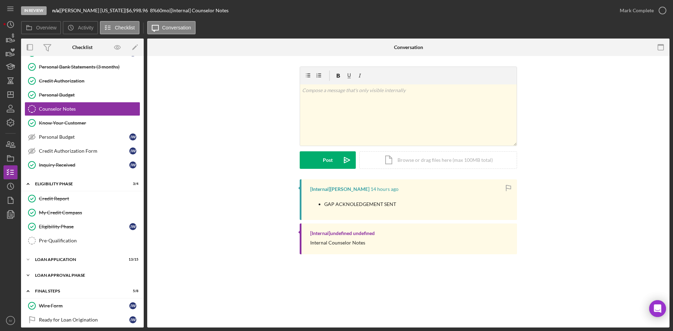
click at [36, 273] on div "Loan Approval Phase" at bounding box center [85, 275] width 100 height 4
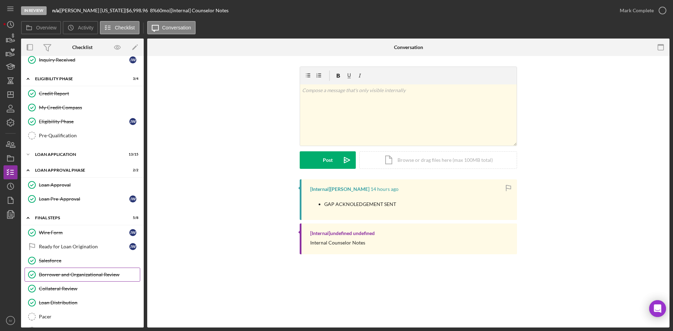
scroll to position [208, 0]
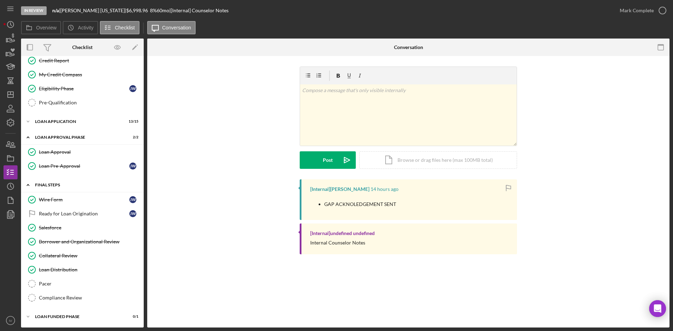
click at [33, 186] on icon "Icon/Expander" at bounding box center [28, 185] width 14 height 14
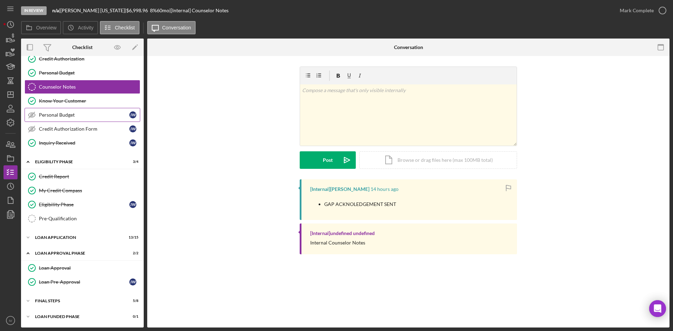
scroll to position [0, 0]
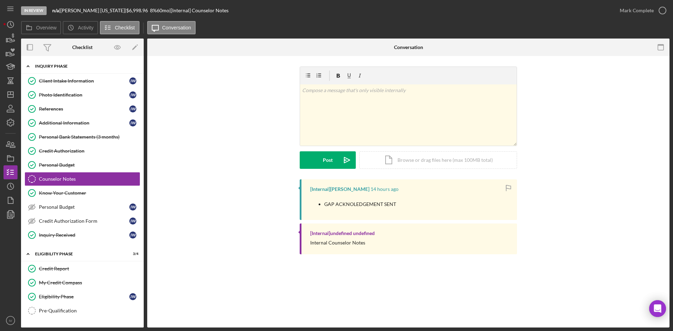
click at [38, 67] on div "Inquiry Phase" at bounding box center [85, 66] width 100 height 4
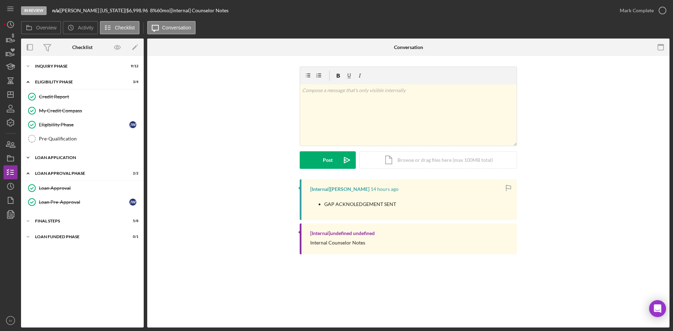
click at [41, 161] on div "Icon/Expander Loan Application 13 / 15" at bounding box center [82, 158] width 123 height 14
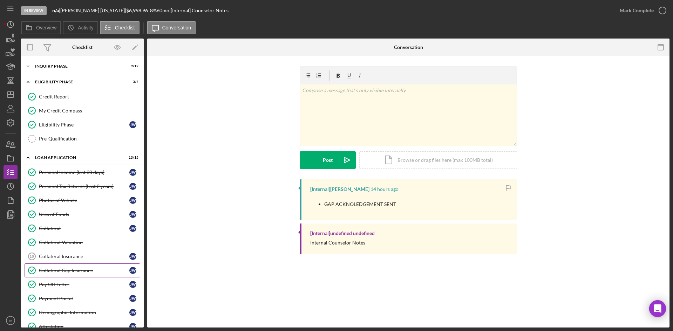
scroll to position [70, 0]
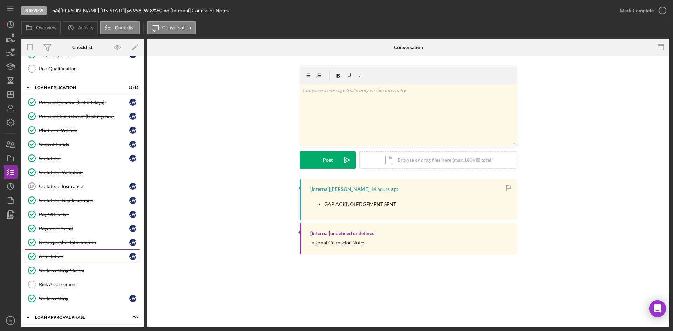
click at [69, 255] on div "Attestation" at bounding box center [84, 257] width 90 height 6
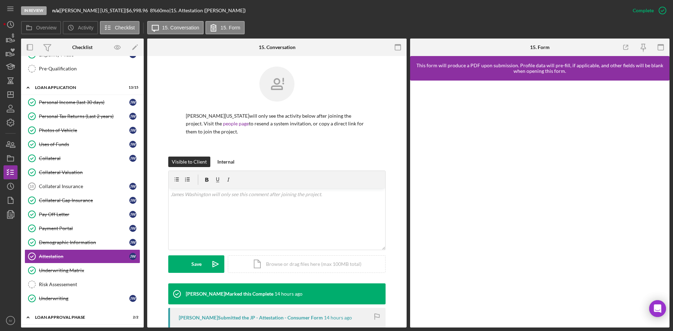
scroll to position [35, 0]
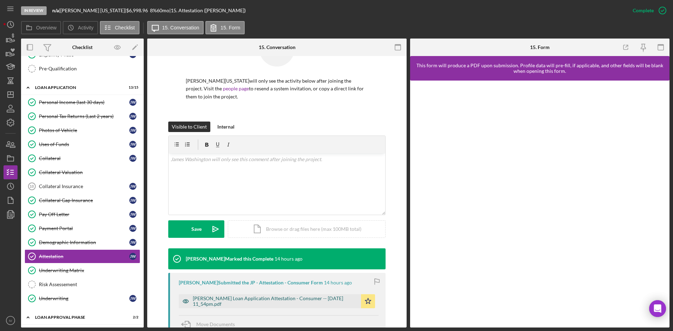
click at [235, 297] on div "[PERSON_NAME] Loan Application Attestation - Consumer -- [DATE] 11_54pm.pdf" at bounding box center [275, 301] width 165 height 11
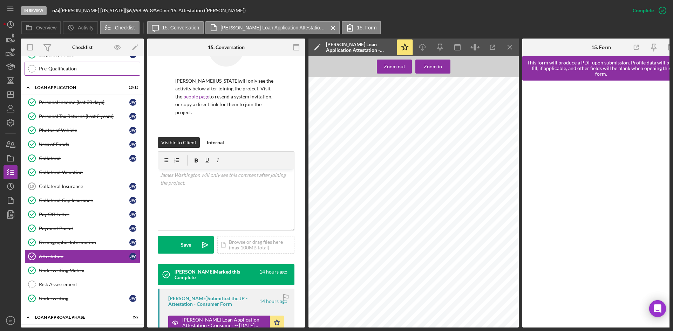
scroll to position [0, 0]
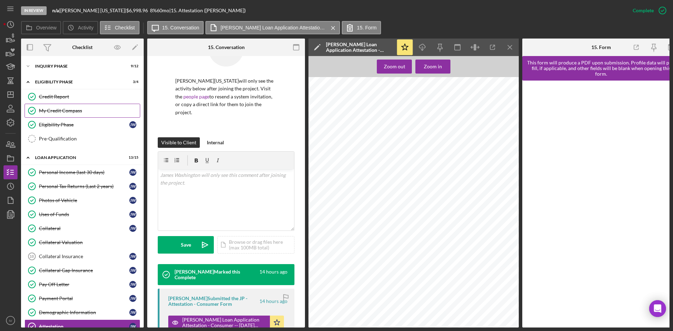
drag, startPoint x: 62, startPoint y: 107, endPoint x: 106, endPoint y: 108, distance: 44.5
click at [62, 107] on link "My Credit Compass My Credit Compass" at bounding box center [83, 111] width 116 height 14
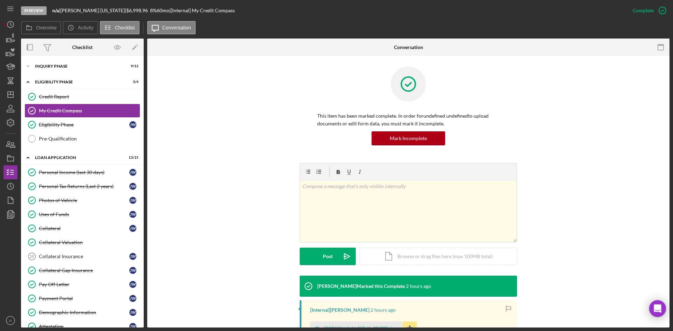
scroll to position [70, 0]
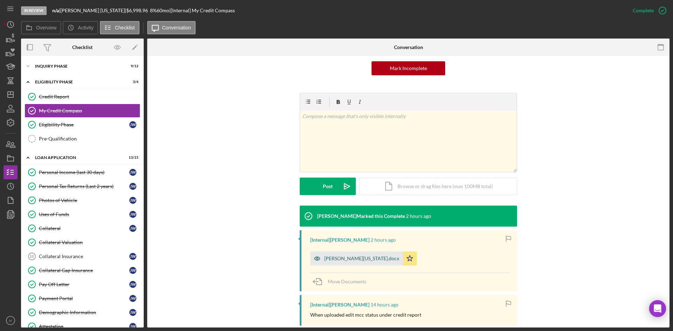
click at [362, 261] on div "[PERSON_NAME][US_STATE].docx" at bounding box center [361, 259] width 75 height 6
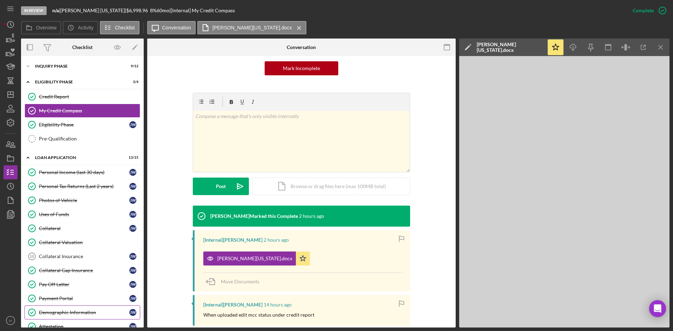
click at [40, 316] on icon "Demographic Information" at bounding box center [32, 313] width 18 height 18
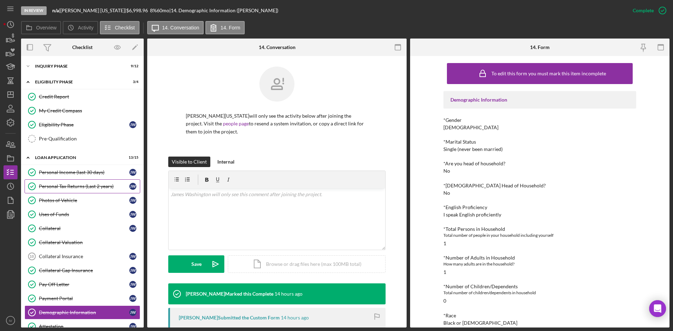
click at [80, 184] on div "Personal Tax Returns (Last 2 years)" at bounding box center [84, 187] width 90 height 6
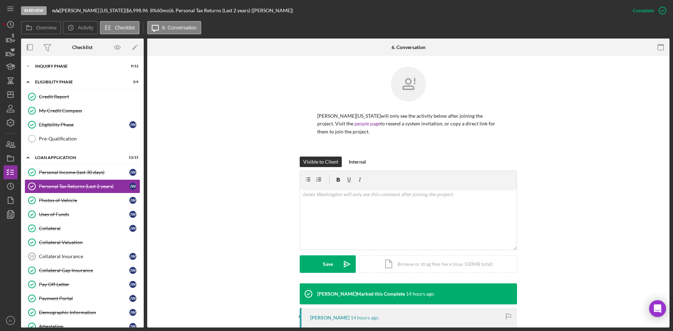
scroll to position [90, 0]
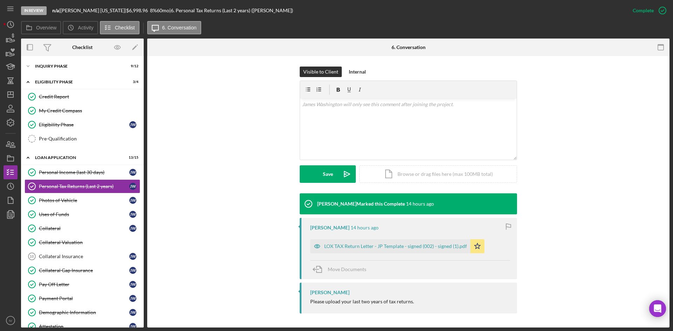
click at [376, 249] on div "LOX TAX Return Letter - JP Template - signed (002) - signed (1).pdf" at bounding box center [395, 247] width 143 height 6
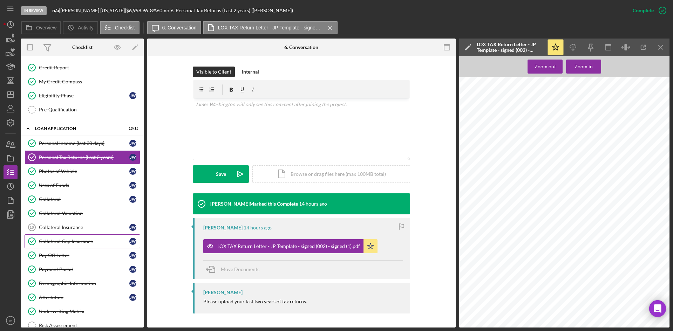
scroll to position [0, 0]
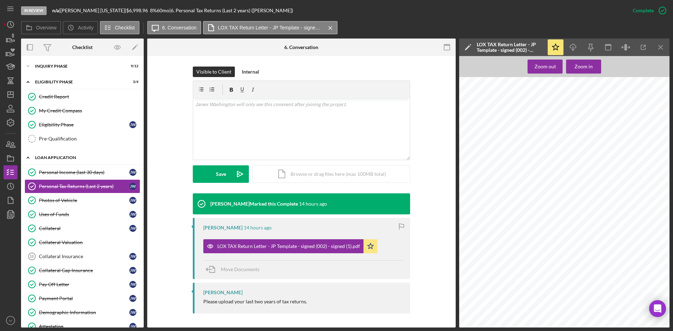
click at [27, 159] on icon "Icon/Expander" at bounding box center [28, 158] width 14 height 14
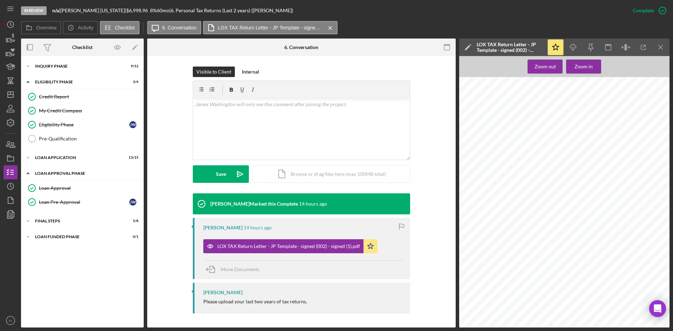
click at [29, 173] on icon "Icon/Expander" at bounding box center [28, 174] width 14 height 14
click at [41, 188] on div "FINAL STEPS" at bounding box center [85, 189] width 100 height 4
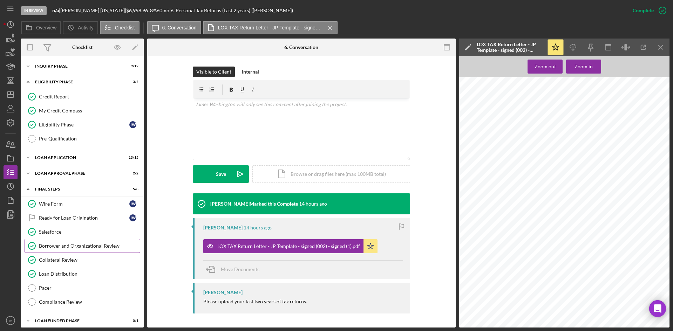
click at [104, 242] on link "Borrower and Organizational Review Borrower and Organizational Review" at bounding box center [83, 246] width 116 height 14
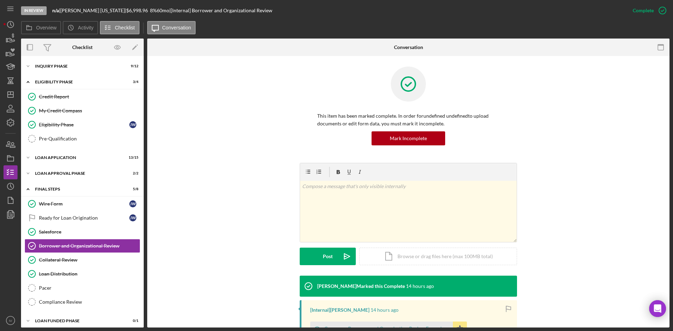
scroll to position [111, 0]
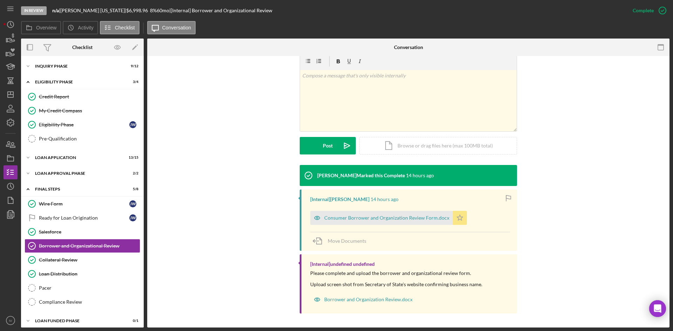
click at [355, 215] on div "Consumer Borrower and Organization Review Form.docx" at bounding box center [386, 218] width 125 height 6
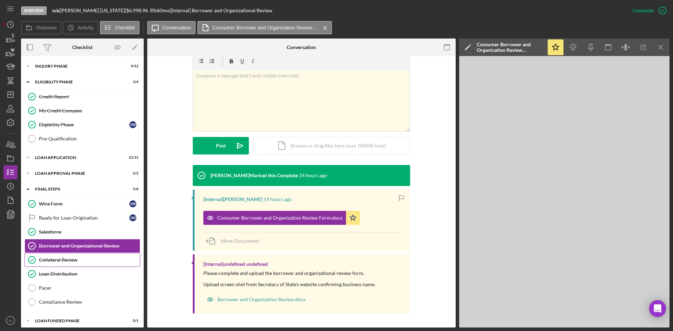
drag, startPoint x: 93, startPoint y: 258, endPoint x: 116, endPoint y: 258, distance: 23.5
click at [93, 258] on div "Collateral Review" at bounding box center [89, 260] width 101 height 6
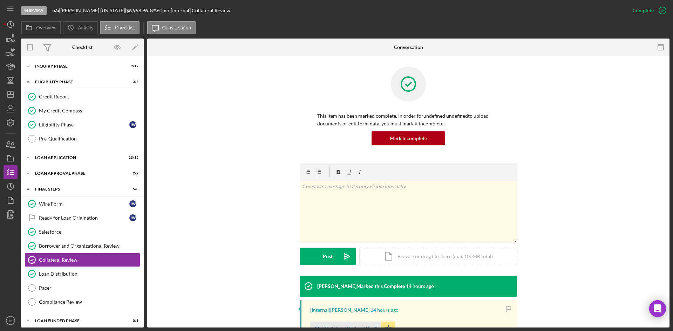
scroll to position [100, 0]
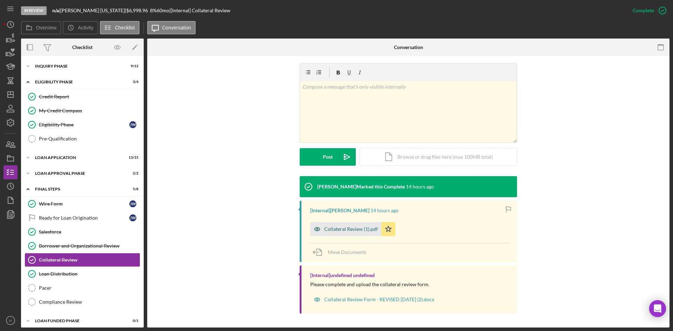
click at [343, 229] on div "Collateral Review (1).pdf" at bounding box center [351, 229] width 54 height 6
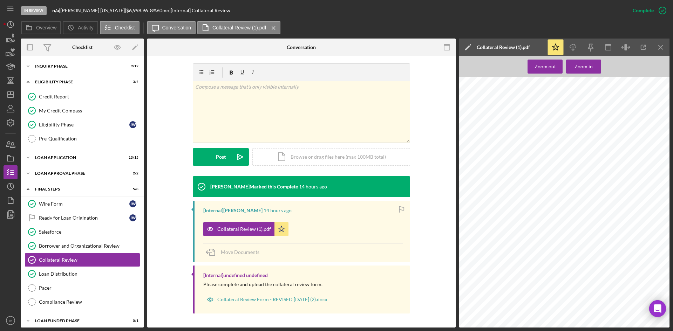
scroll to position [32, 0]
click at [36, 157] on div "Loan Application" at bounding box center [85, 158] width 100 height 4
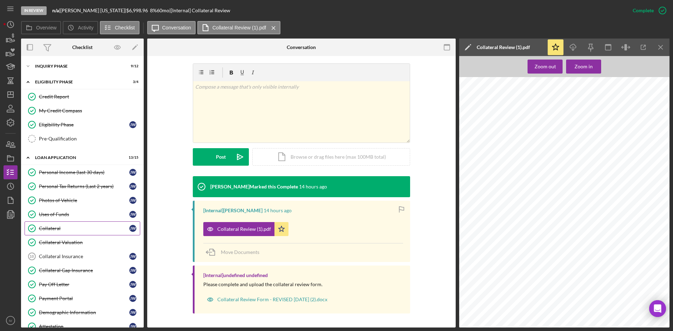
click at [69, 232] on link "Collateral Collateral [PERSON_NAME]" at bounding box center [83, 229] width 116 height 14
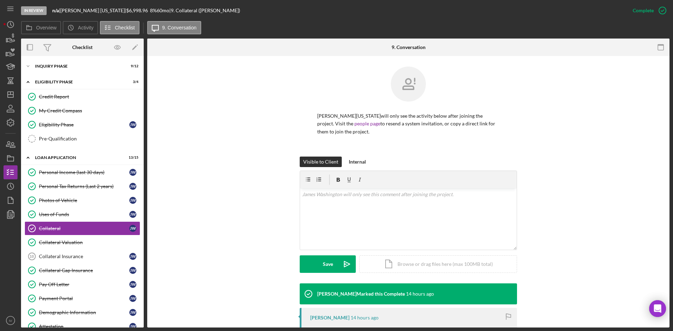
scroll to position [113, 0]
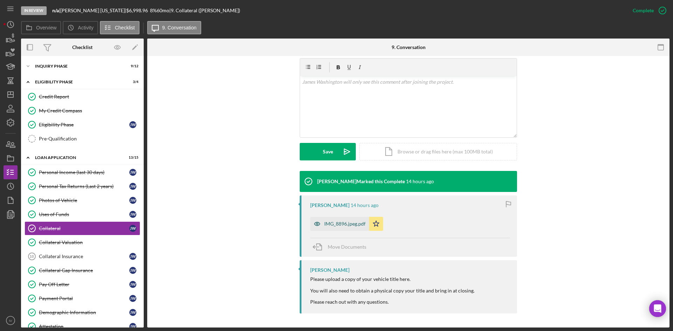
click at [344, 228] on div "IMG_8896.jpeg.pdf" at bounding box center [339, 224] width 59 height 14
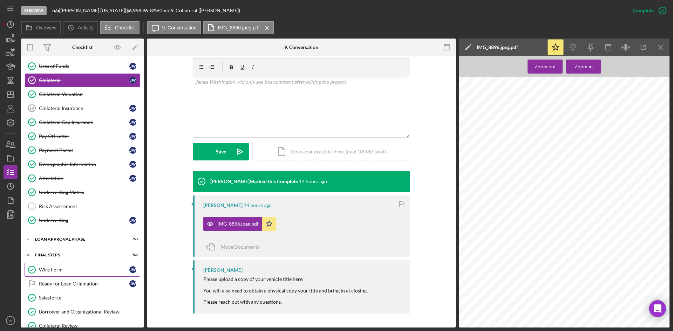
scroll to position [113, 0]
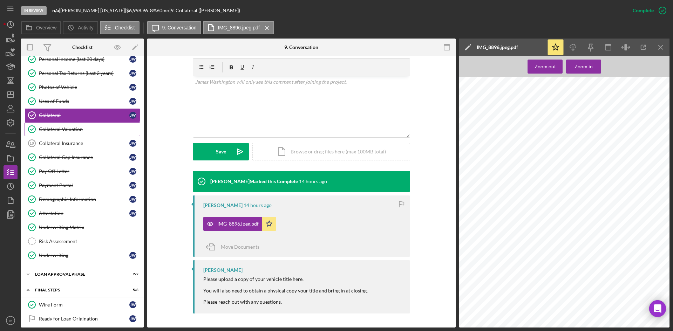
click at [78, 130] on div "Collateral Valuation" at bounding box center [89, 130] width 101 height 6
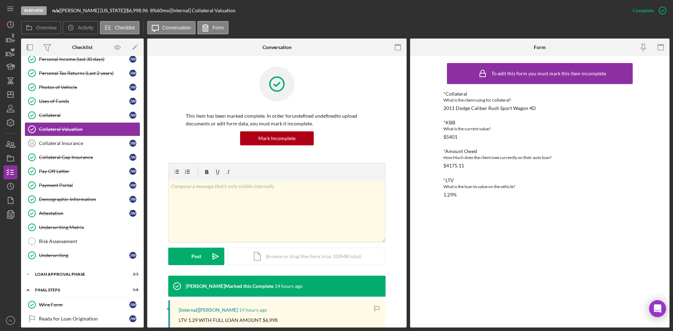
scroll to position [105, 0]
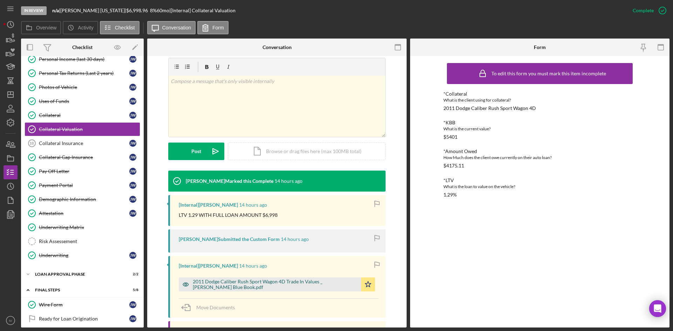
click at [266, 280] on div "2011 Dodge Caliber Rush Sport Wagon 4D Trade In Values _ [PERSON_NAME] Blue Boo…" at bounding box center [275, 284] width 165 height 11
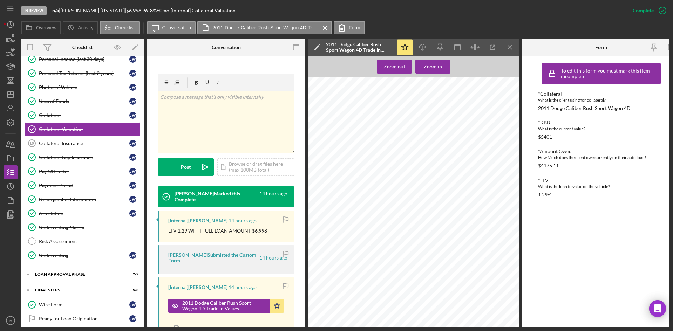
scroll to position [0, 0]
click at [12, 97] on polygon "button" at bounding box center [11, 95] width 6 height 6
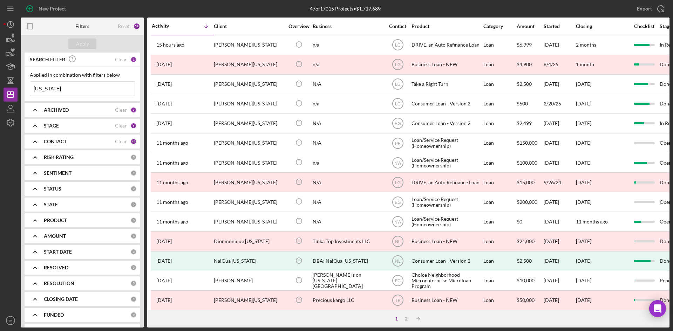
drag, startPoint x: 91, startPoint y: 87, endPoint x: -77, endPoint y: 67, distance: 169.1
click at [0, 67] on html "New Project 47 of 17015 Projects • $1,717,689 [US_STATE] Export Icon/Export Fil…" at bounding box center [336, 165] width 673 height 331
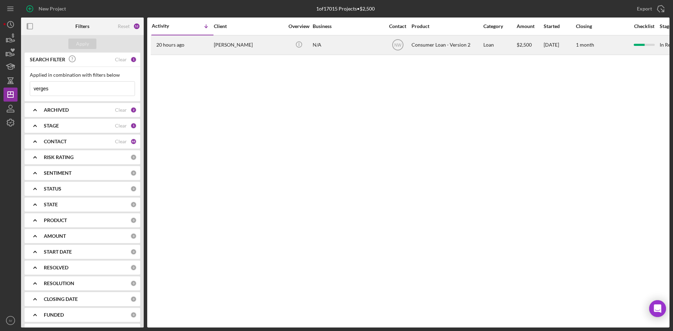
type input "verges"
click at [264, 54] on div "[PERSON_NAME]" at bounding box center [249, 45] width 70 height 19
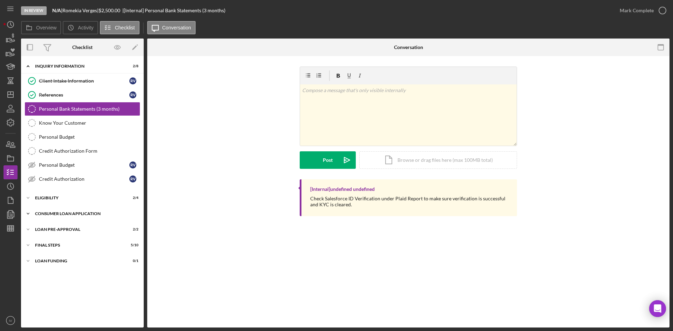
drag, startPoint x: 48, startPoint y: 212, endPoint x: 50, endPoint y: 217, distance: 5.3
click at [48, 212] on div "Consumer Loan Application" at bounding box center [85, 214] width 100 height 4
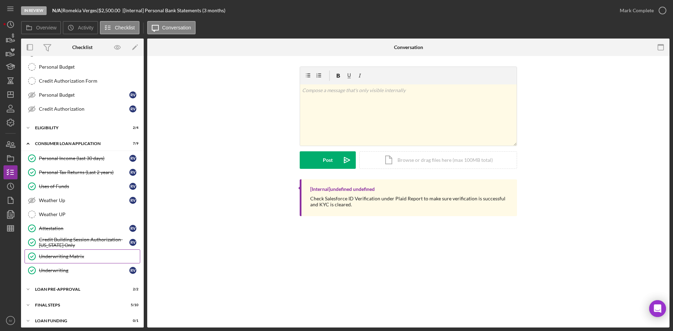
scroll to position [74, 0]
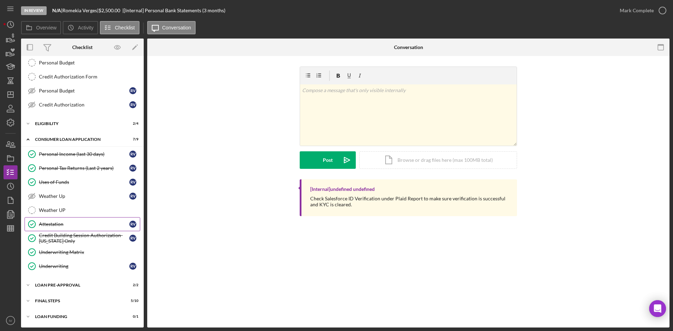
click at [78, 230] on link "Attestation Attestation R V" at bounding box center [83, 224] width 116 height 14
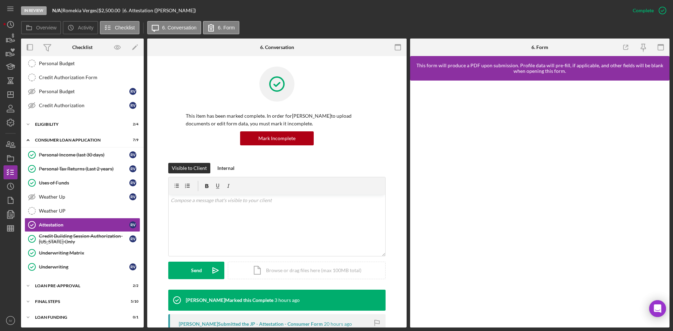
scroll to position [74, 0]
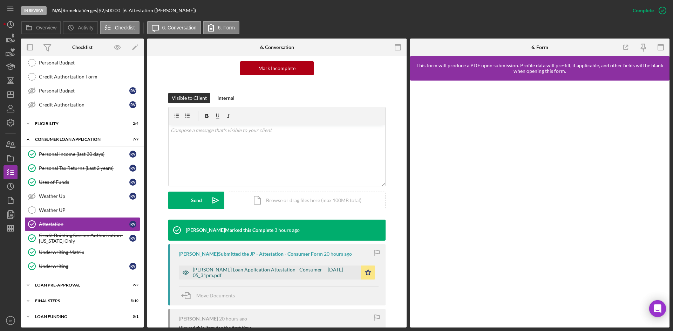
click at [320, 269] on div "[PERSON_NAME] Loan Application Attestation - Consumer -- [DATE] 05_31pm.pdf" at bounding box center [275, 272] width 165 height 11
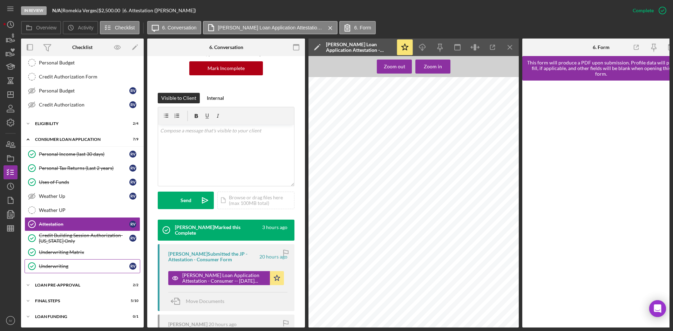
scroll to position [76, 0]
drag, startPoint x: 56, startPoint y: 299, endPoint x: 60, endPoint y: 299, distance: 3.9
click at [56, 299] on div "FINAL STEPS" at bounding box center [85, 301] width 100 height 4
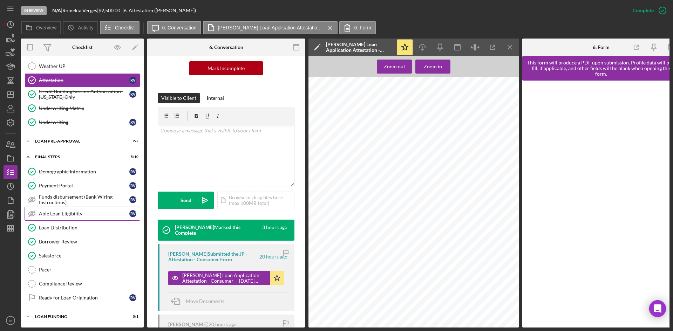
scroll to position [185, 0]
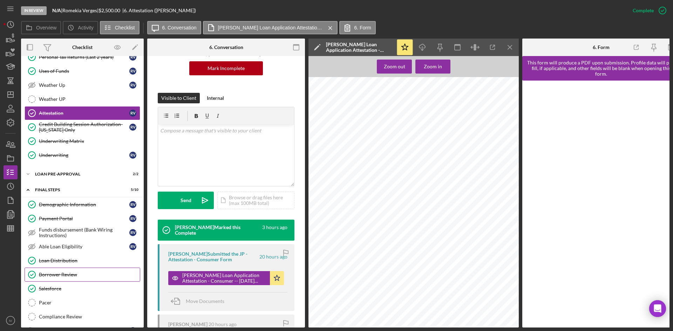
click at [63, 278] on link "Borrower Review Borrower Review" at bounding box center [83, 275] width 116 height 14
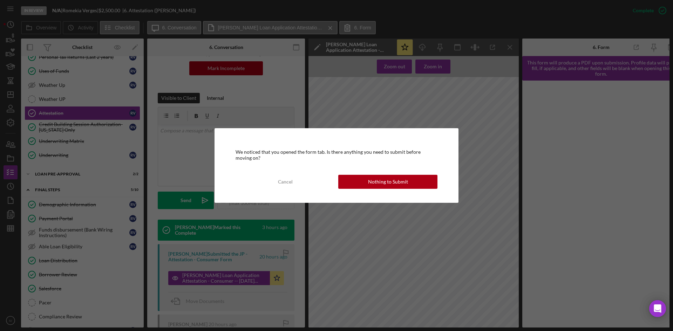
click at [341, 185] on button "Nothing to Submit" at bounding box center [387, 182] width 99 height 14
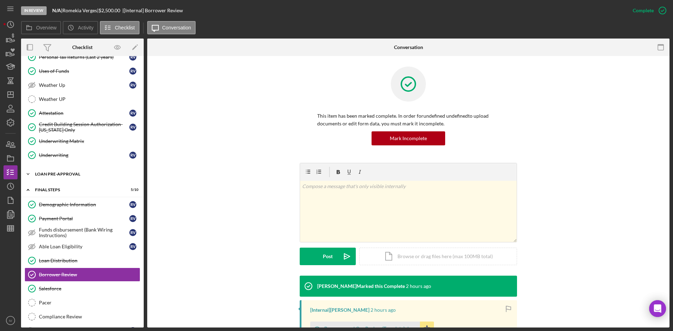
scroll to position [115, 0]
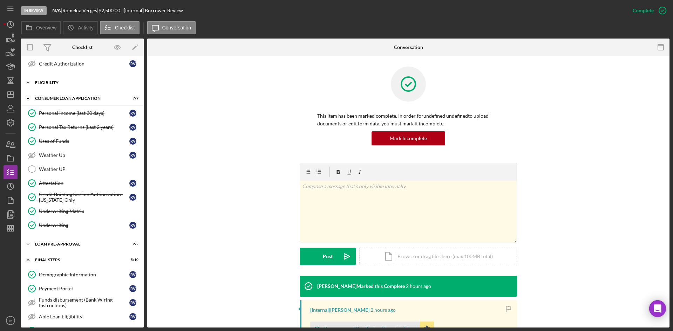
click at [44, 79] on div "Icon/Expander Eligibility 2 / 4" at bounding box center [82, 83] width 123 height 14
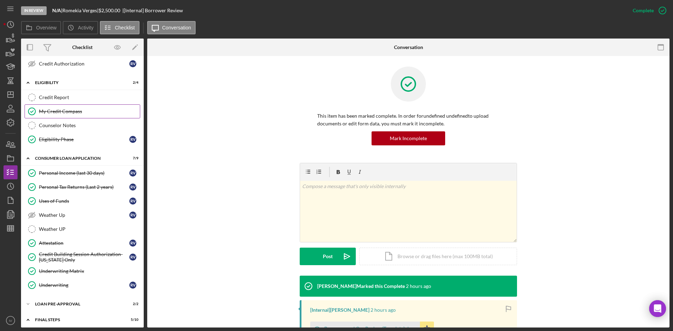
click at [71, 115] on link "My Credit Compass My Credit Compass" at bounding box center [83, 111] width 116 height 14
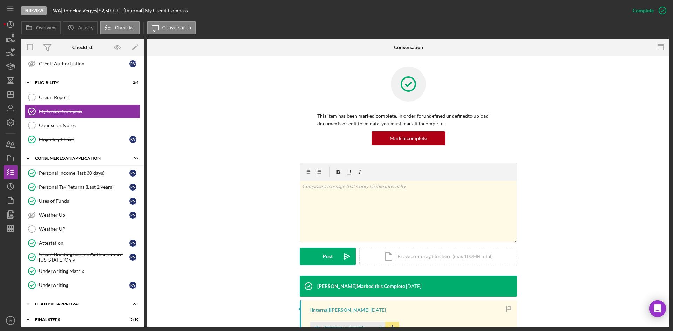
scroll to position [70, 0]
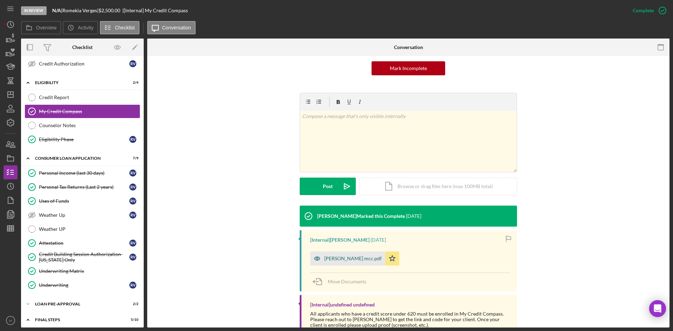
click at [355, 264] on div "[PERSON_NAME] mcc.pdf" at bounding box center [347, 259] width 75 height 14
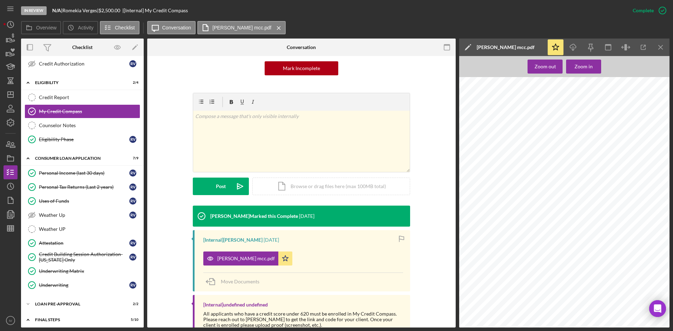
scroll to position [32, 0]
click at [597, 72] on button "Zoom in" at bounding box center [583, 67] width 35 height 14
click at [590, 67] on div "Zoom in" at bounding box center [584, 67] width 18 height 14
click at [575, 66] on div "Zoom in" at bounding box center [584, 67] width 18 height 14
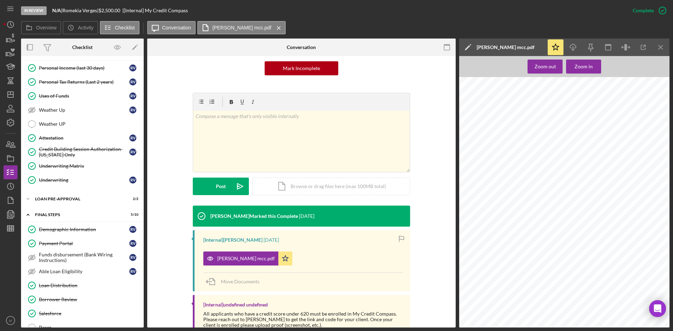
click at [86, 146] on link "Credit Building Session Authorization- [US_STATE] Only Credit Building Session …" at bounding box center [83, 152] width 116 height 14
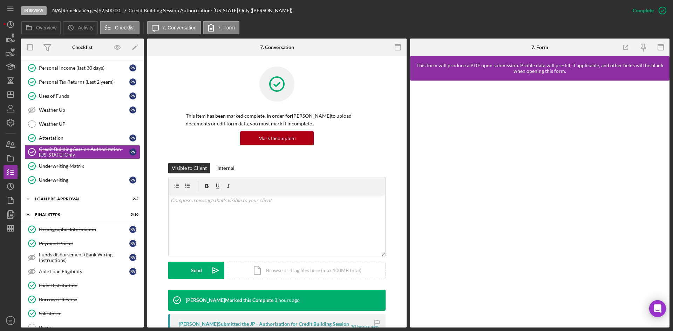
scroll to position [105, 0]
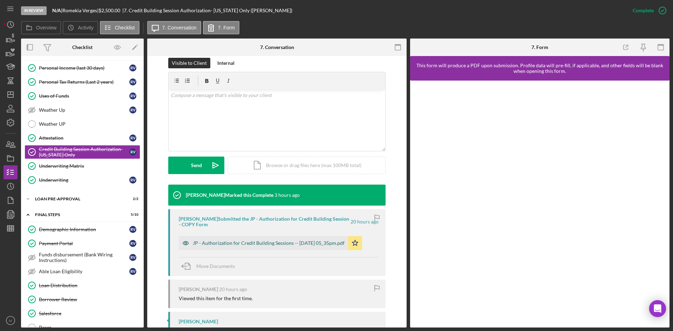
click at [266, 248] on div "JP - Authorization for Credit Building Sessions -- [DATE] 05_35pm.pdf" at bounding box center [263, 243] width 169 height 14
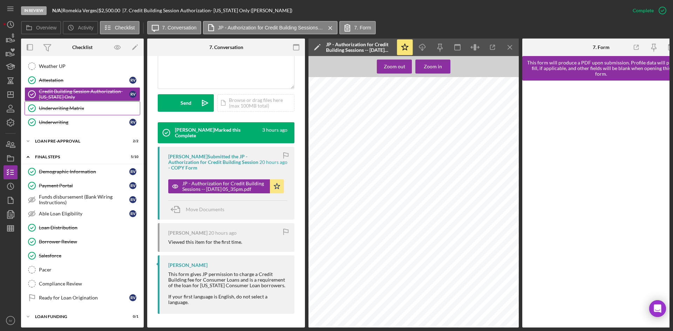
scroll to position [210, 0]
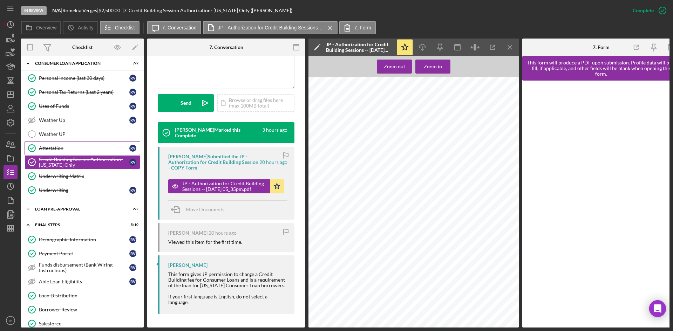
click at [84, 149] on div "Attestation" at bounding box center [84, 149] width 90 height 6
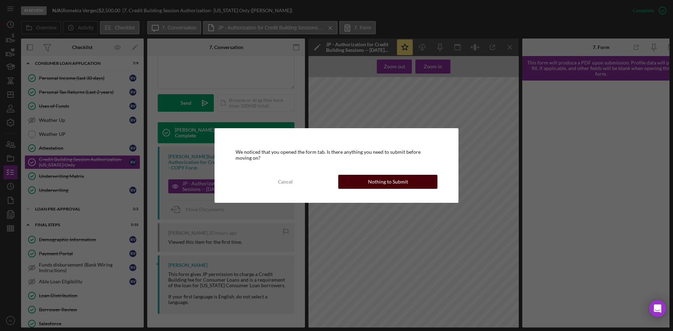
click at [369, 184] on button "Nothing to Submit" at bounding box center [387, 182] width 99 height 14
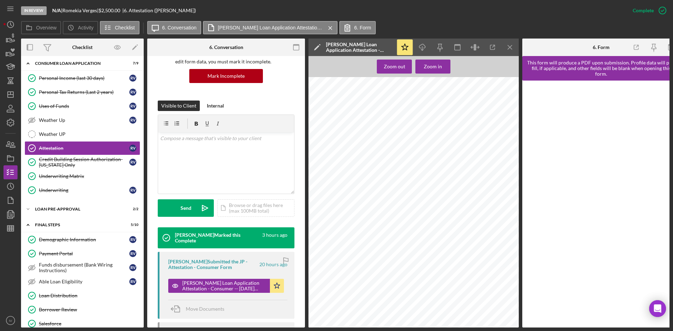
scroll to position [280, 0]
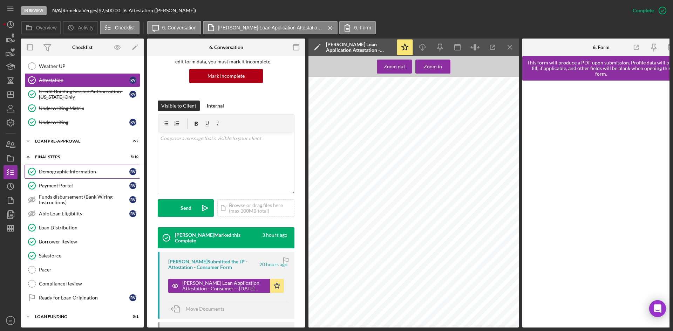
click at [87, 169] on div "Demographic Information" at bounding box center [84, 172] width 90 height 6
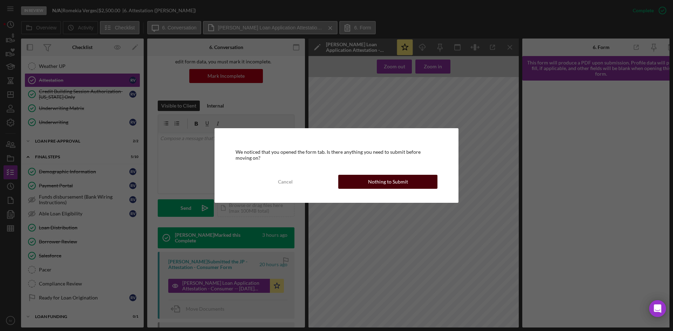
click at [357, 185] on button "Nothing to Submit" at bounding box center [387, 182] width 99 height 14
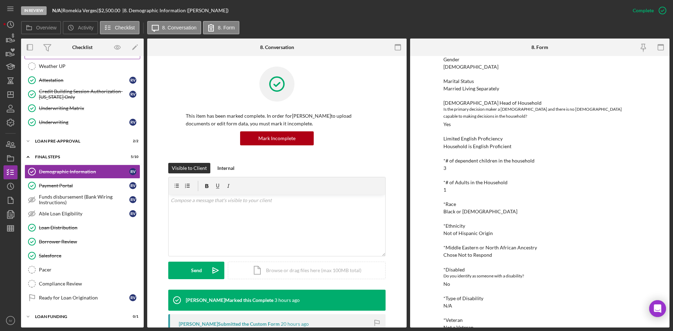
scroll to position [173, 0]
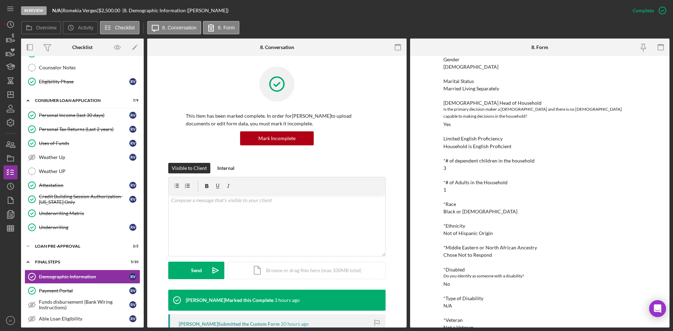
drag, startPoint x: 84, startPoint y: 130, endPoint x: 203, endPoint y: 156, distance: 120.8
click at [84, 130] on div "Personal Tax Returns (Last 2 years)" at bounding box center [84, 130] width 90 height 6
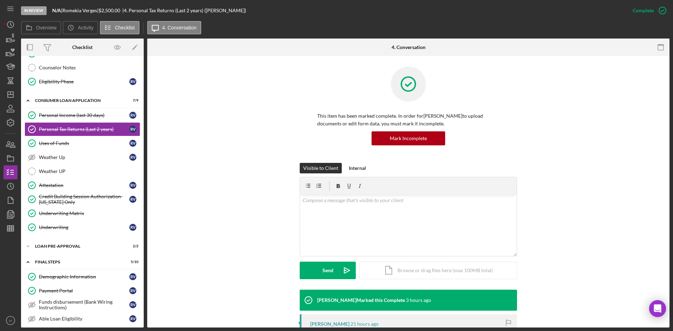
scroll to position [105, 0]
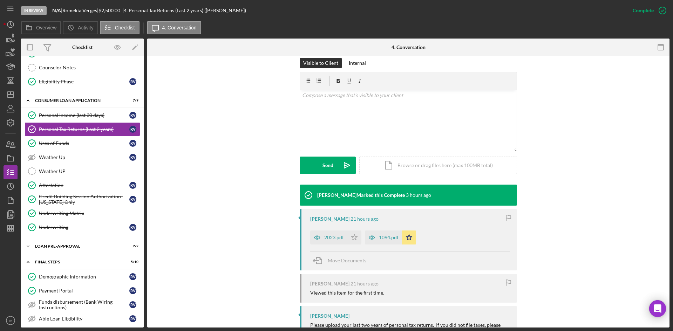
click at [333, 240] on div "2023.pdf" at bounding box center [334, 238] width 20 height 6
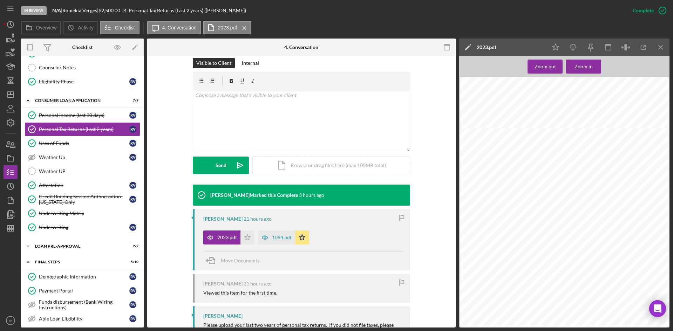
scroll to position [1819, 0]
click at [275, 241] on div "1094.pdf" at bounding box center [276, 238] width 37 height 14
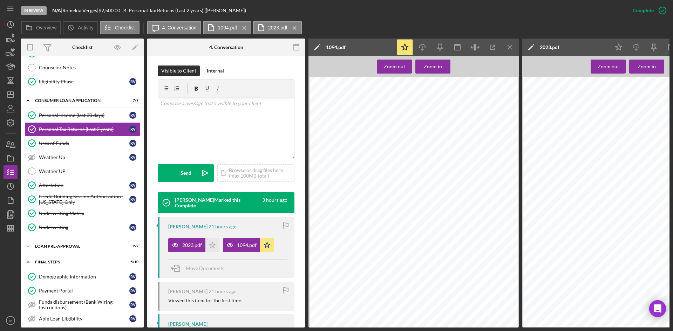
scroll to position [0, 0]
click at [84, 191] on link "Attestation Attestation R V" at bounding box center [83, 185] width 116 height 14
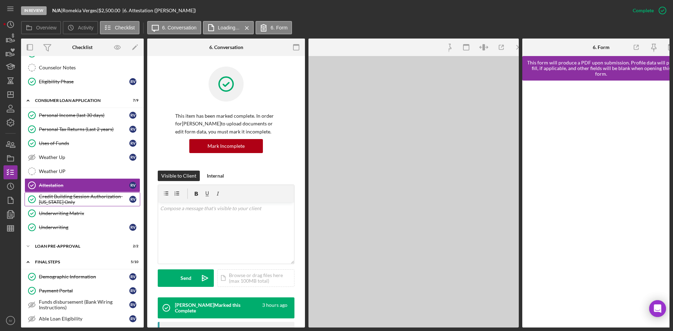
click at [97, 199] on div "Credit Building Session Authorization- [US_STATE] Only" at bounding box center [84, 199] width 90 height 11
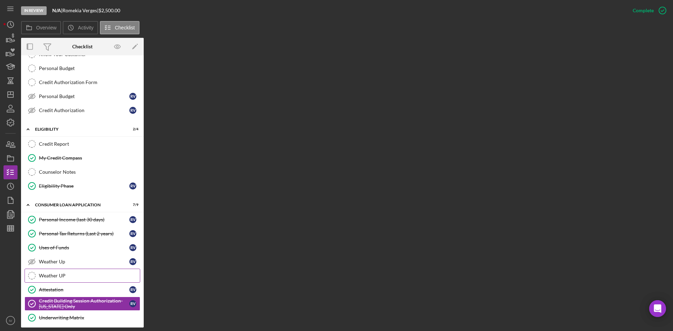
scroll to position [173, 0]
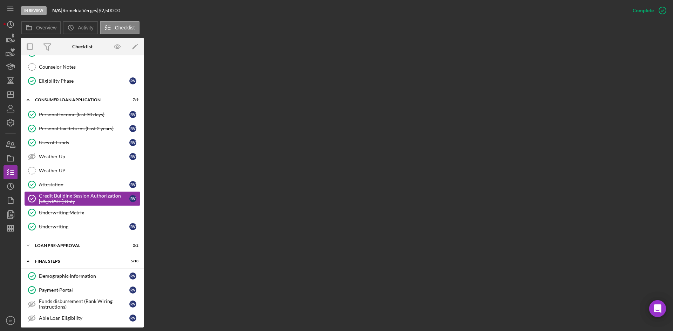
drag, startPoint x: 76, startPoint y: 214, endPoint x: 79, endPoint y: 204, distance: 9.4
click at [76, 214] on div "Underwriting Matrix" at bounding box center [89, 213] width 101 height 6
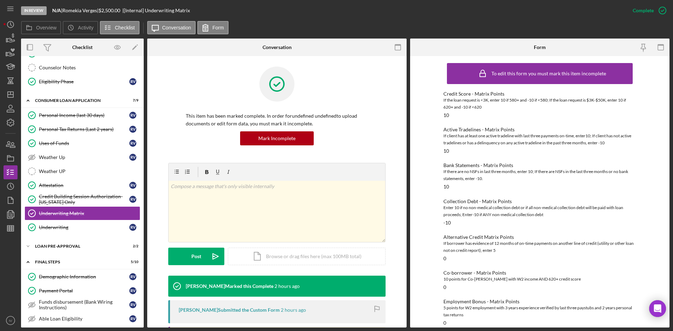
drag, startPoint x: 88, startPoint y: 196, endPoint x: 396, endPoint y: 194, distance: 307.5
click at [89, 196] on div "Credit Building Session Authorization- [US_STATE] Only" at bounding box center [84, 199] width 90 height 11
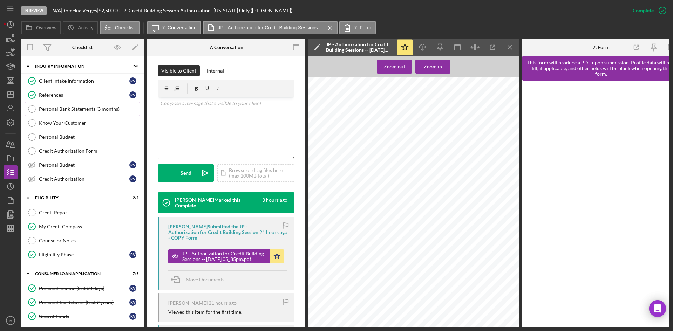
click at [102, 108] on div "Personal Bank Statements (3 months)" at bounding box center [89, 109] width 101 height 6
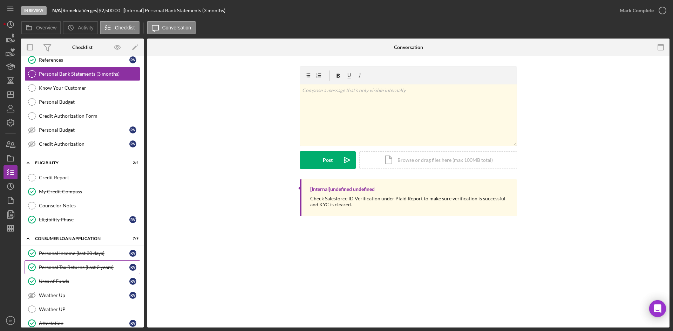
scroll to position [105, 0]
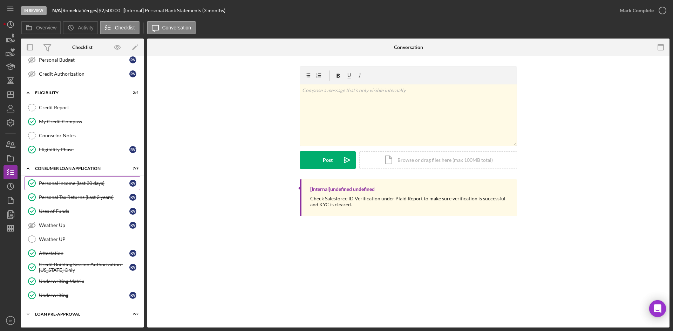
click at [86, 187] on link "Personal Income (last 30 days) Personal Income (last 30 days) R V" at bounding box center [83, 183] width 116 height 14
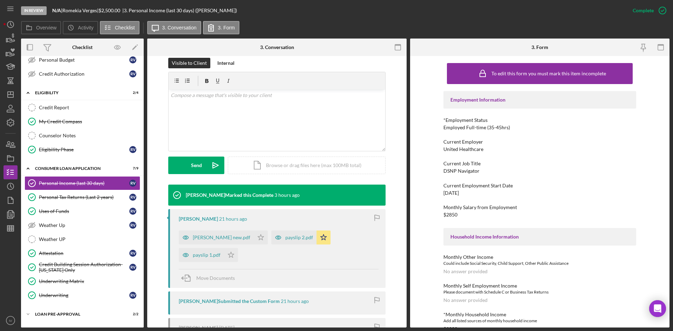
scroll to position [140, 0]
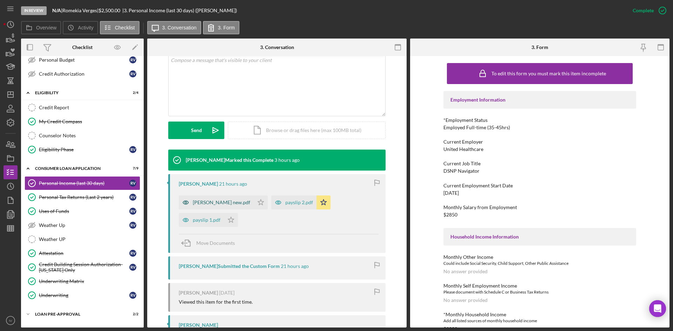
click at [190, 197] on icon "button" at bounding box center [186, 203] width 14 height 14
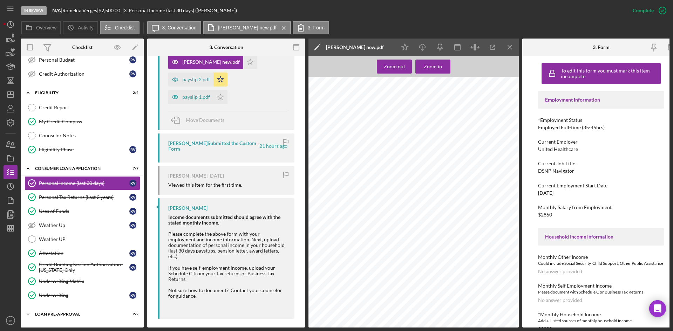
scroll to position [253, 0]
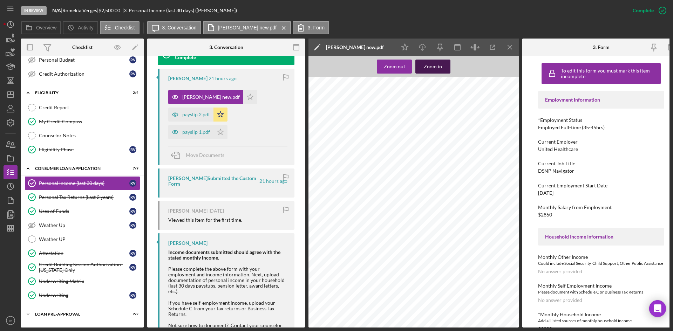
click at [434, 67] on div "Zoom in" at bounding box center [433, 67] width 18 height 14
click at [187, 133] on div "payslip 1.pdf" at bounding box center [196, 132] width 28 height 6
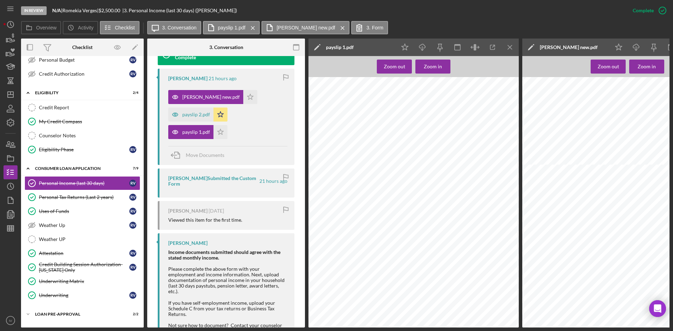
scroll to position [0, 0]
click at [195, 113] on div "payslip 2.pdf" at bounding box center [196, 115] width 28 height 6
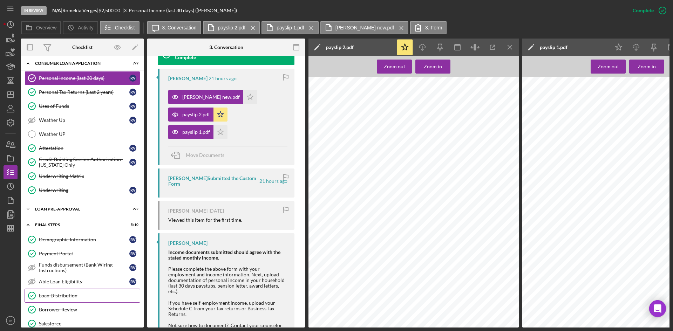
scroll to position [280, 0]
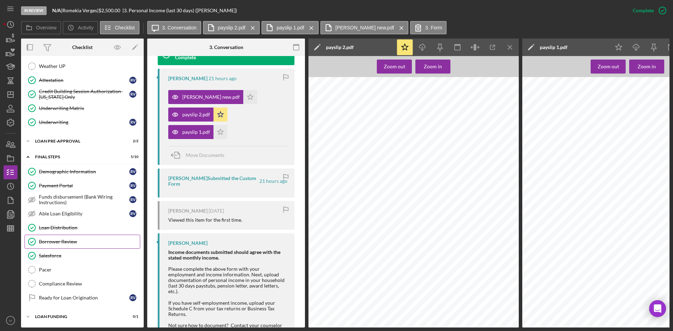
click at [68, 244] on link "Borrower Review Borrower Review" at bounding box center [83, 242] width 116 height 14
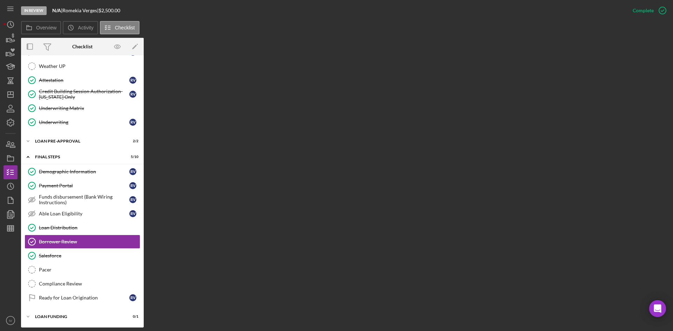
scroll to position [278, 0]
click at [43, 222] on link "Loan Distribution Loan Distribution" at bounding box center [83, 228] width 116 height 14
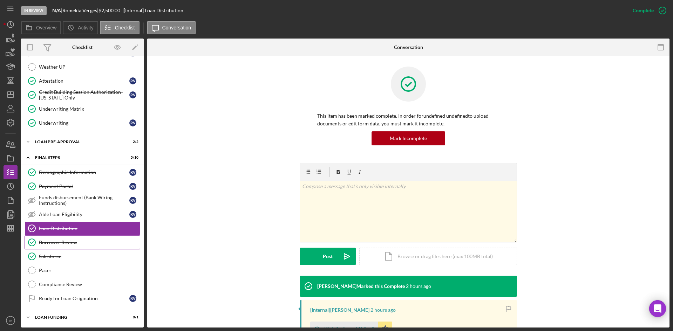
click at [59, 239] on link "Borrower Review Borrower Review" at bounding box center [83, 243] width 116 height 14
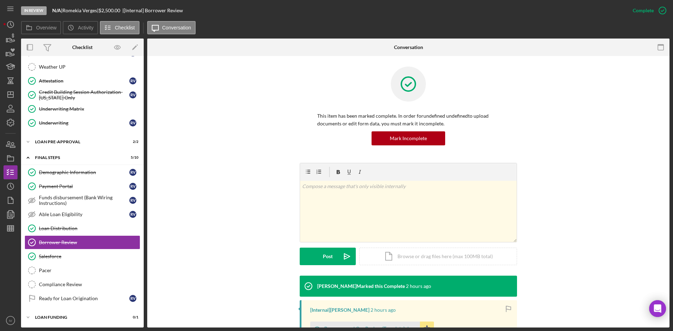
scroll to position [100, 0]
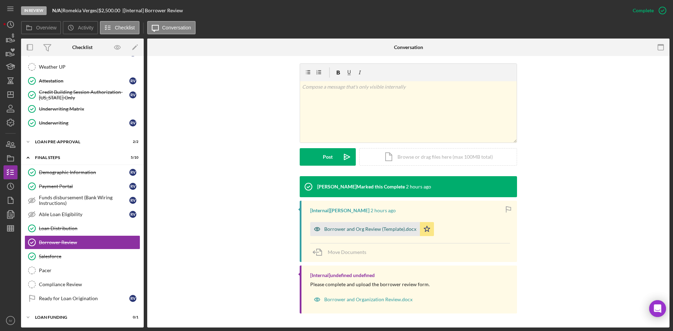
click at [365, 228] on div "Borrower and Org Review (Template).docx" at bounding box center [370, 229] width 92 height 6
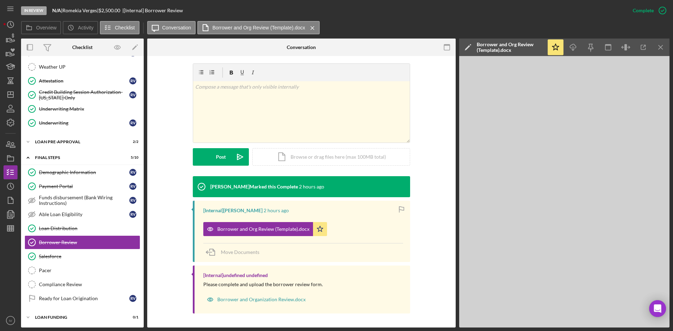
click at [168, 265] on div "[PERSON_NAME] Marked this Complete 2 hours ago [Internal] [PERSON_NAME] 2 hours…" at bounding box center [301, 246] width 287 height 141
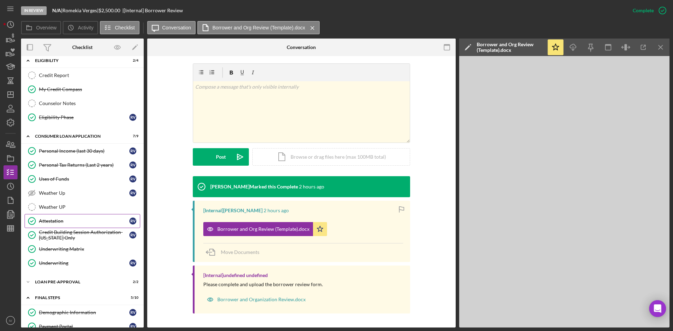
scroll to position [0, 0]
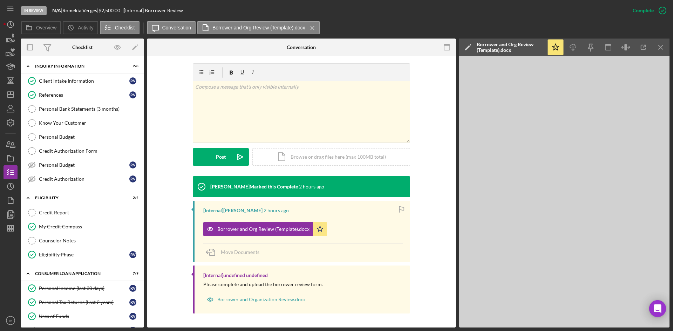
drag, startPoint x: 82, startPoint y: 76, endPoint x: 144, endPoint y: 102, distance: 66.8
click at [82, 76] on link "Client Intake Information Client Intake Information R V" at bounding box center [83, 81] width 116 height 14
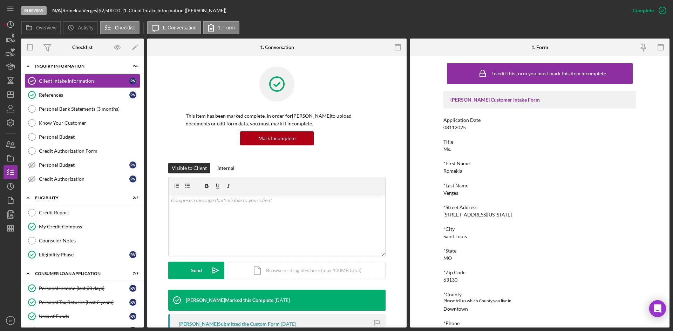
scroll to position [105, 0]
